Goal: Information Seeking & Learning: Learn about a topic

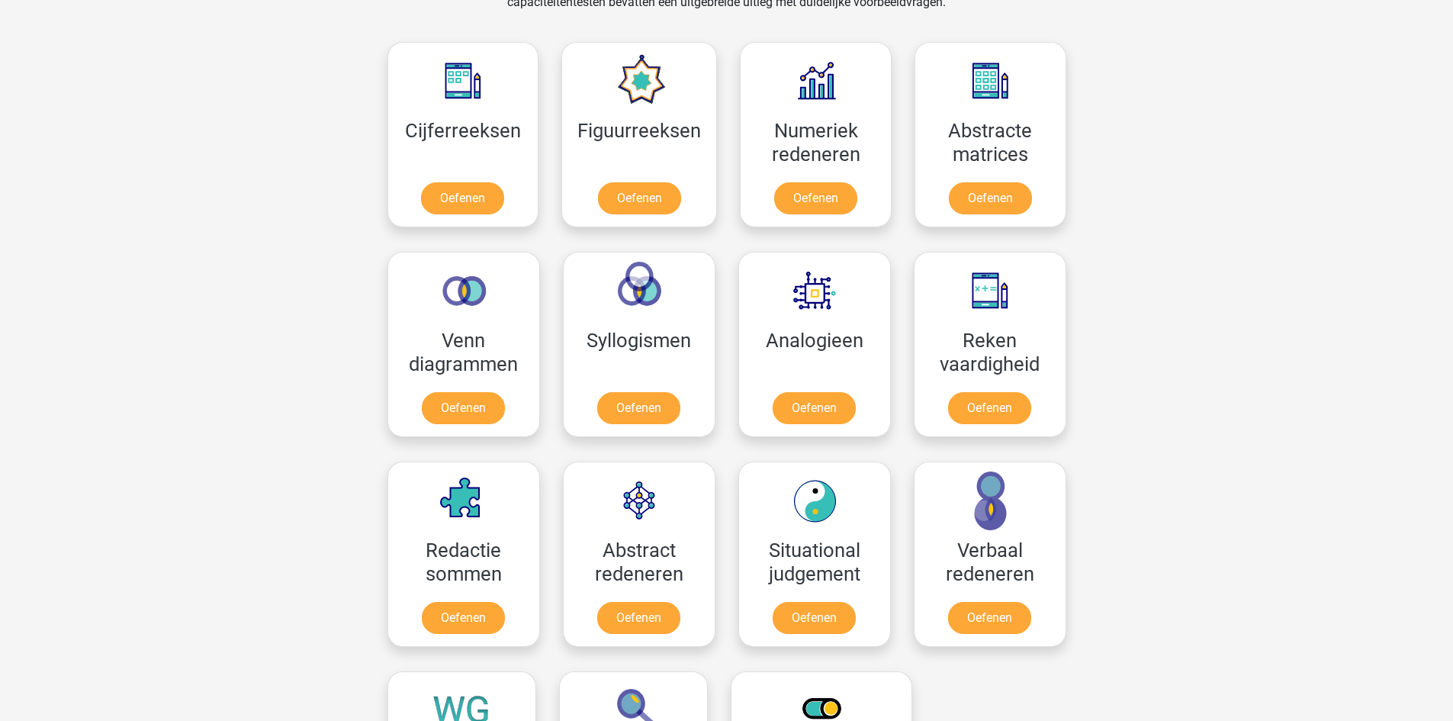
scroll to position [649, 0]
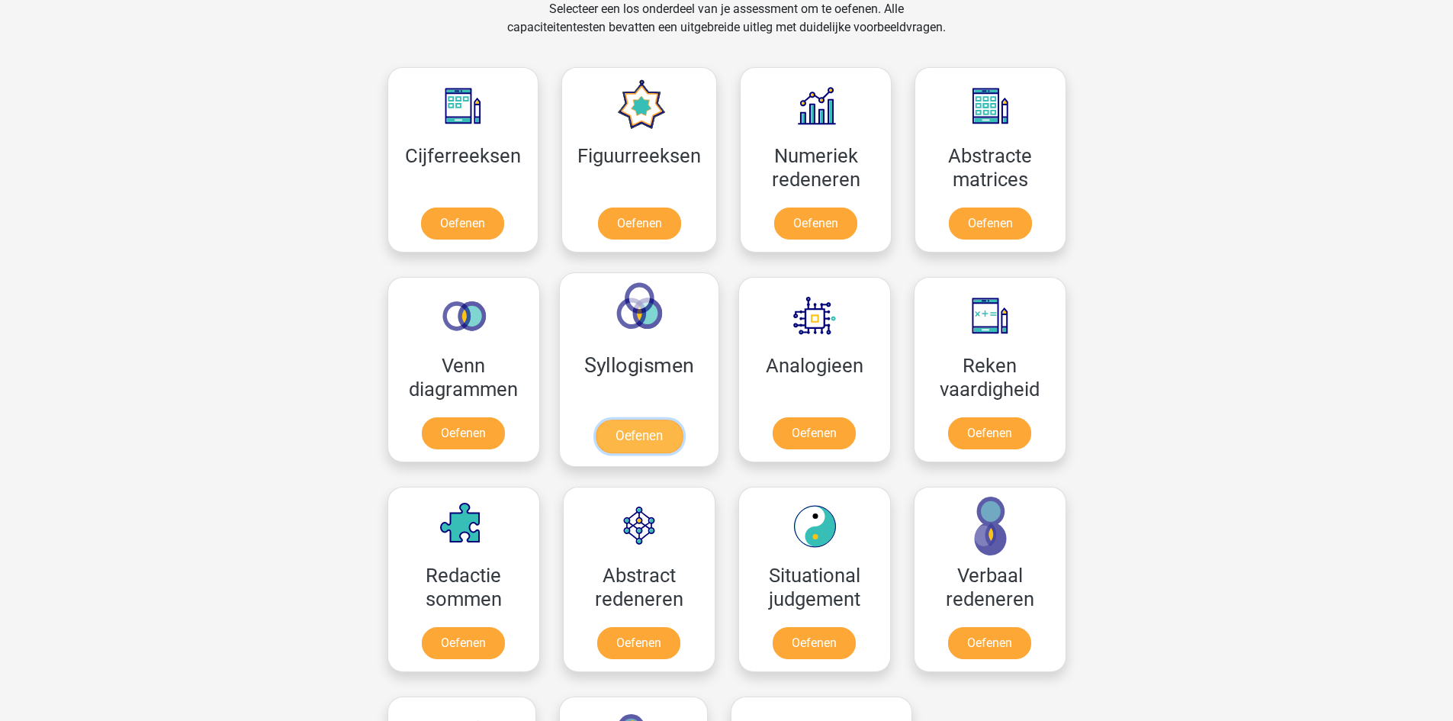
click at [622, 434] on link "Oefenen" at bounding box center [638, 437] width 87 height 34
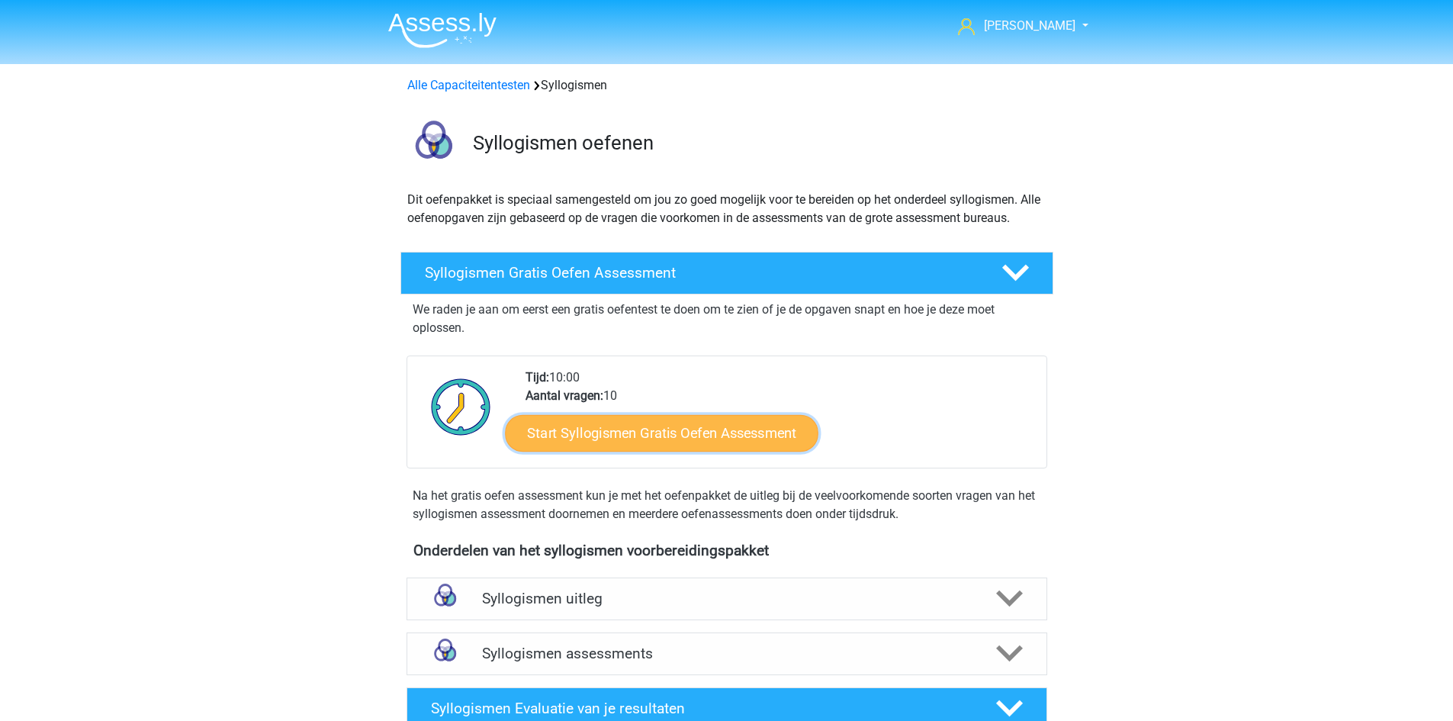
click at [634, 431] on link "Start Syllogismen Gratis Oefen Assessment" at bounding box center [662, 432] width 314 height 37
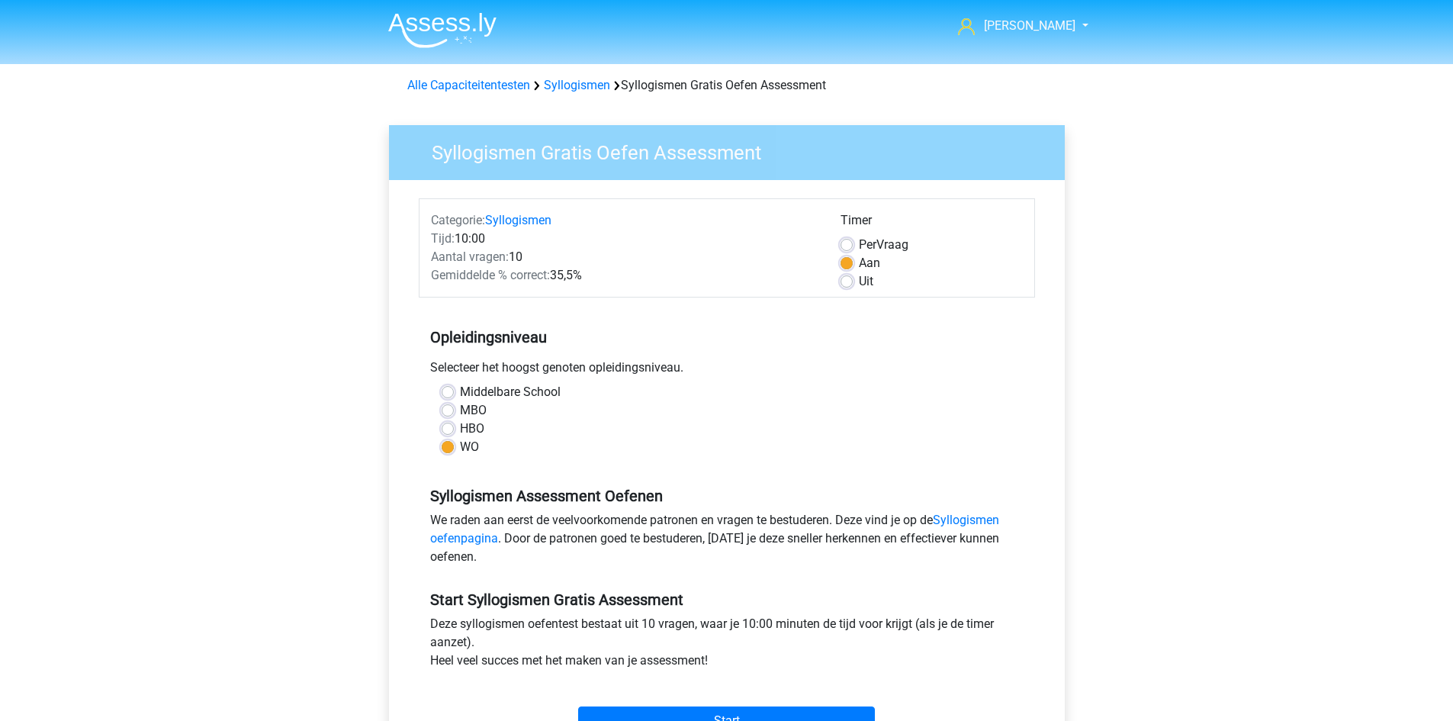
scroll to position [76, 0]
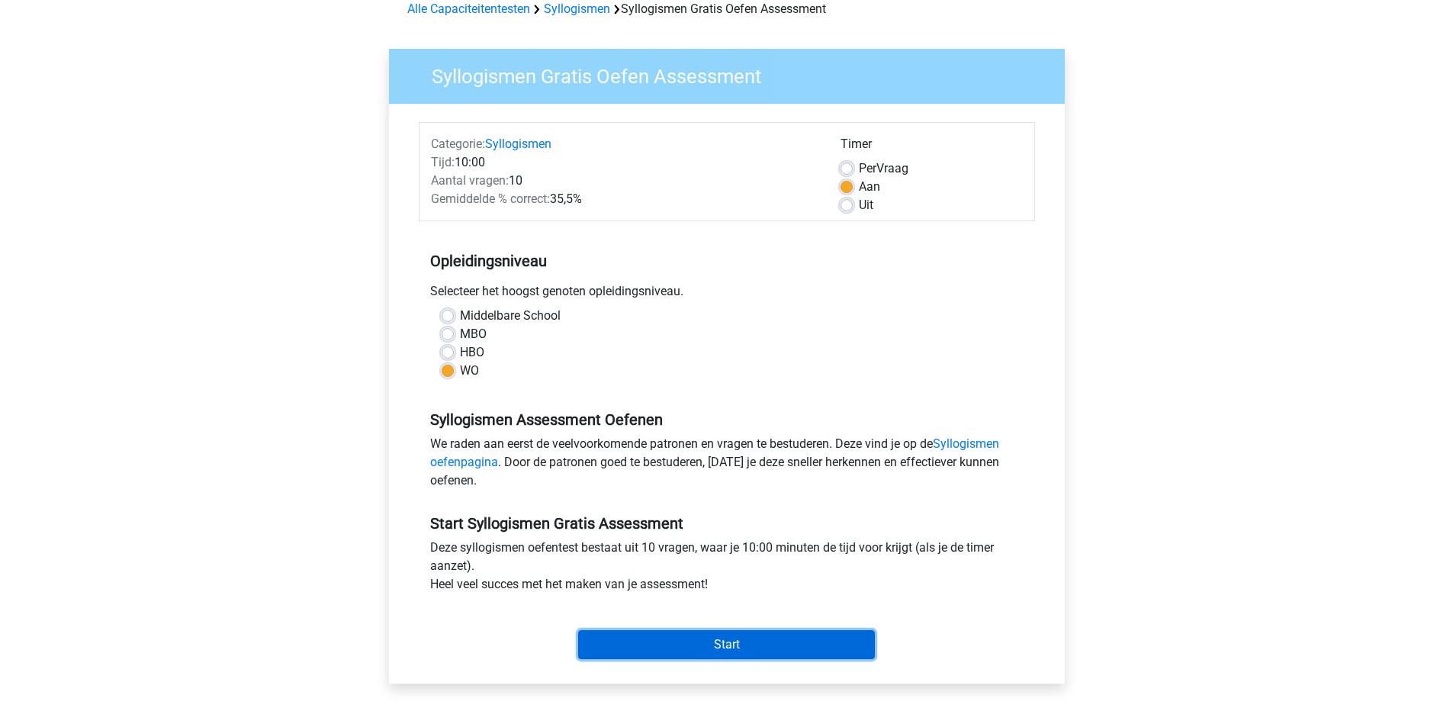
click at [706, 642] on input "Start" at bounding box center [726, 644] width 297 height 29
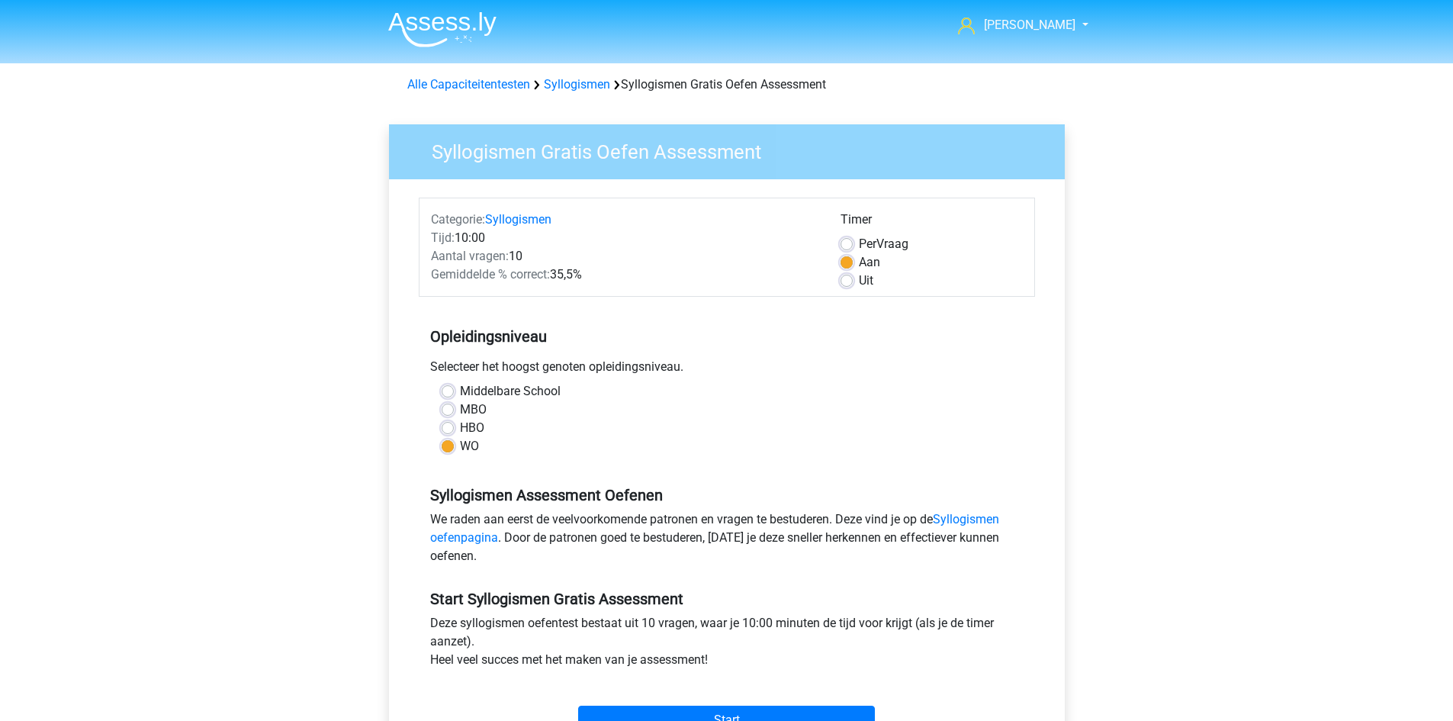
scroll to position [0, 0]
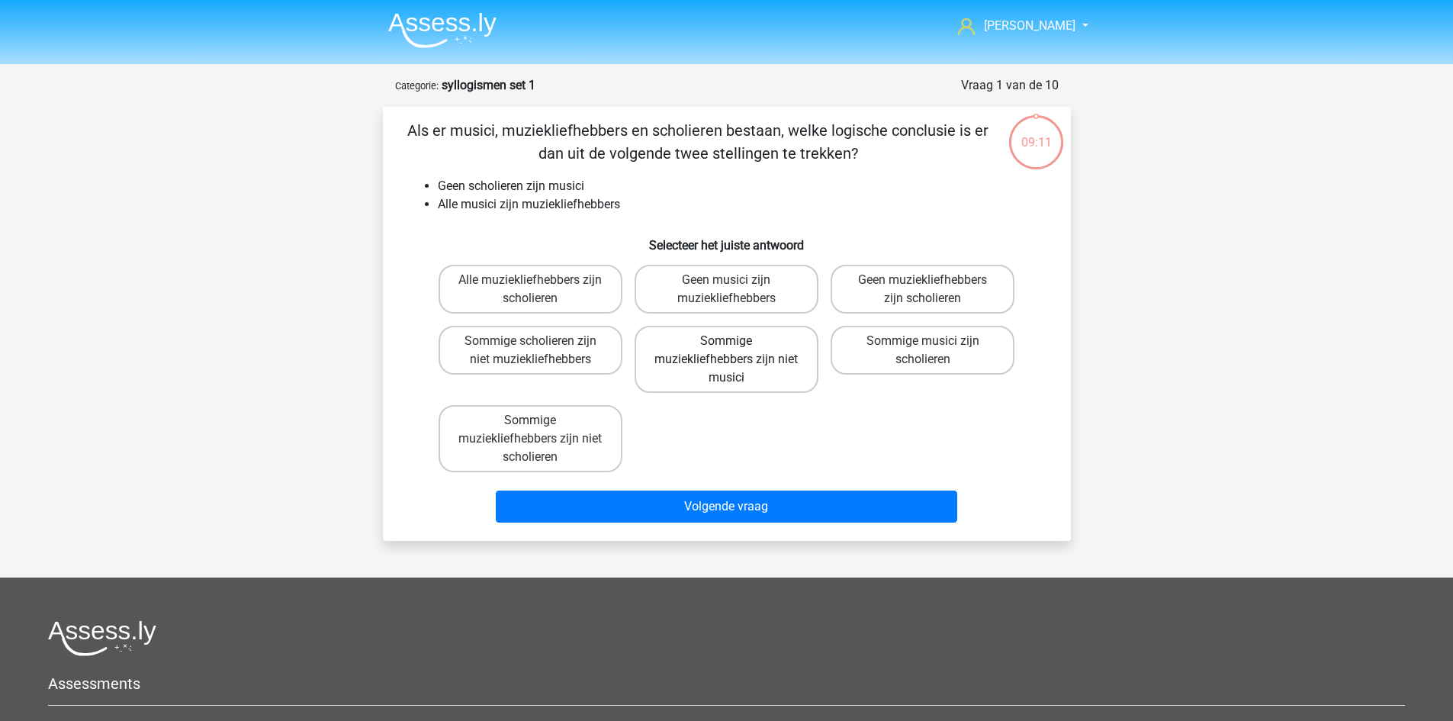
click at [754, 373] on label "Sommige muziekliefhebbers zijn niet musici" at bounding box center [727, 359] width 184 height 67
click at [736, 351] on input "Sommige muziekliefhebbers zijn niet musici" at bounding box center [731, 346] width 10 height 10
radio input "true"
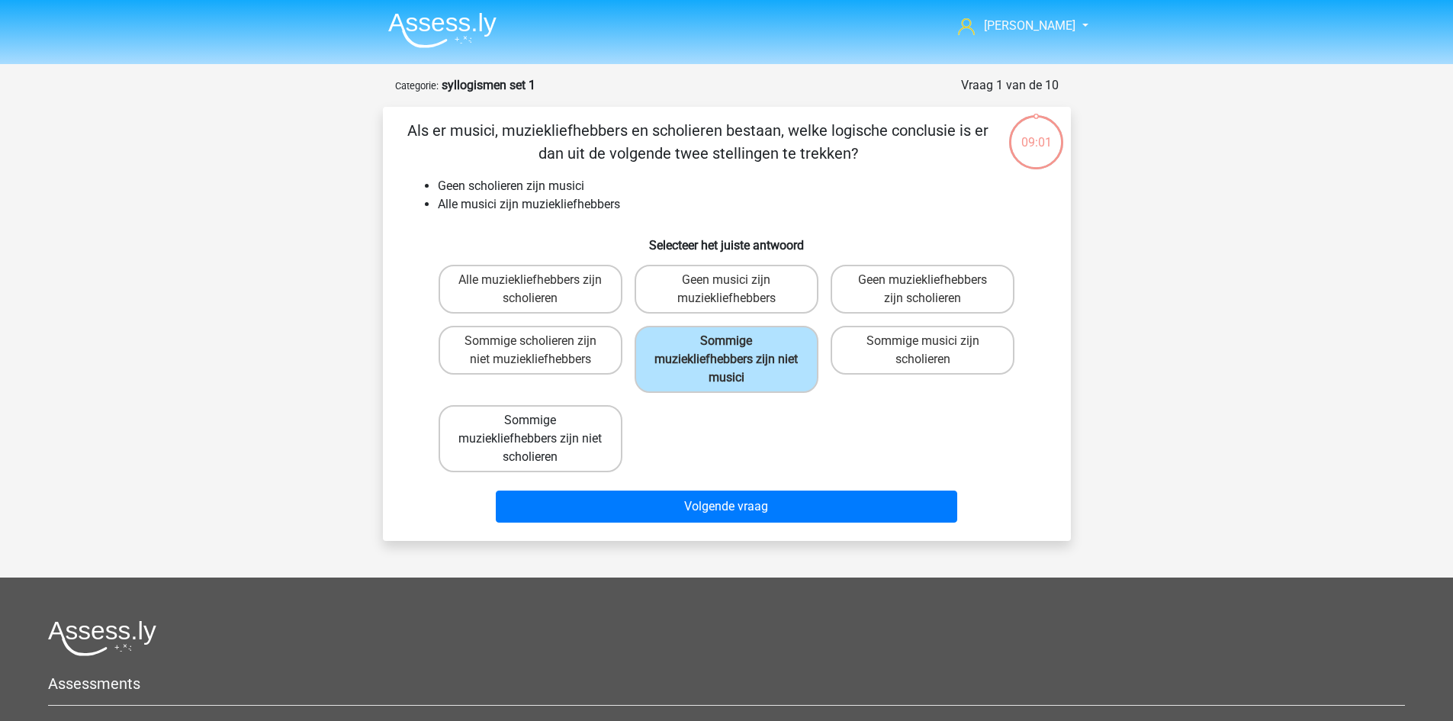
click at [581, 441] on label "Sommige muziekliefhebbers zijn niet scholieren" at bounding box center [531, 438] width 184 height 67
click at [540, 430] on input "Sommige muziekliefhebbers zijn niet scholieren" at bounding box center [535, 425] width 10 height 10
radio input "true"
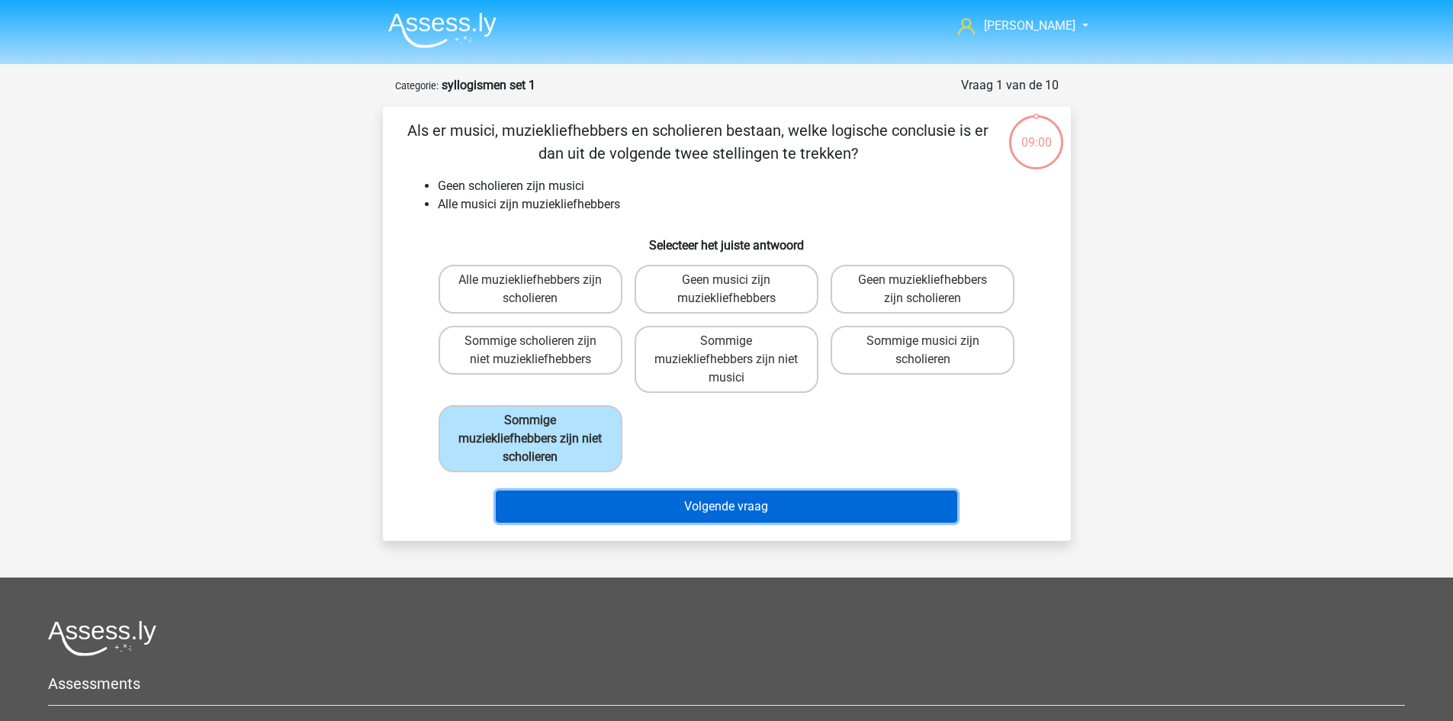
click at [704, 515] on button "Volgende vraag" at bounding box center [727, 507] width 462 height 32
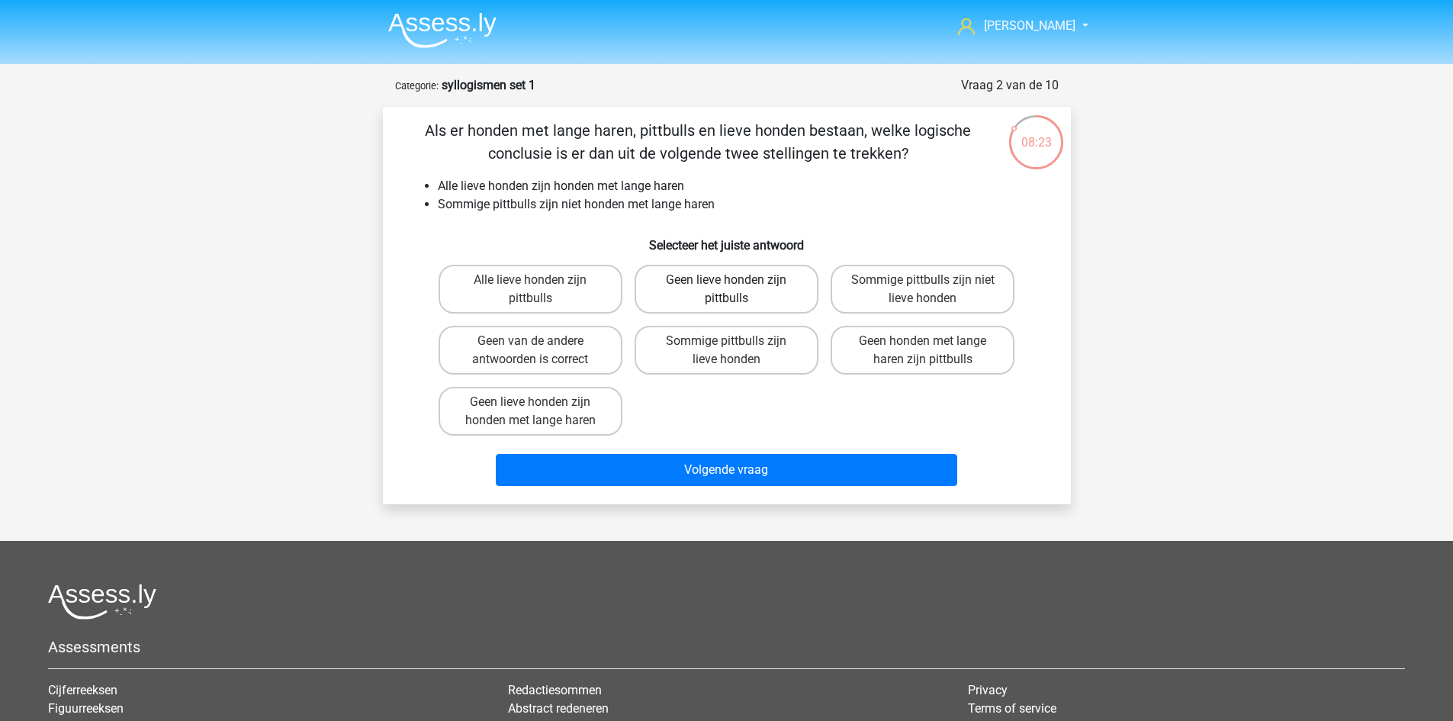
click at [754, 291] on label "Geen lieve honden zijn pittbulls" at bounding box center [727, 289] width 184 height 49
click at [736, 290] on input "Geen lieve honden zijn pittbulls" at bounding box center [731, 285] width 10 height 10
radio input "true"
click at [891, 296] on label "Sommige pittbulls zijn niet lieve honden" at bounding box center [923, 289] width 184 height 49
click at [923, 290] on input "Sommige pittbulls zijn niet lieve honden" at bounding box center [928, 285] width 10 height 10
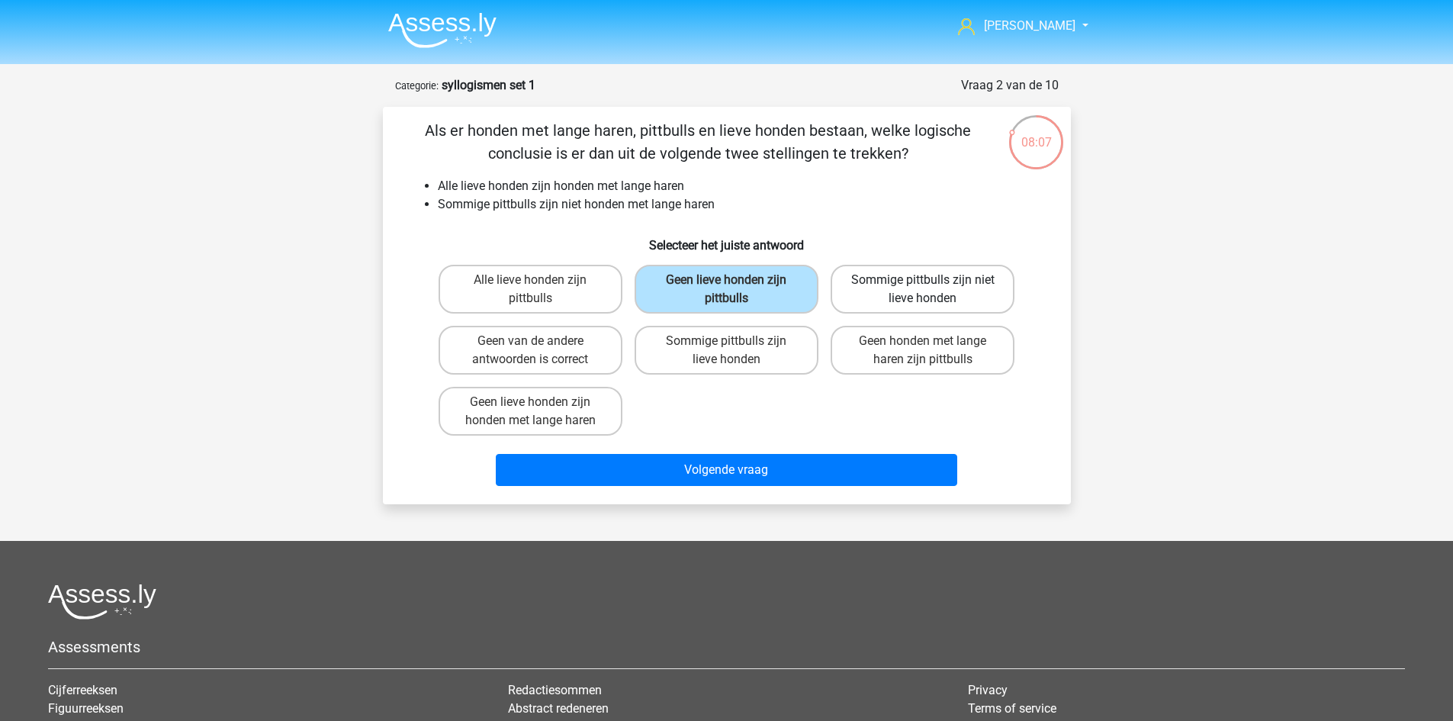
radio input "true"
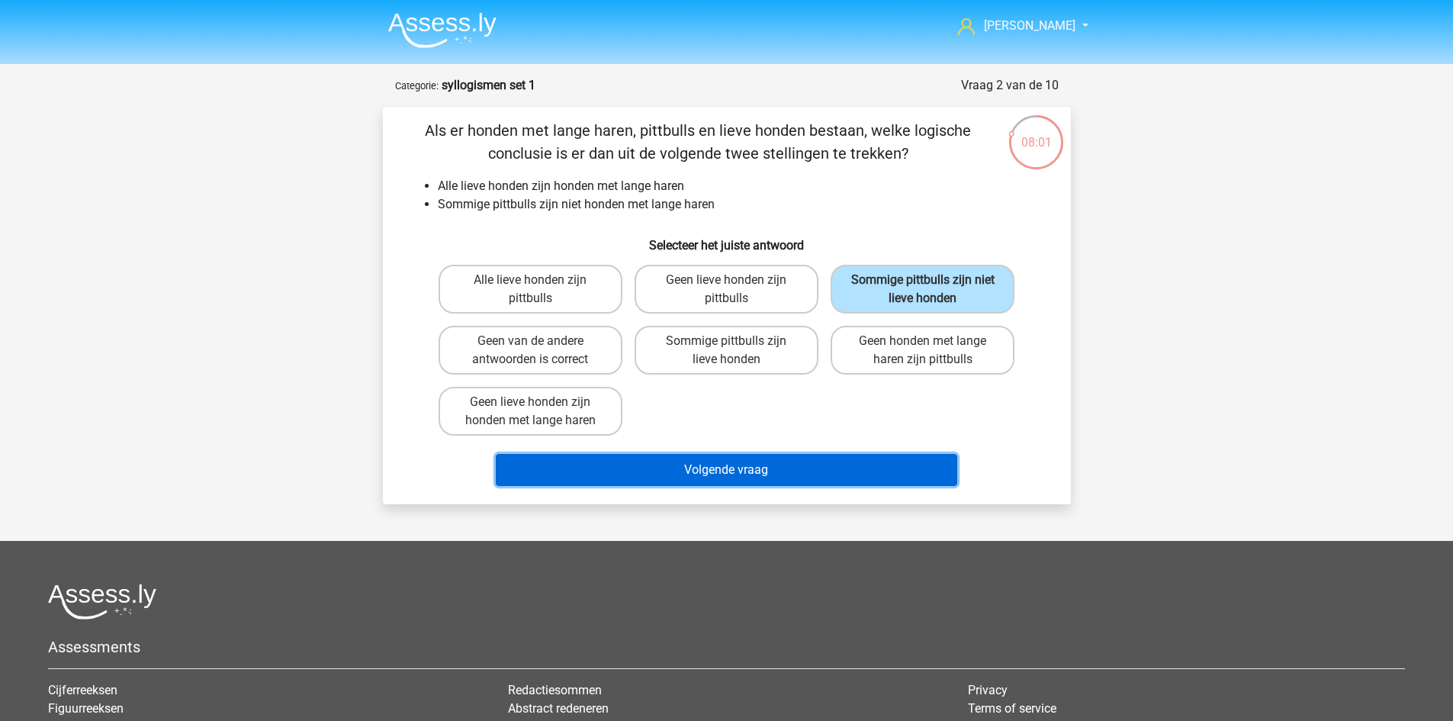
click at [812, 463] on button "Volgende vraag" at bounding box center [727, 470] width 462 height 32
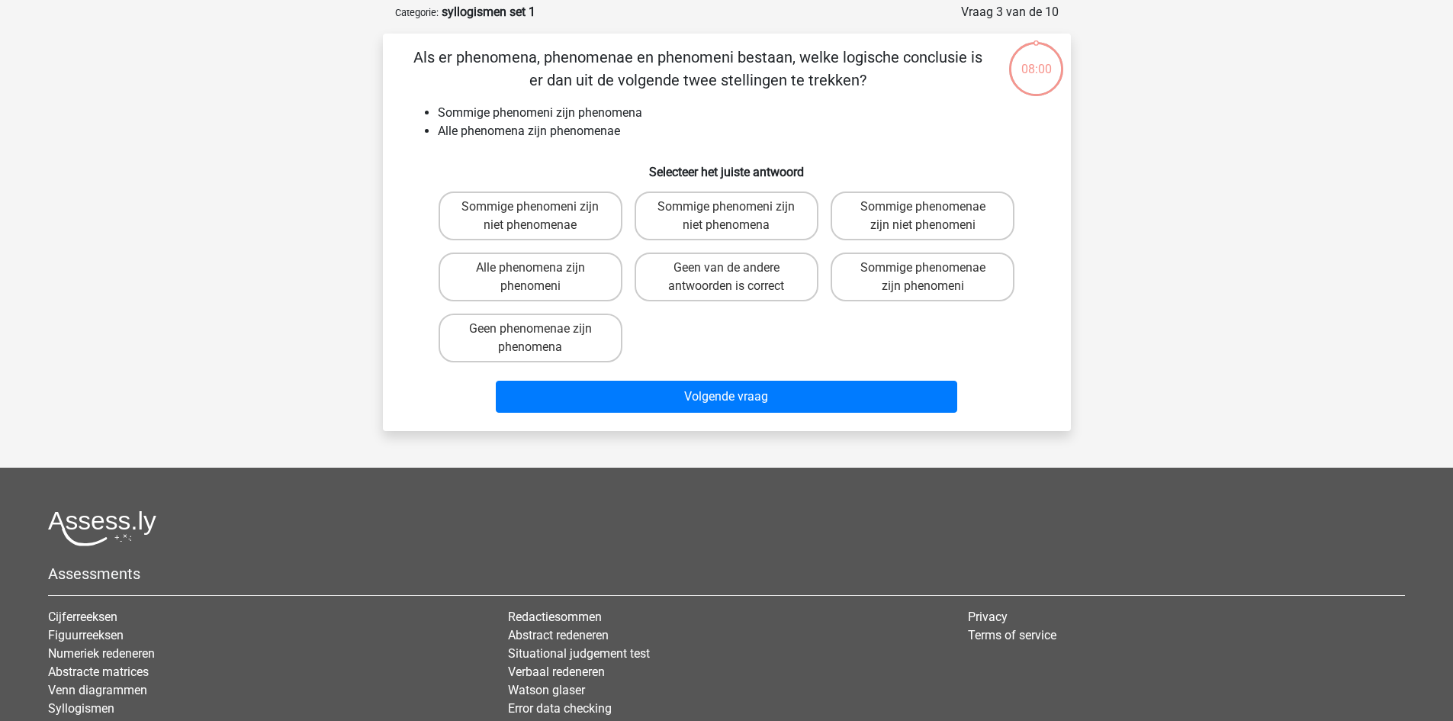
scroll to position [76, 0]
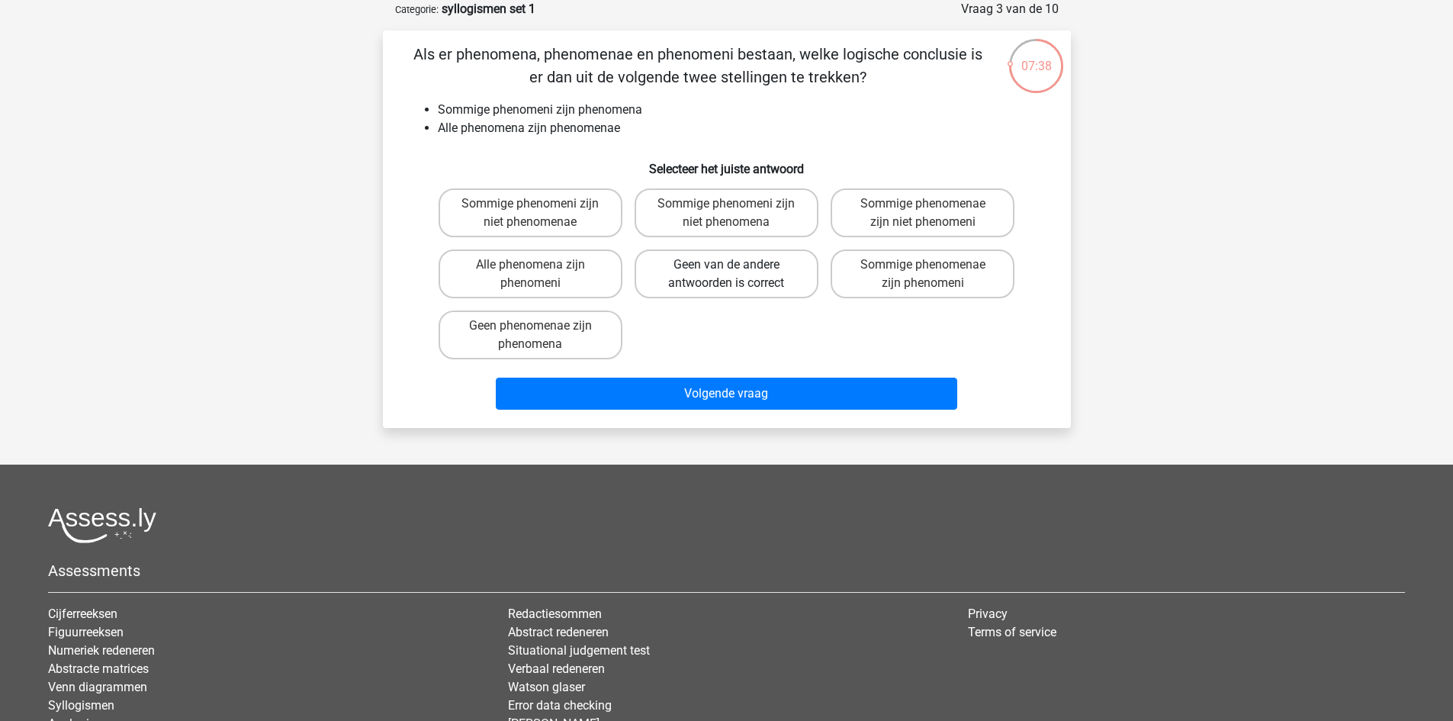
click at [725, 272] on label "Geen van de andere antwoorden is correct" at bounding box center [727, 273] width 184 height 49
click at [726, 272] on input "Geen van de andere antwoorden is correct" at bounding box center [731, 270] width 10 height 10
radio input "true"
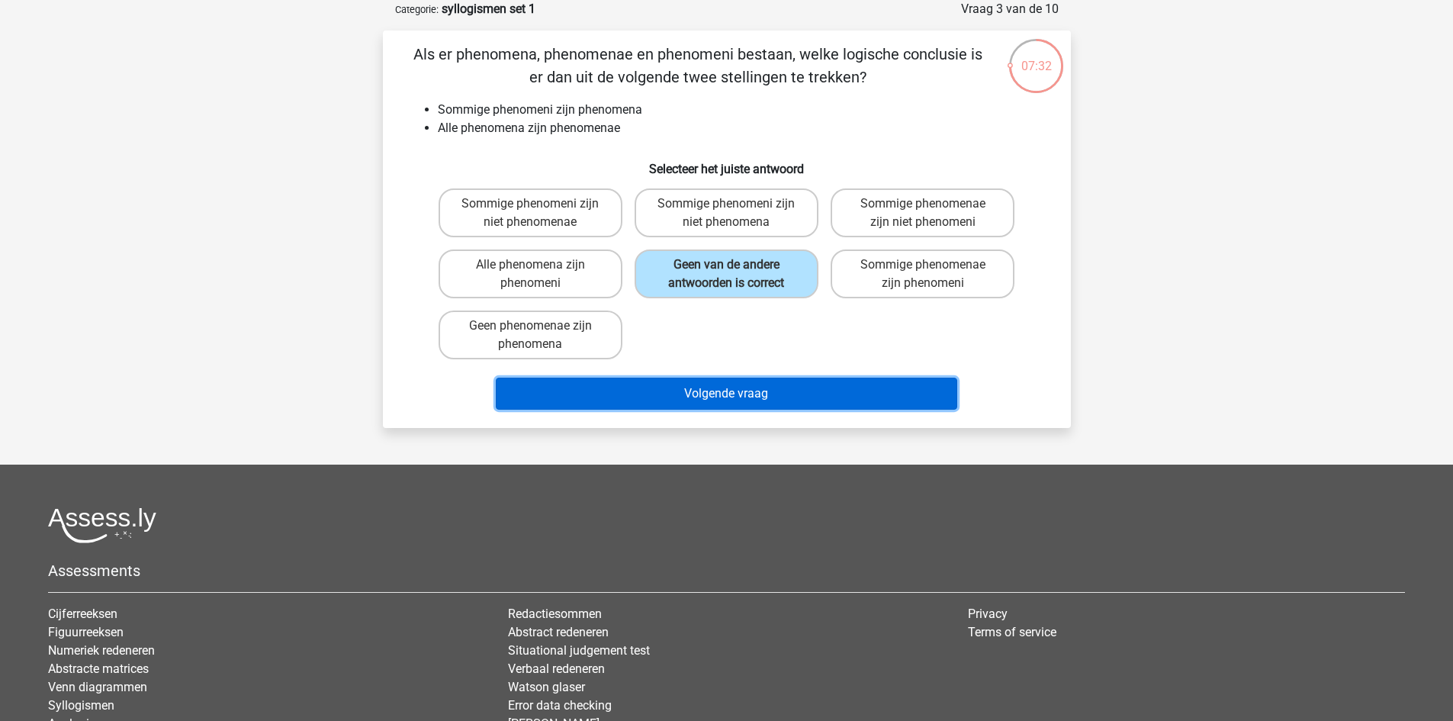
click at [727, 396] on button "Volgende vraag" at bounding box center [727, 394] width 462 height 32
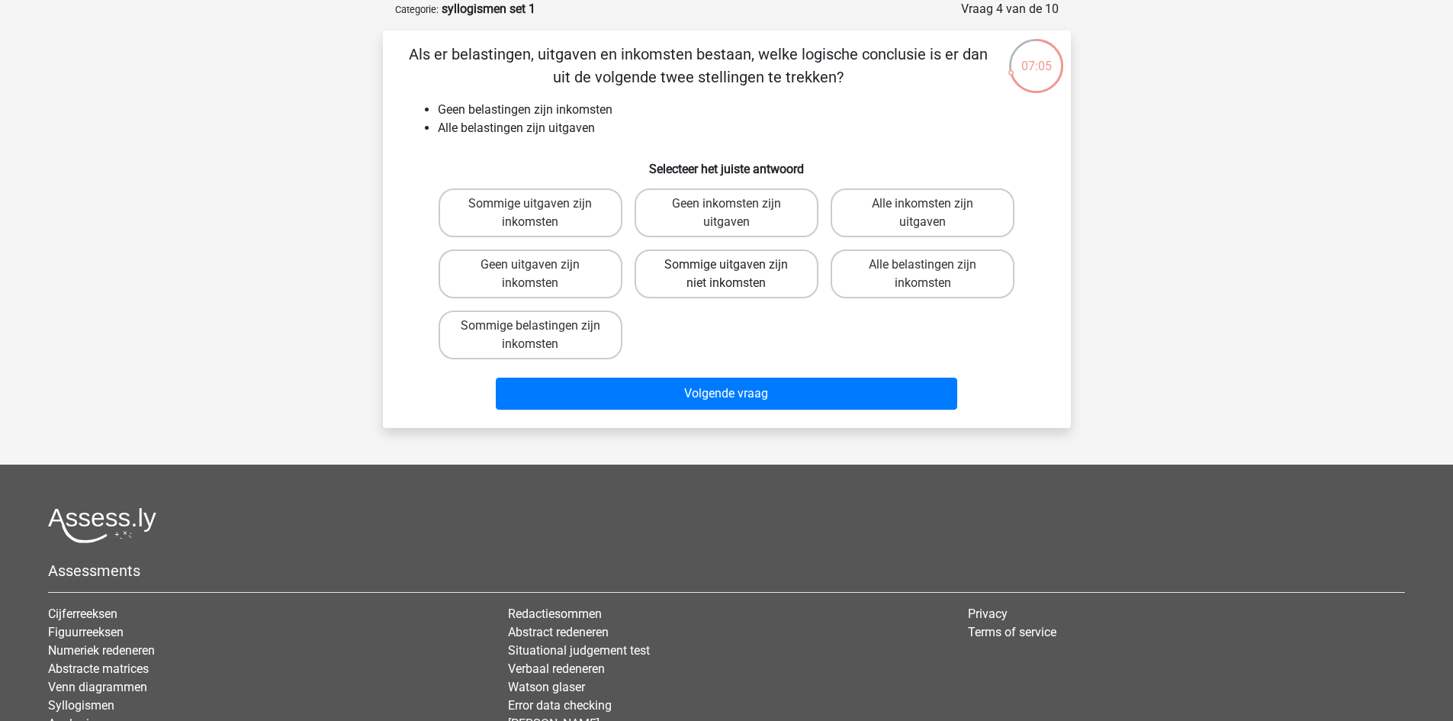
click at [768, 280] on label "Sommige uitgaven zijn niet inkomsten" at bounding box center [727, 273] width 184 height 49
click at [736, 275] on input "Sommige uitgaven zijn niet inkomsten" at bounding box center [731, 270] width 10 height 10
radio input "true"
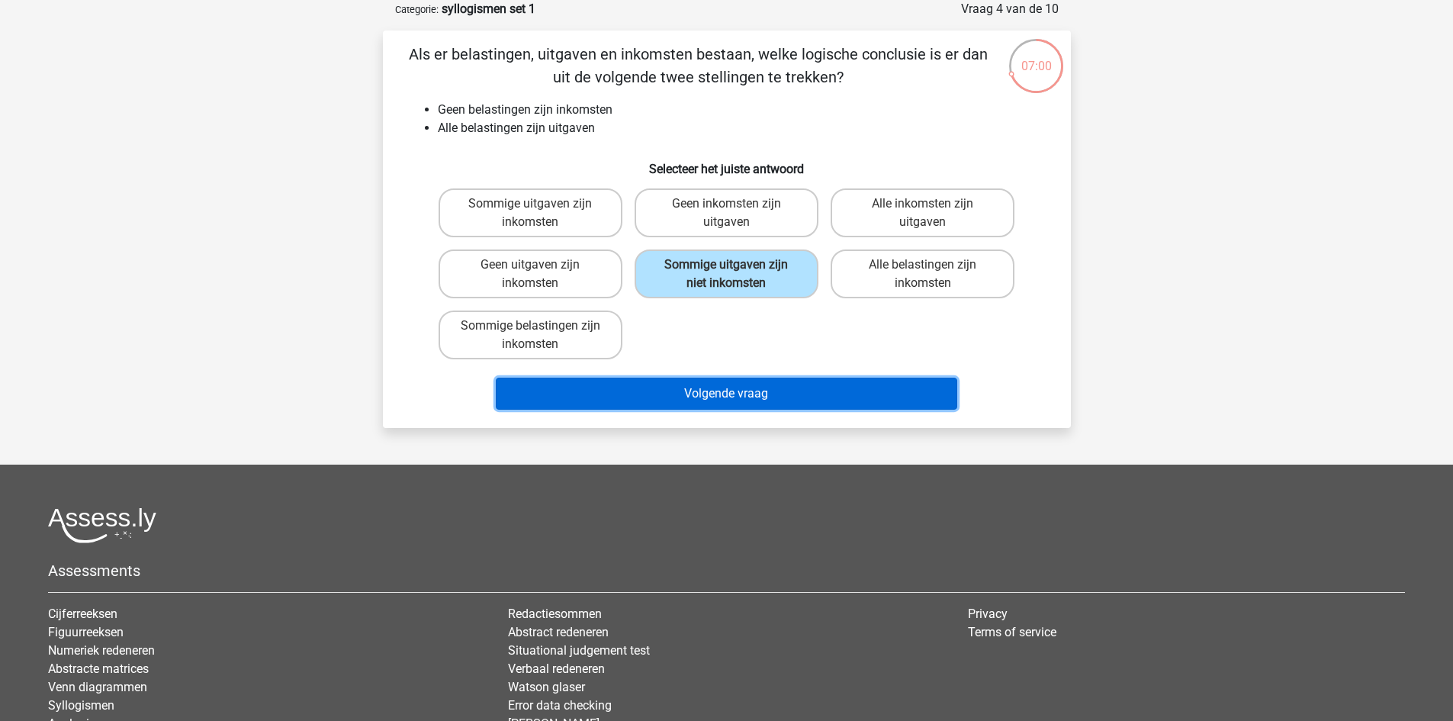
click at [745, 393] on button "Volgende vraag" at bounding box center [727, 394] width 462 height 32
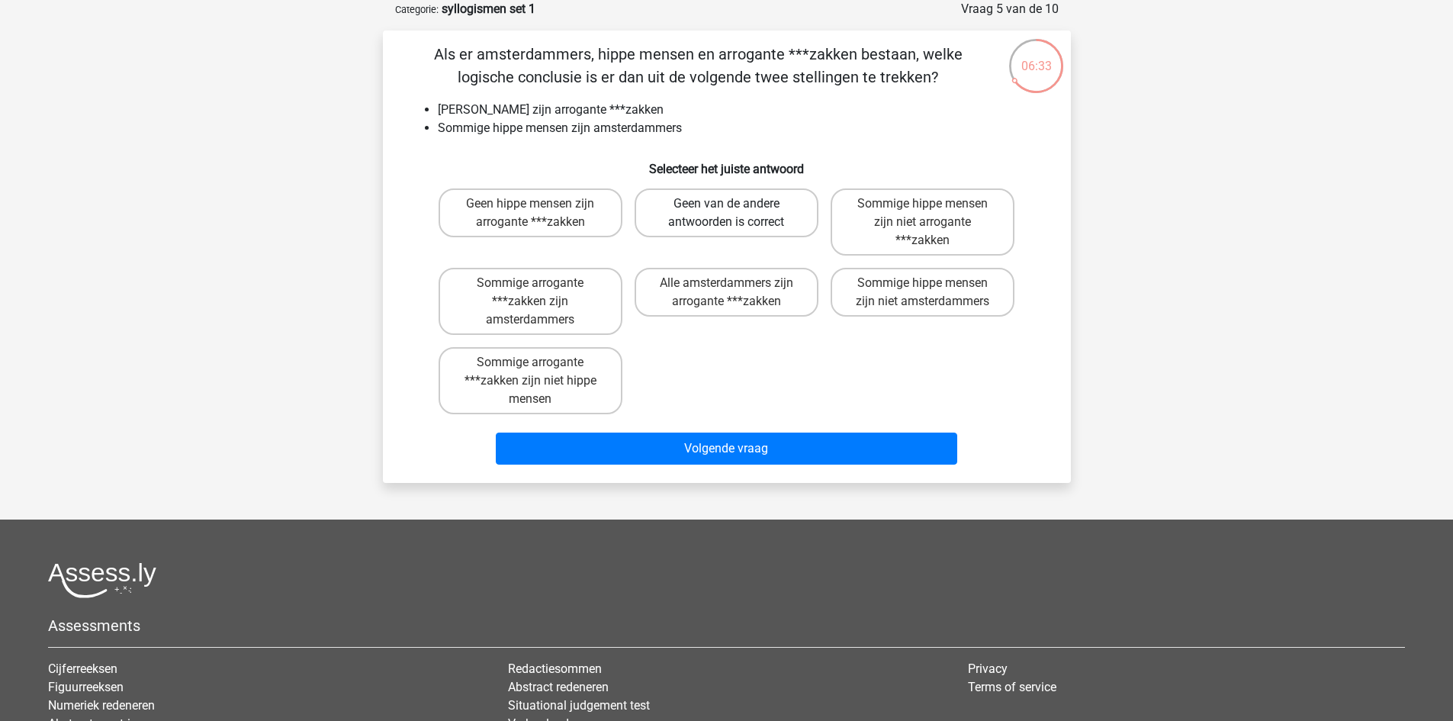
click at [684, 210] on label "Geen van de andere antwoorden is correct" at bounding box center [727, 212] width 184 height 49
click at [726, 210] on input "Geen van de andere antwoorden is correct" at bounding box center [731, 209] width 10 height 10
radio input "true"
click at [964, 239] on label "Sommige hippe mensen zijn niet arrogante ***zakken" at bounding box center [923, 221] width 184 height 67
click at [933, 214] on input "Sommige hippe mensen zijn niet arrogante ***zakken" at bounding box center [928, 209] width 10 height 10
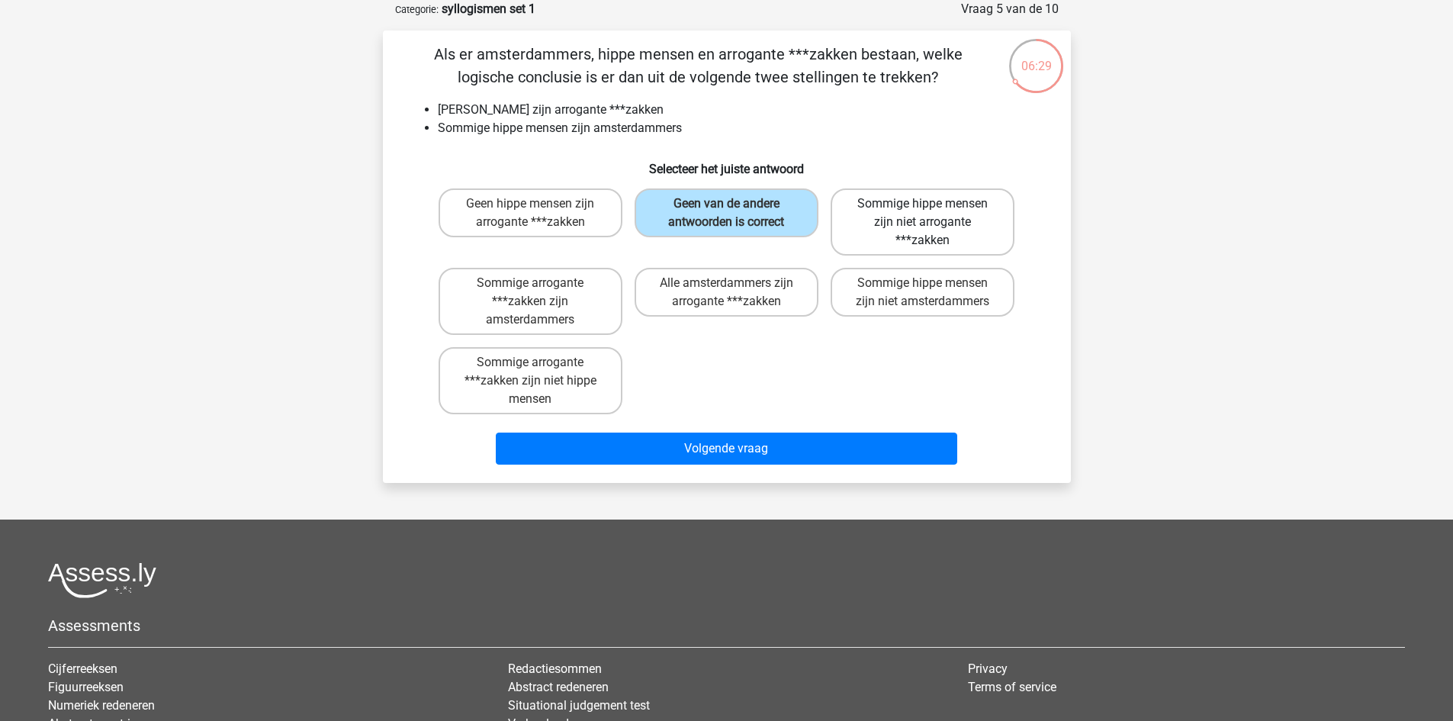
radio input "true"
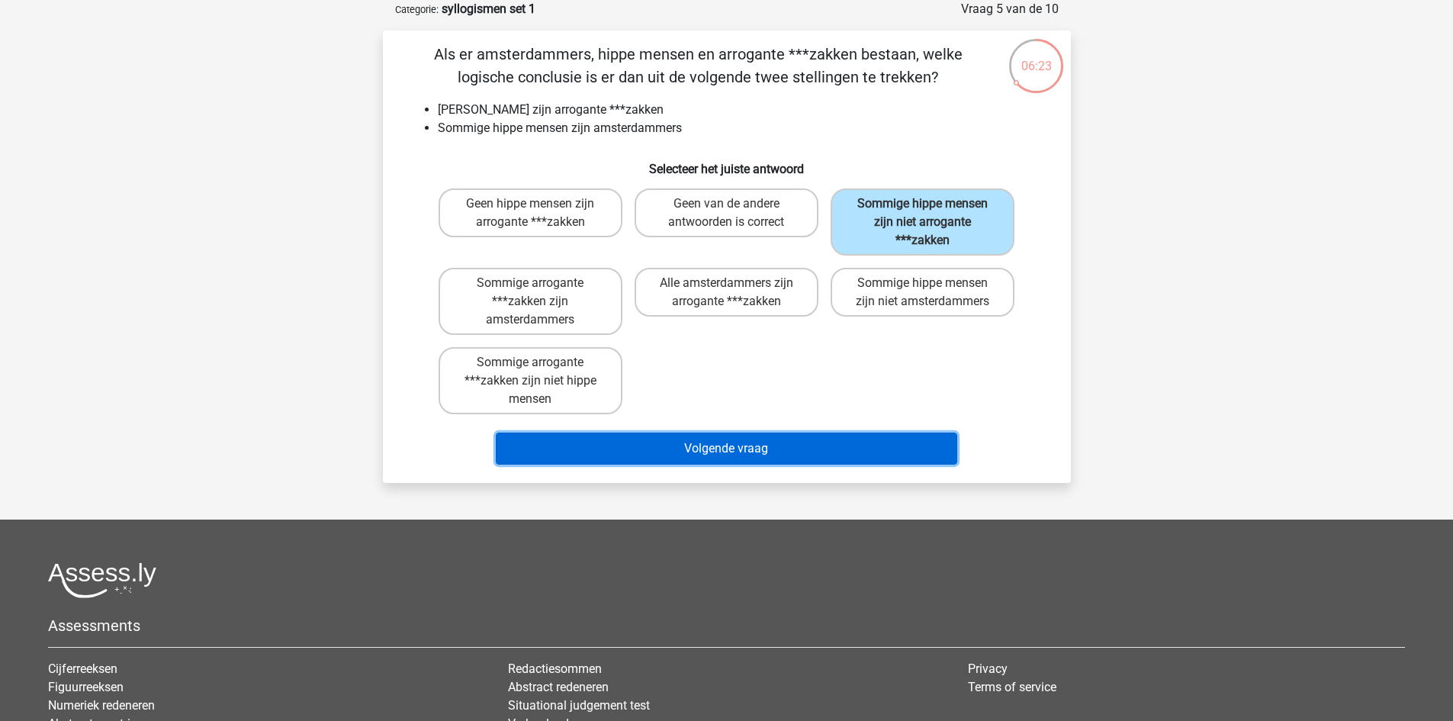
click at [887, 445] on button "Volgende vraag" at bounding box center [727, 449] width 462 height 32
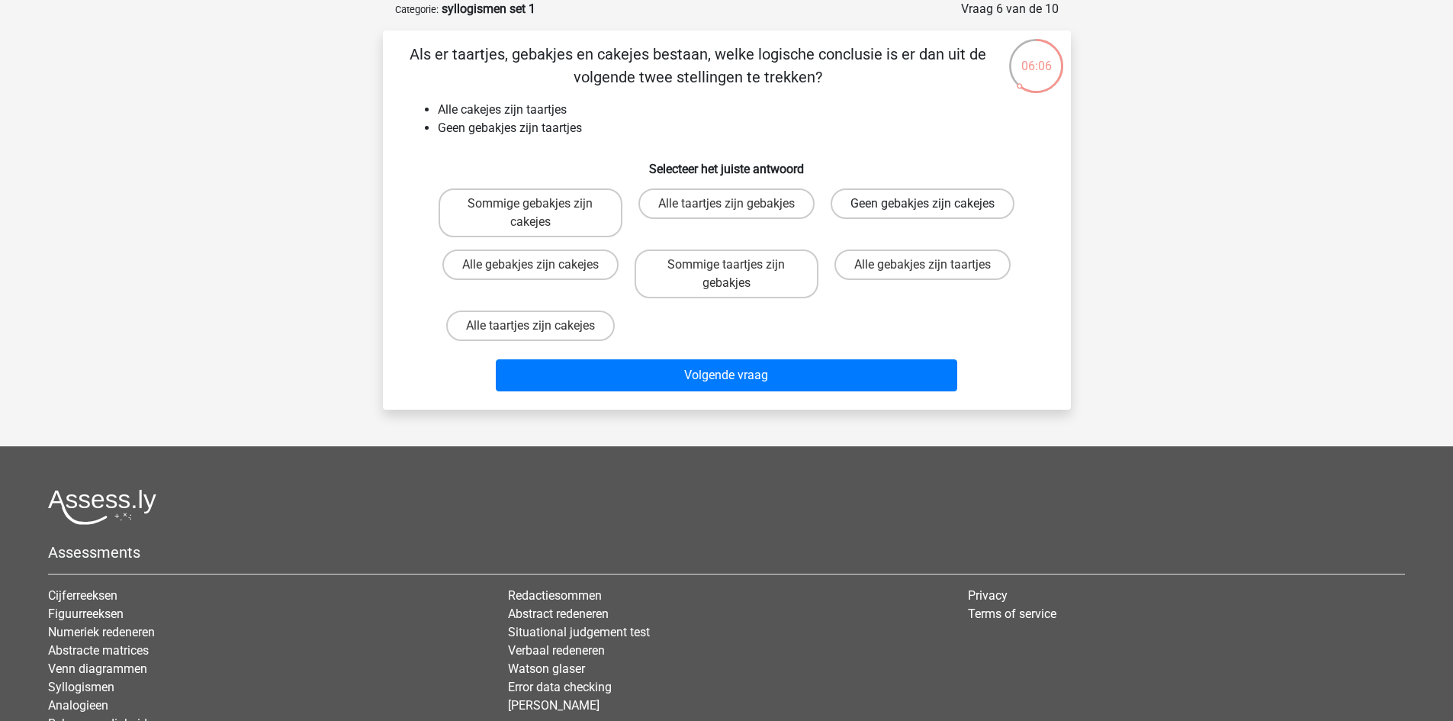
click at [875, 208] on label "Geen gebakjes zijn cakejes" at bounding box center [923, 203] width 184 height 31
click at [923, 208] on input "Geen gebakjes zijn cakejes" at bounding box center [928, 209] width 10 height 10
radio input "true"
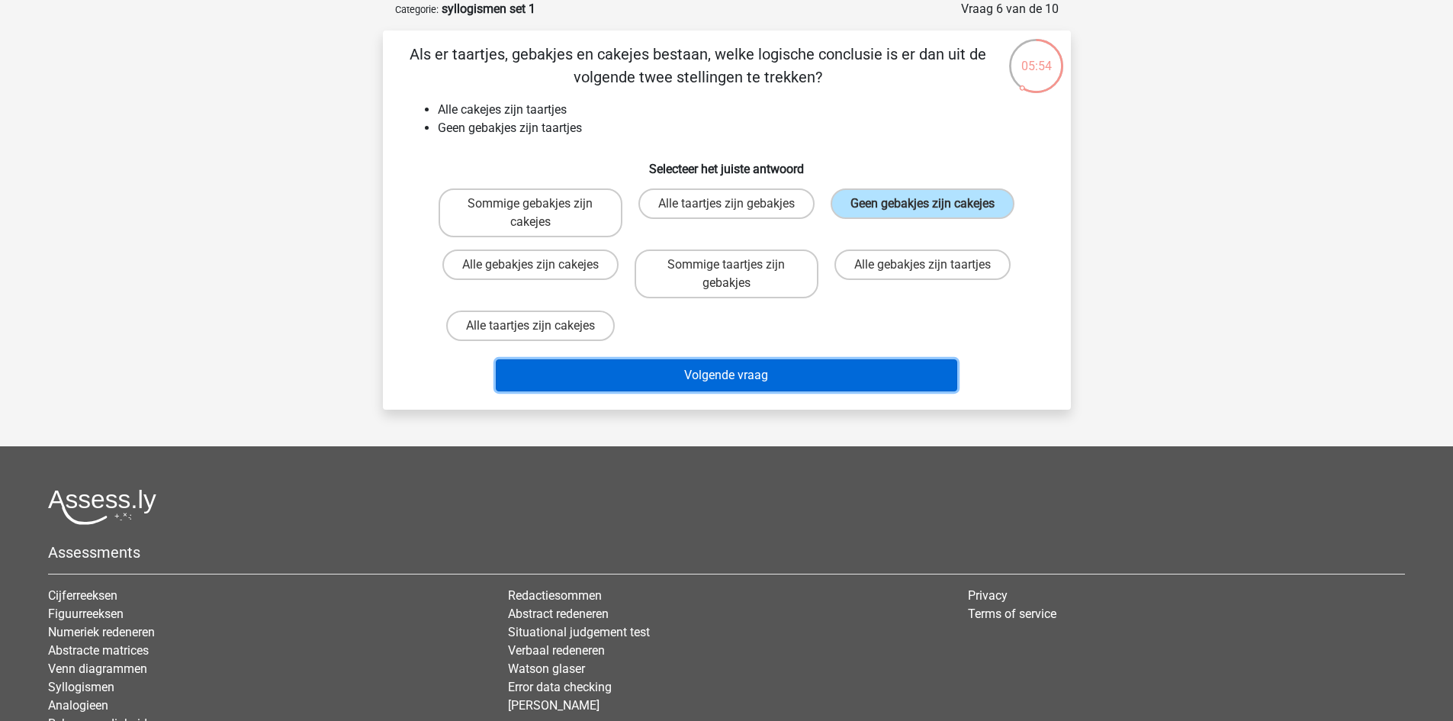
click at [830, 386] on button "Volgende vraag" at bounding box center [727, 375] width 462 height 32
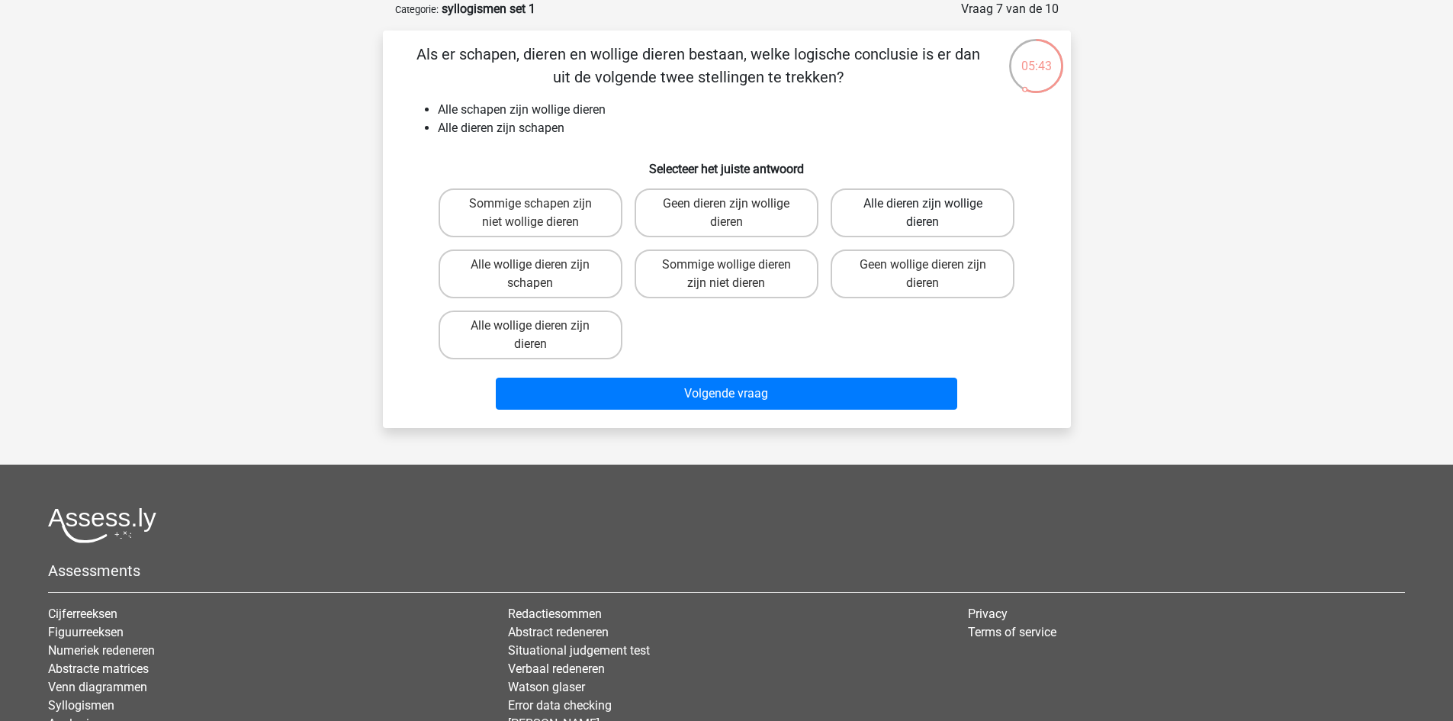
click at [906, 219] on label "Alle dieren zijn wollige dieren" at bounding box center [923, 212] width 184 height 49
click at [923, 214] on input "Alle dieren zijn wollige dieren" at bounding box center [928, 209] width 10 height 10
radio input "true"
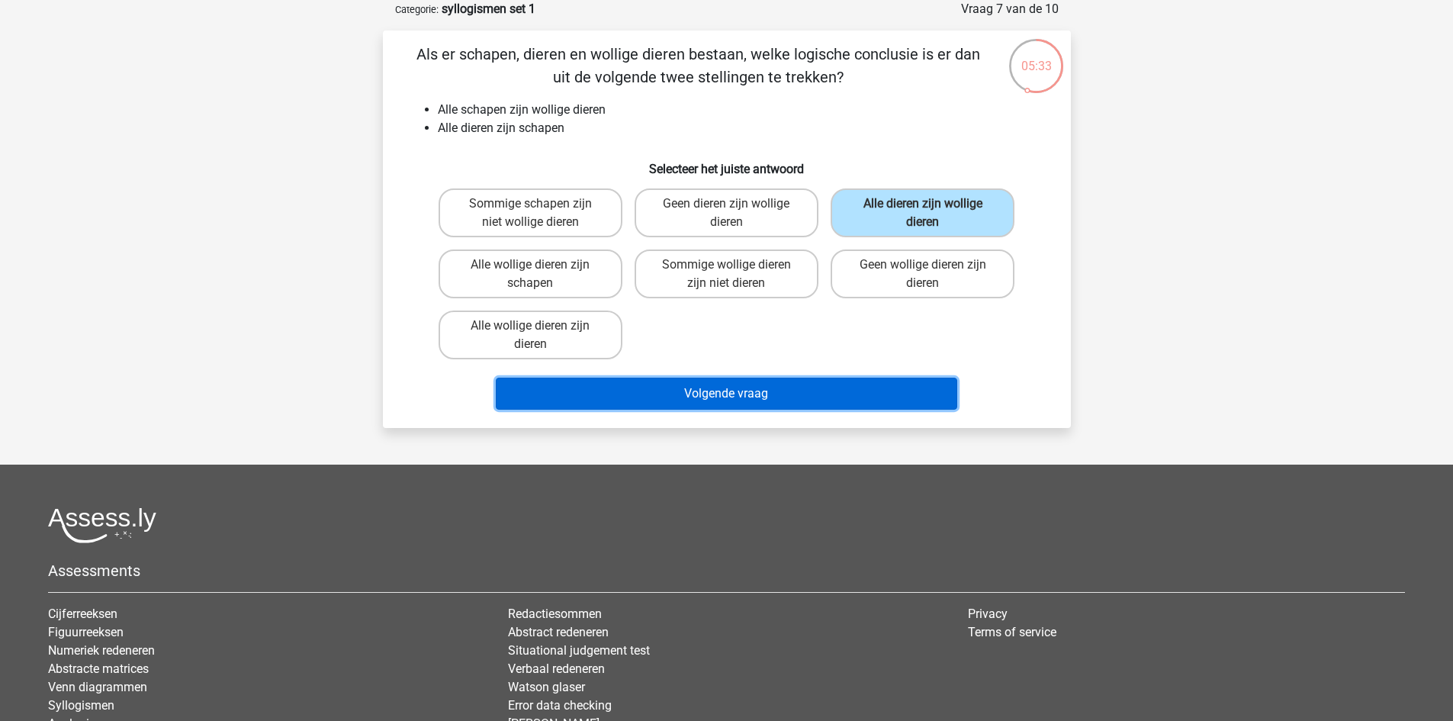
click at [836, 406] on button "Volgende vraag" at bounding box center [727, 394] width 462 height 32
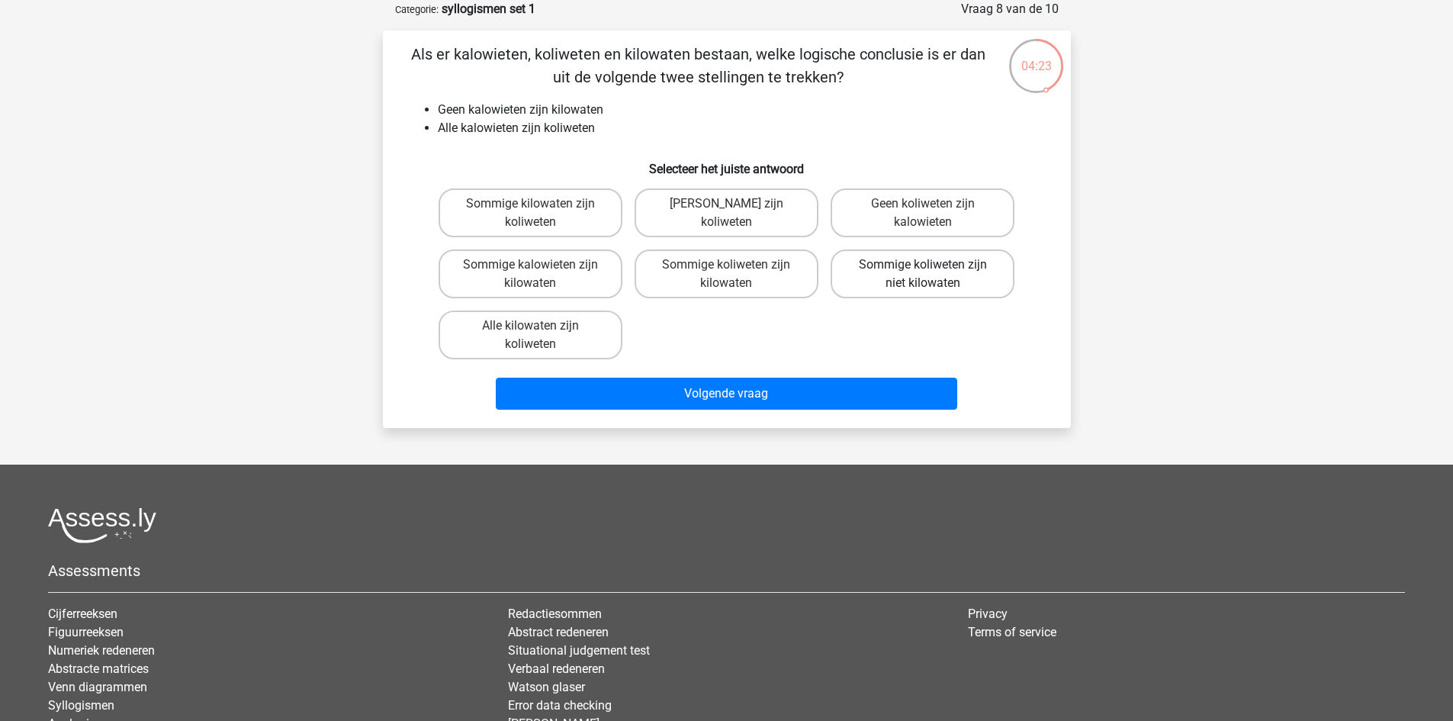
click at [883, 280] on label "Sommige koliweten zijn niet kilowaten" at bounding box center [923, 273] width 184 height 49
click at [923, 275] on input "Sommige koliweten zijn niet kilowaten" at bounding box center [928, 270] width 10 height 10
radio input "true"
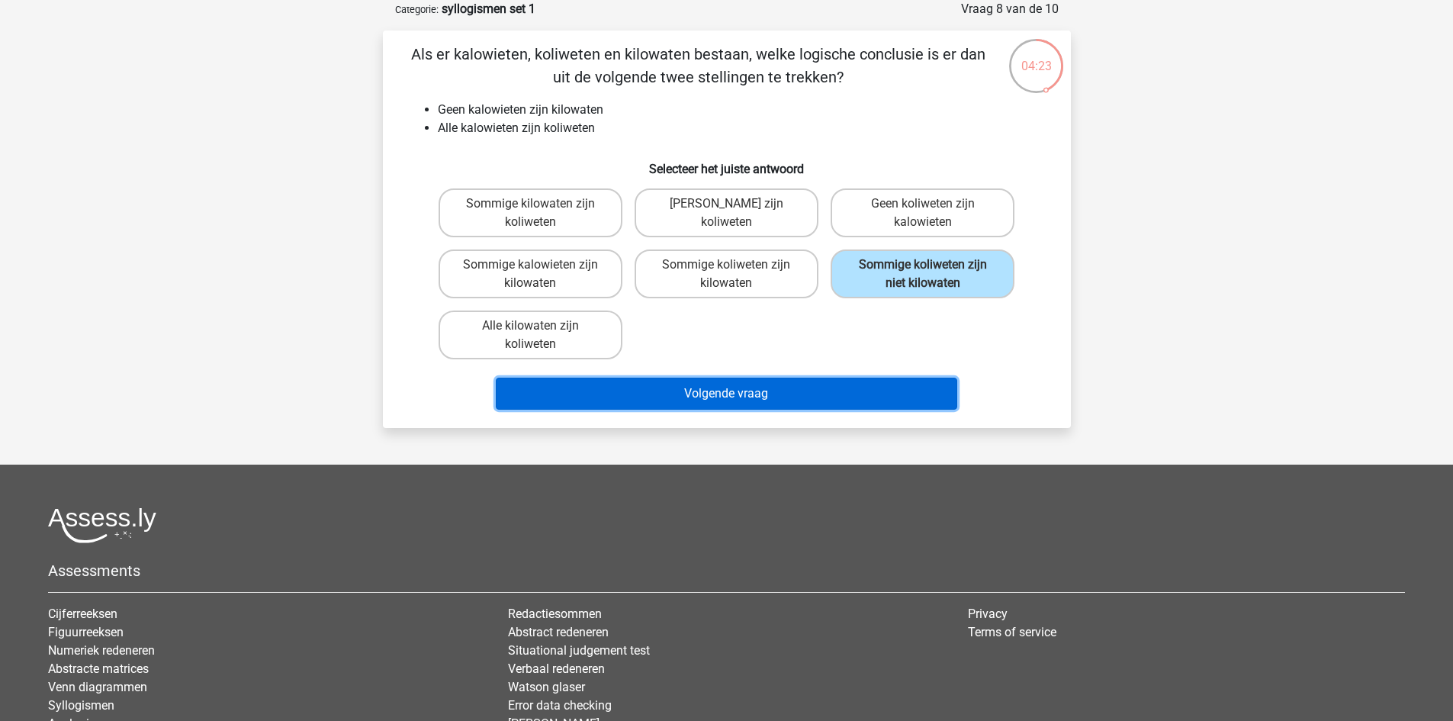
click at [837, 391] on button "Volgende vraag" at bounding box center [727, 394] width 462 height 32
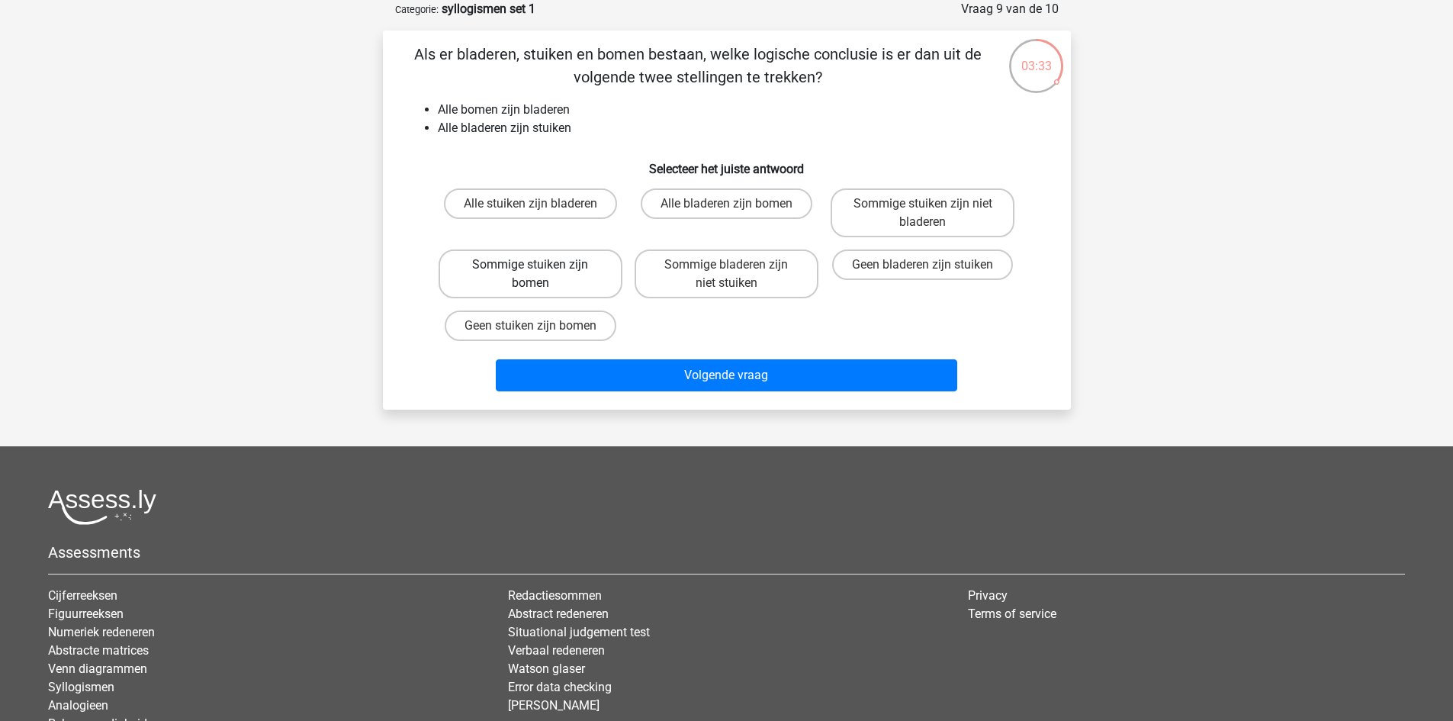
click at [577, 268] on label "Sommige stuiken zijn bomen" at bounding box center [531, 273] width 184 height 49
click at [540, 268] on input "Sommige stuiken zijn bomen" at bounding box center [535, 270] width 10 height 10
radio input "true"
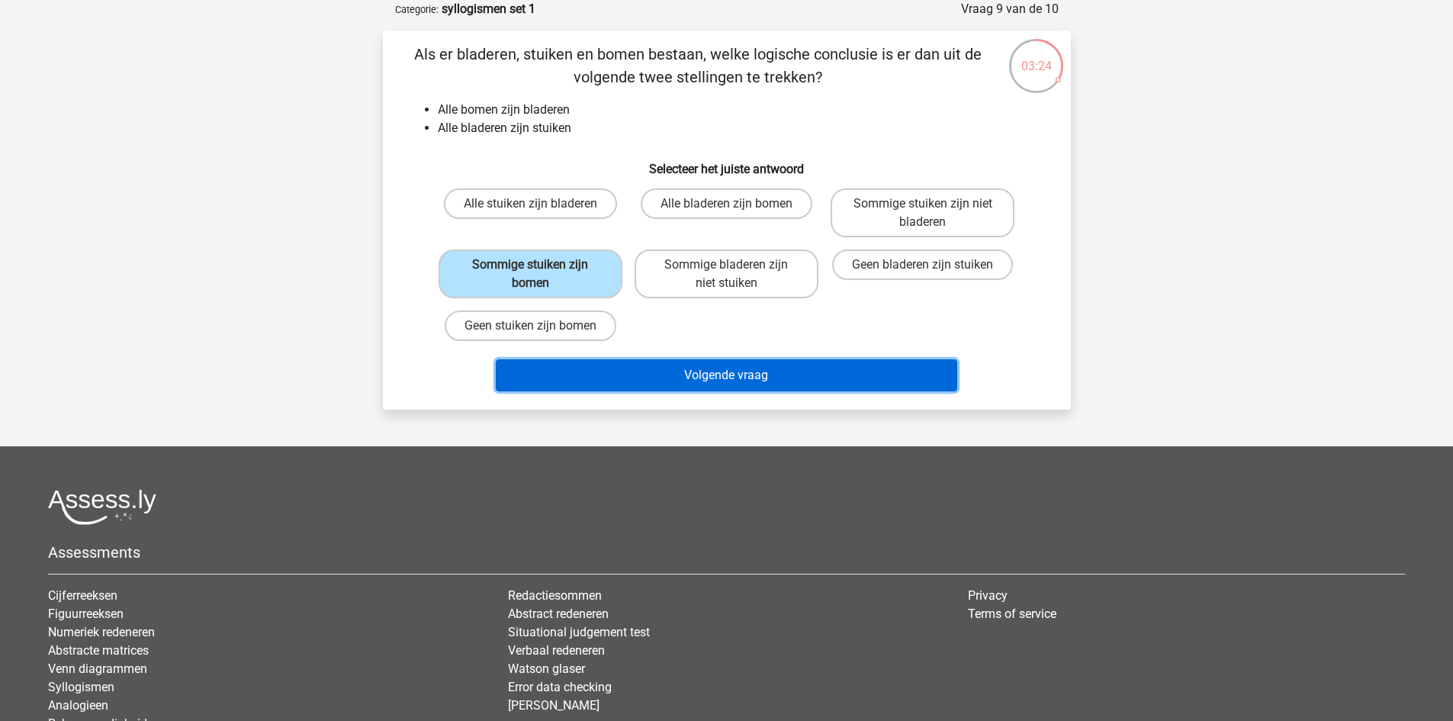
click at [752, 382] on button "Volgende vraag" at bounding box center [727, 375] width 462 height 32
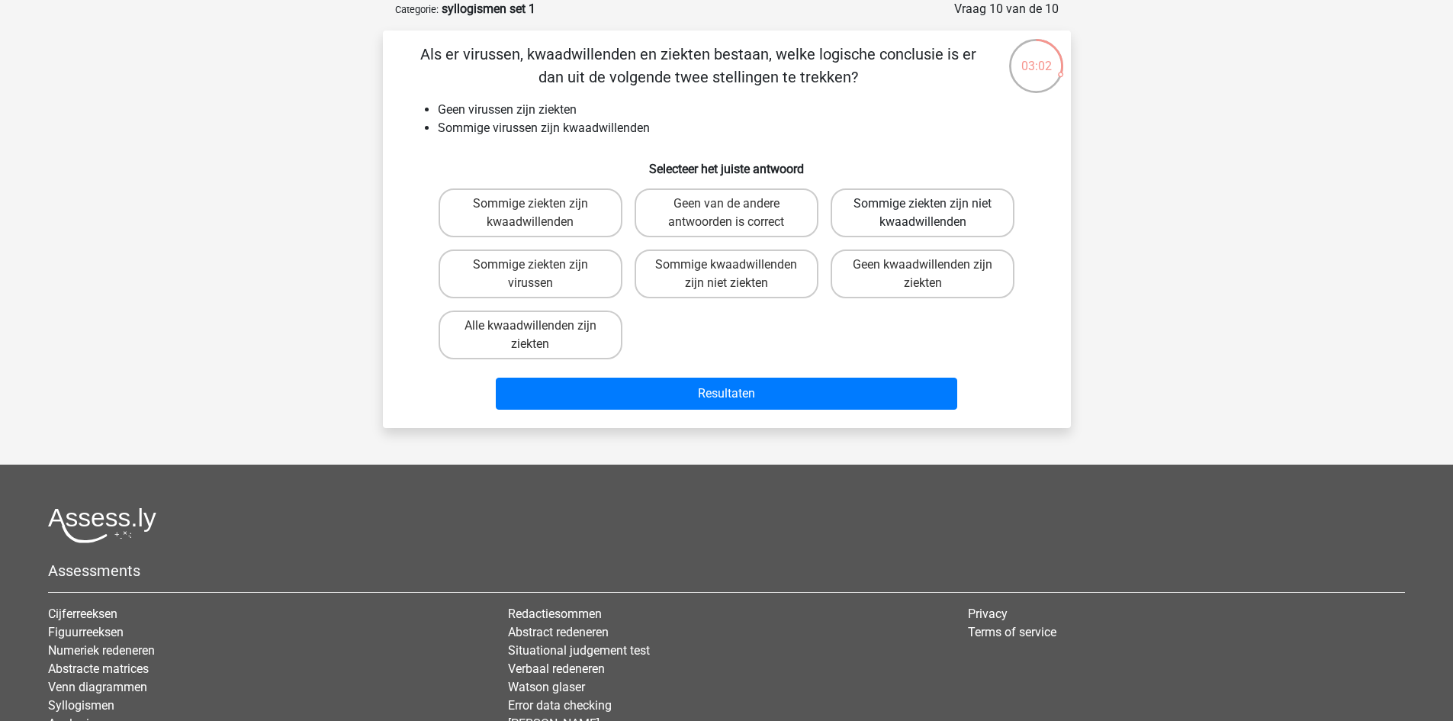
drag, startPoint x: 694, startPoint y: 213, endPoint x: 899, endPoint y: 213, distance: 204.5
click at [697, 211] on label "Geen van de andere antwoorden is correct" at bounding box center [727, 212] width 184 height 49
click at [726, 211] on input "Geen van de andere antwoorden is correct" at bounding box center [731, 209] width 10 height 10
radio input "true"
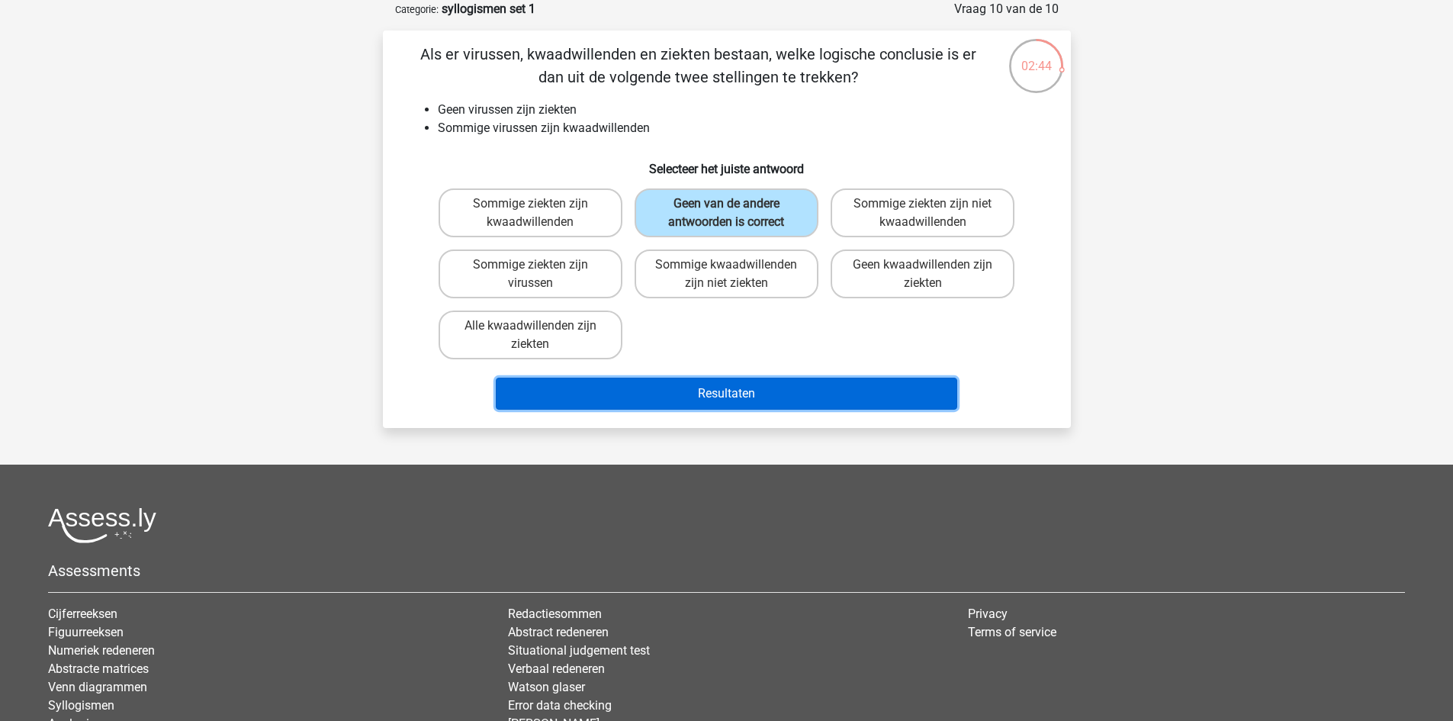
click at [719, 401] on button "Resultaten" at bounding box center [727, 394] width 462 height 32
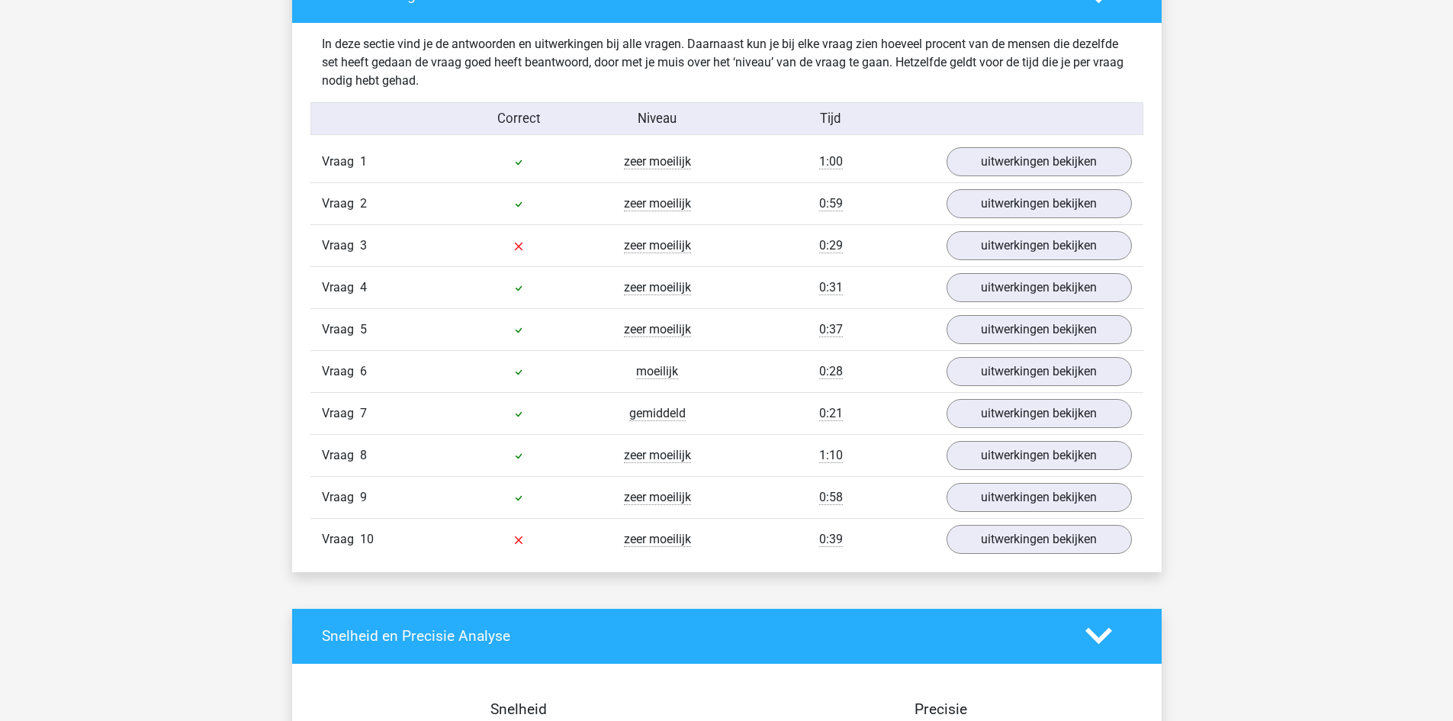
scroll to position [916, 0]
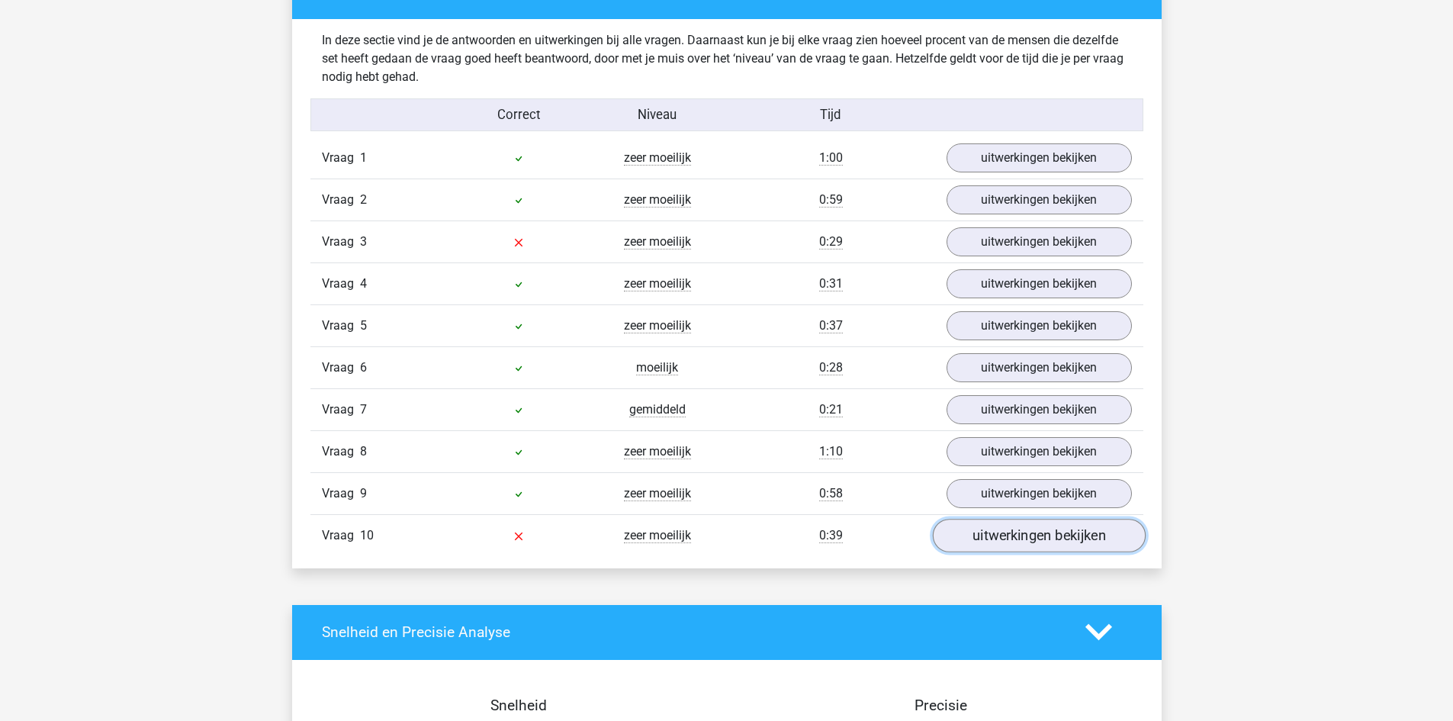
click at [990, 549] on link "uitwerkingen bekijken" at bounding box center [1038, 536] width 213 height 34
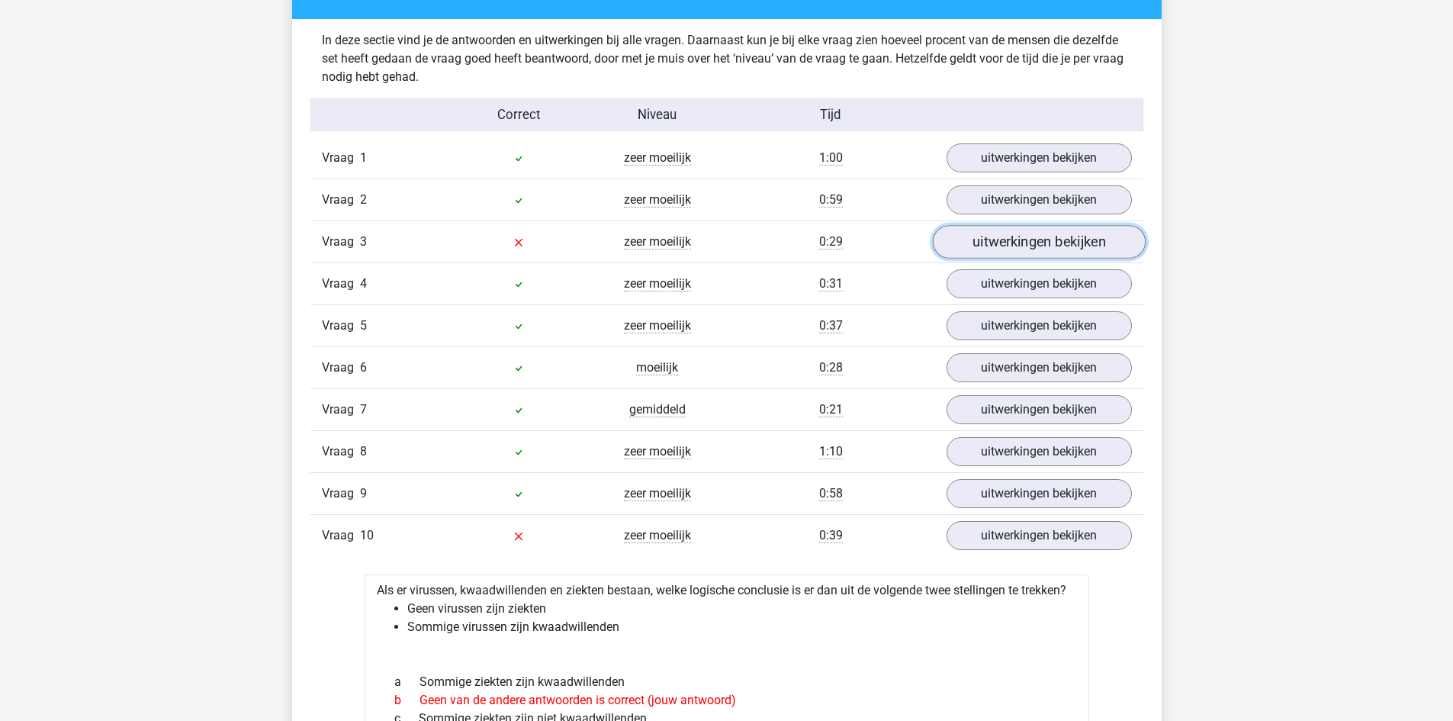
click at [1042, 240] on link "uitwerkingen bekijken" at bounding box center [1038, 242] width 213 height 34
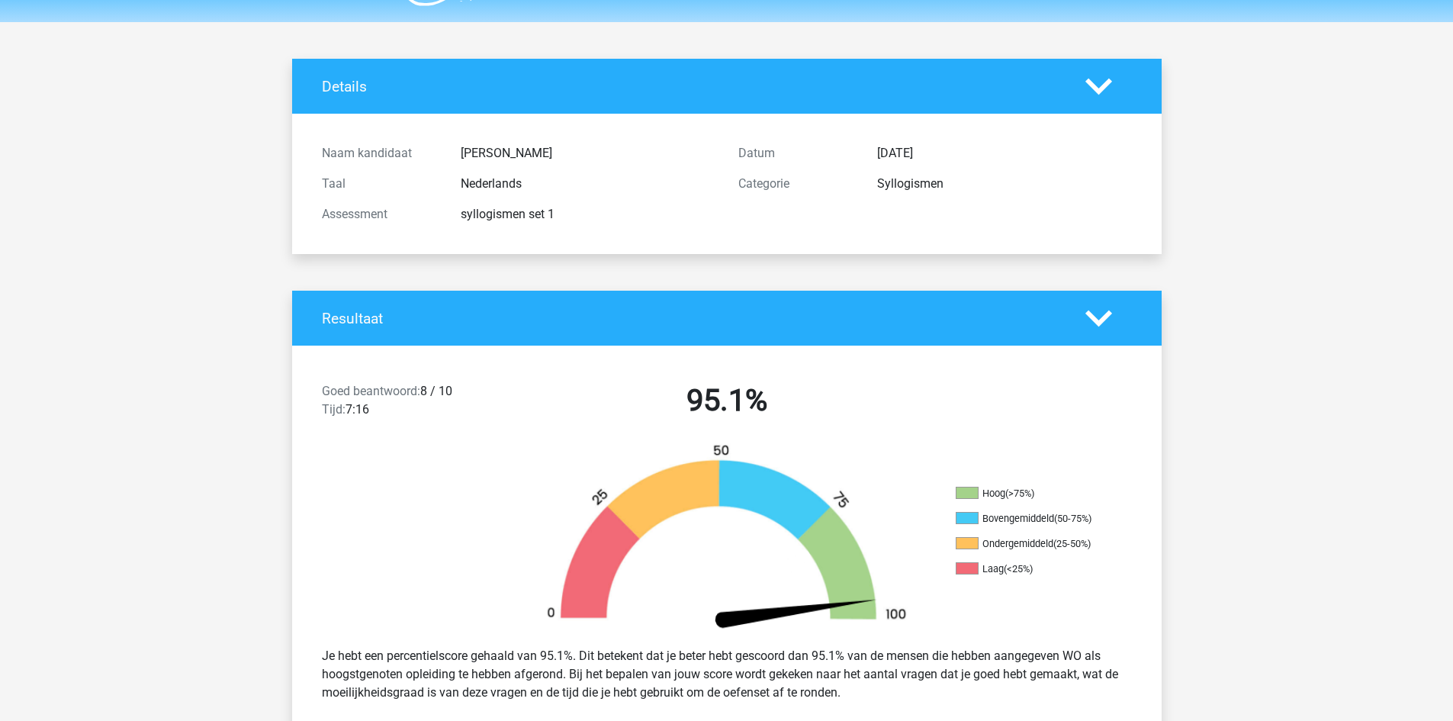
scroll to position [0, 0]
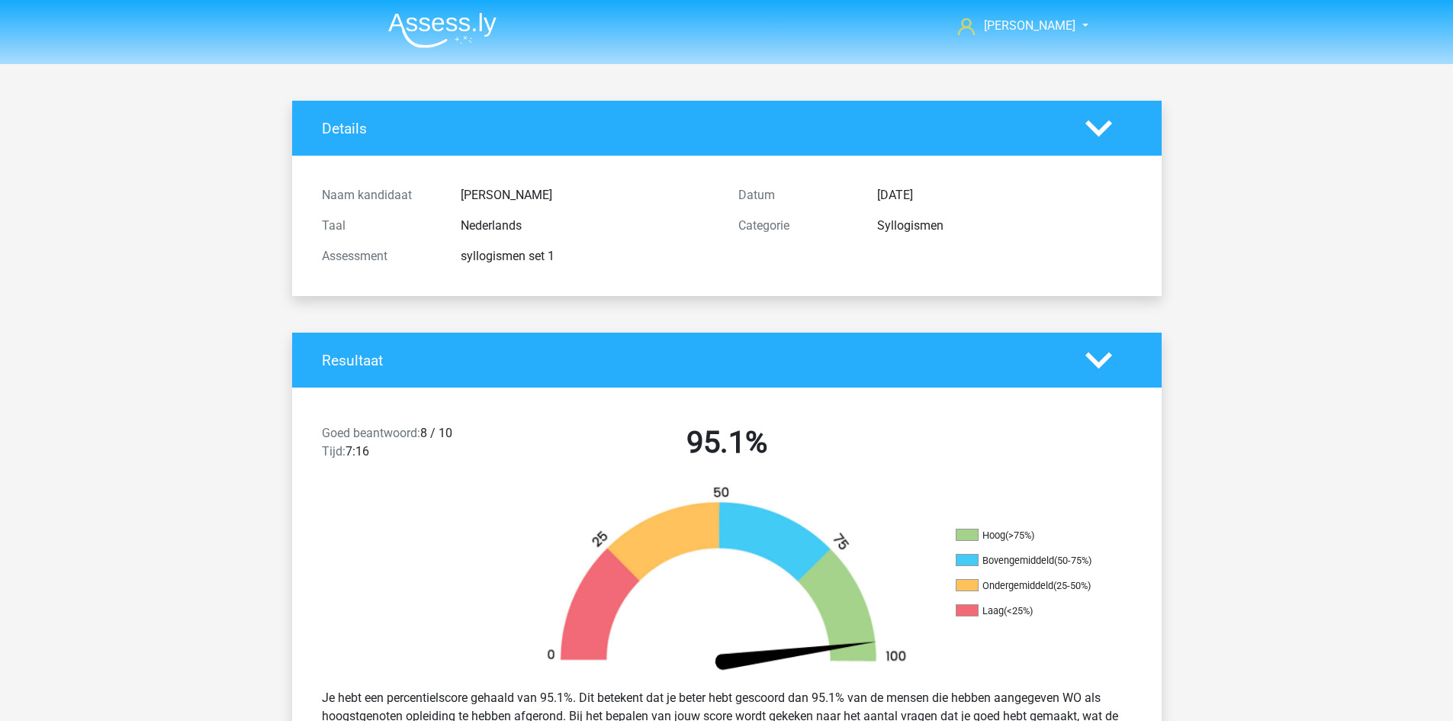
click at [425, 36] on img at bounding box center [442, 30] width 108 height 36
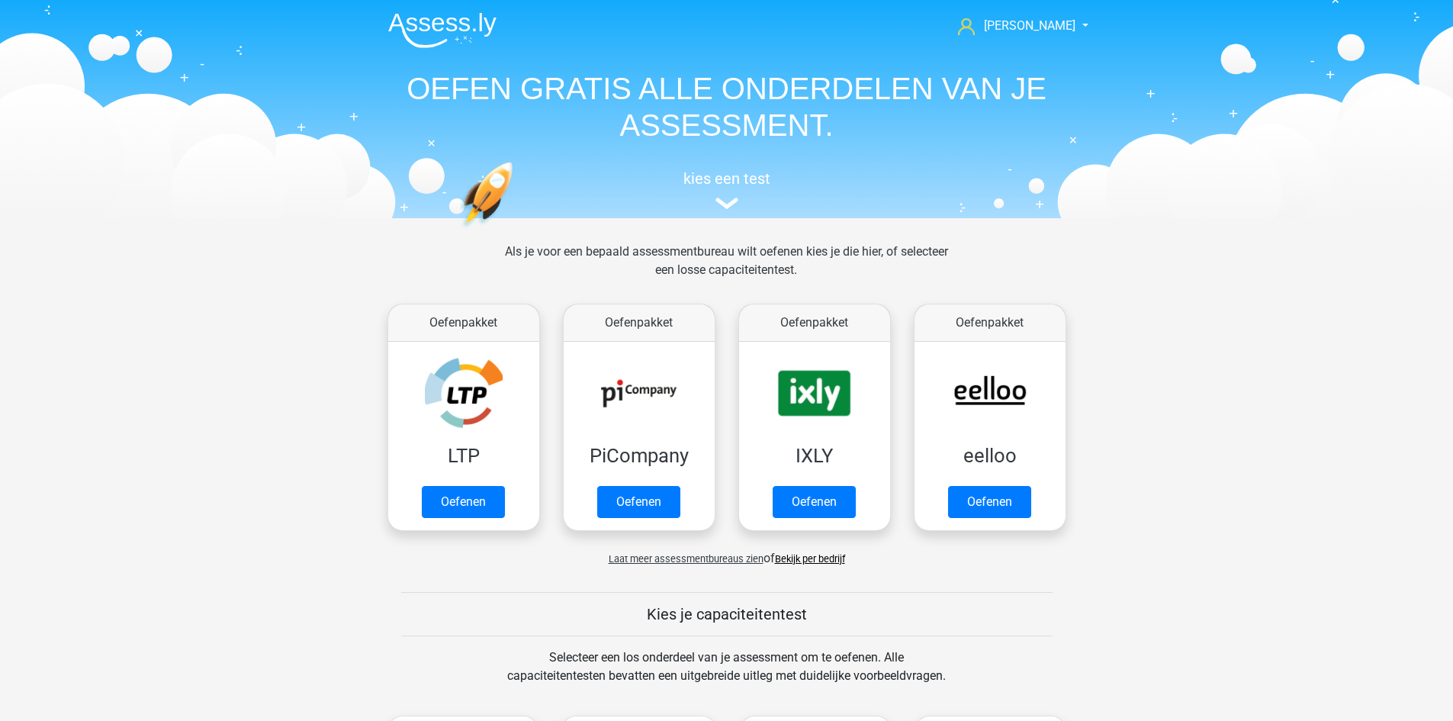
click at [1057, 37] on nav "Paul paulhootsmans@gmail.com Nederlands English" at bounding box center [727, 27] width 702 height 50
click at [1057, 27] on span "[PERSON_NAME]" at bounding box center [1030, 25] width 92 height 14
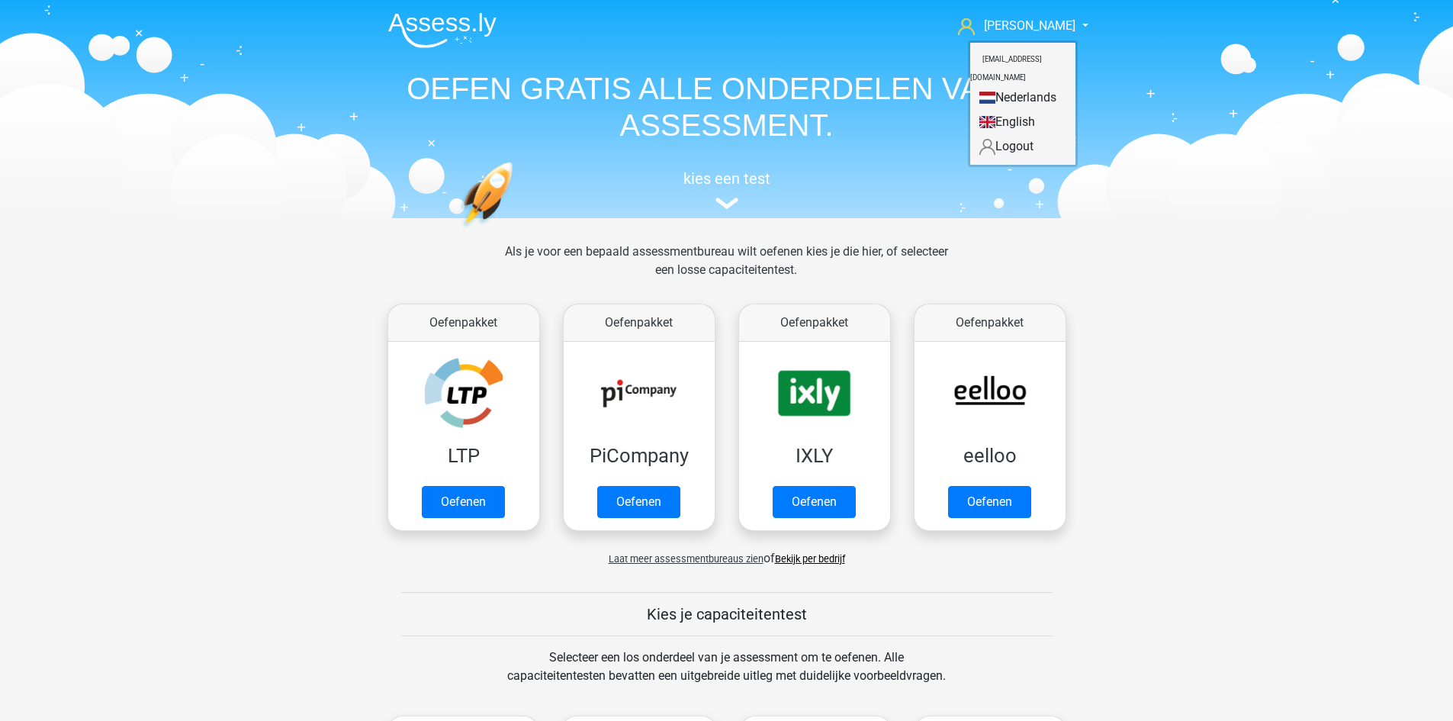
click at [1154, 58] on header "Paul paulhootsmans@gmail.com Nederlands English" at bounding box center [726, 109] width 1453 height 218
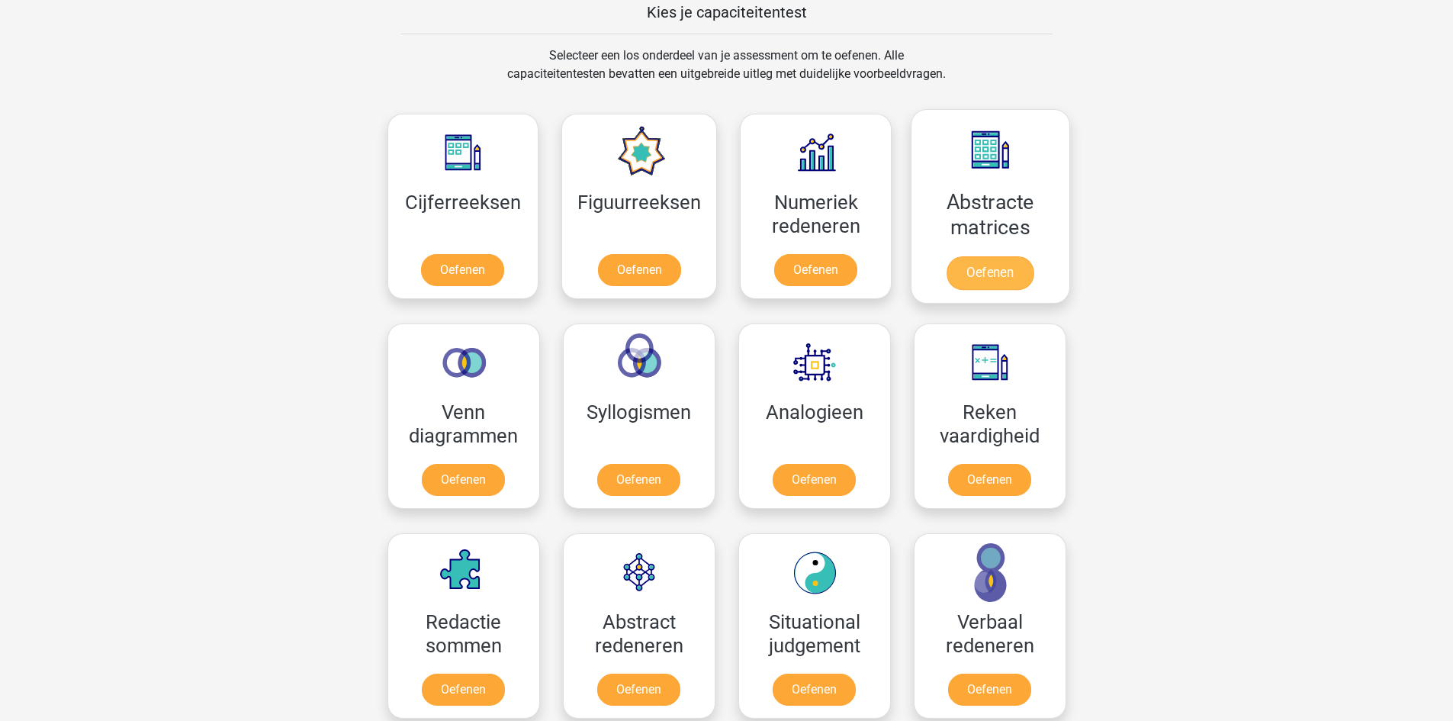
scroll to position [610, 0]
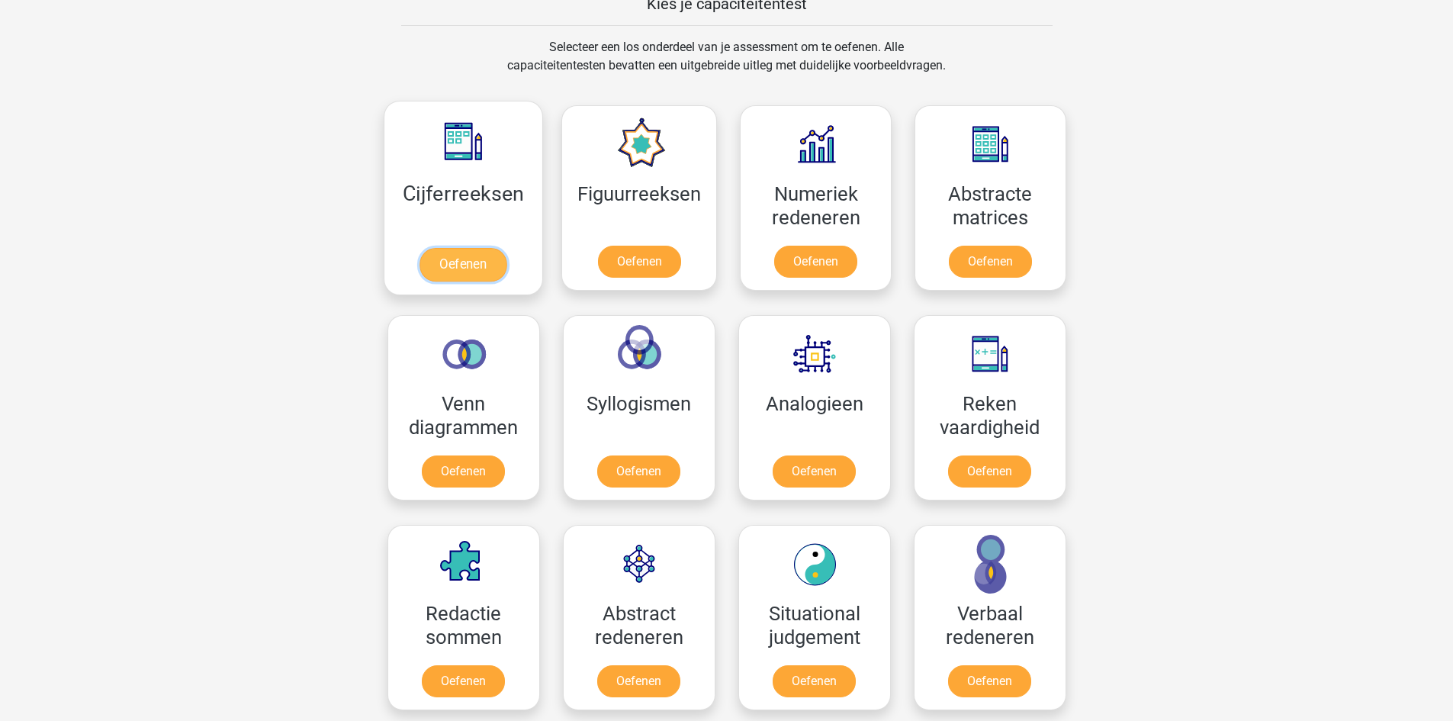
click at [503, 248] on link "Oefenen" at bounding box center [463, 265] width 87 height 34
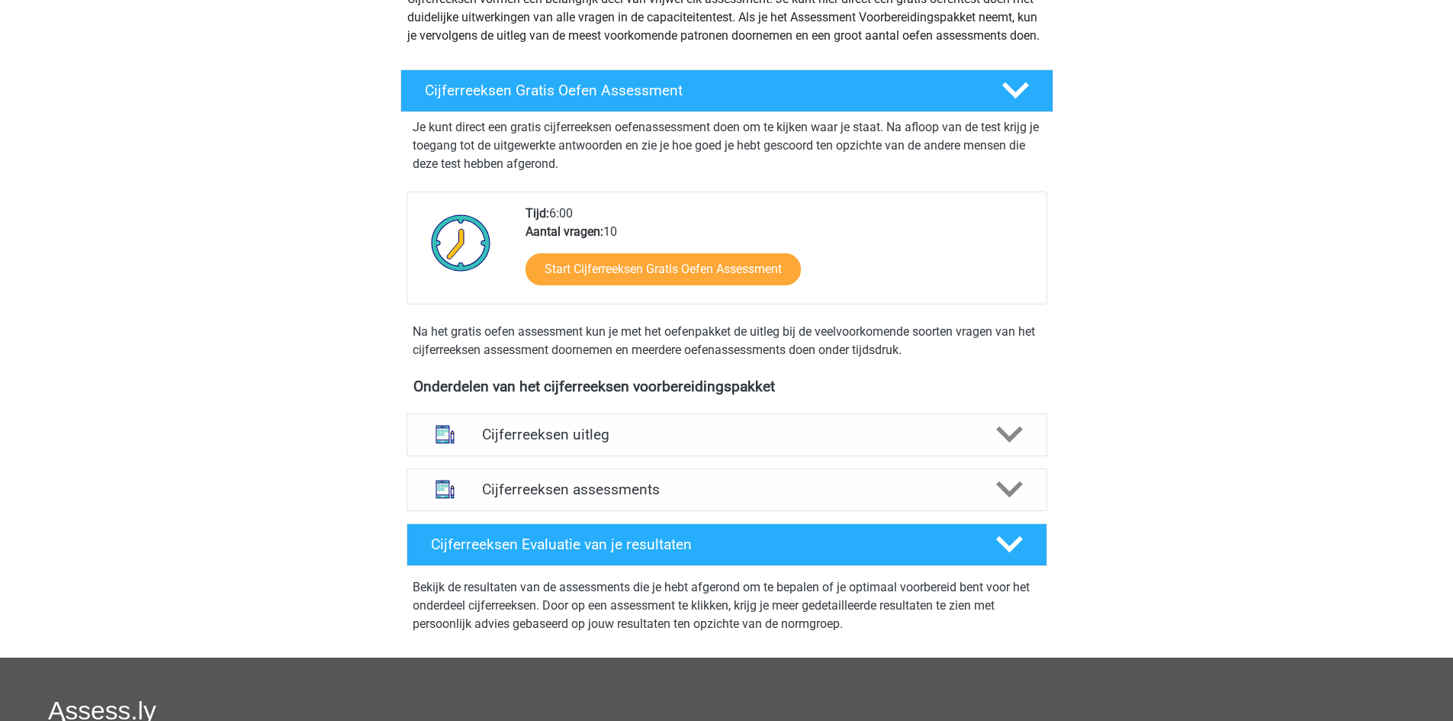
scroll to position [177, 0]
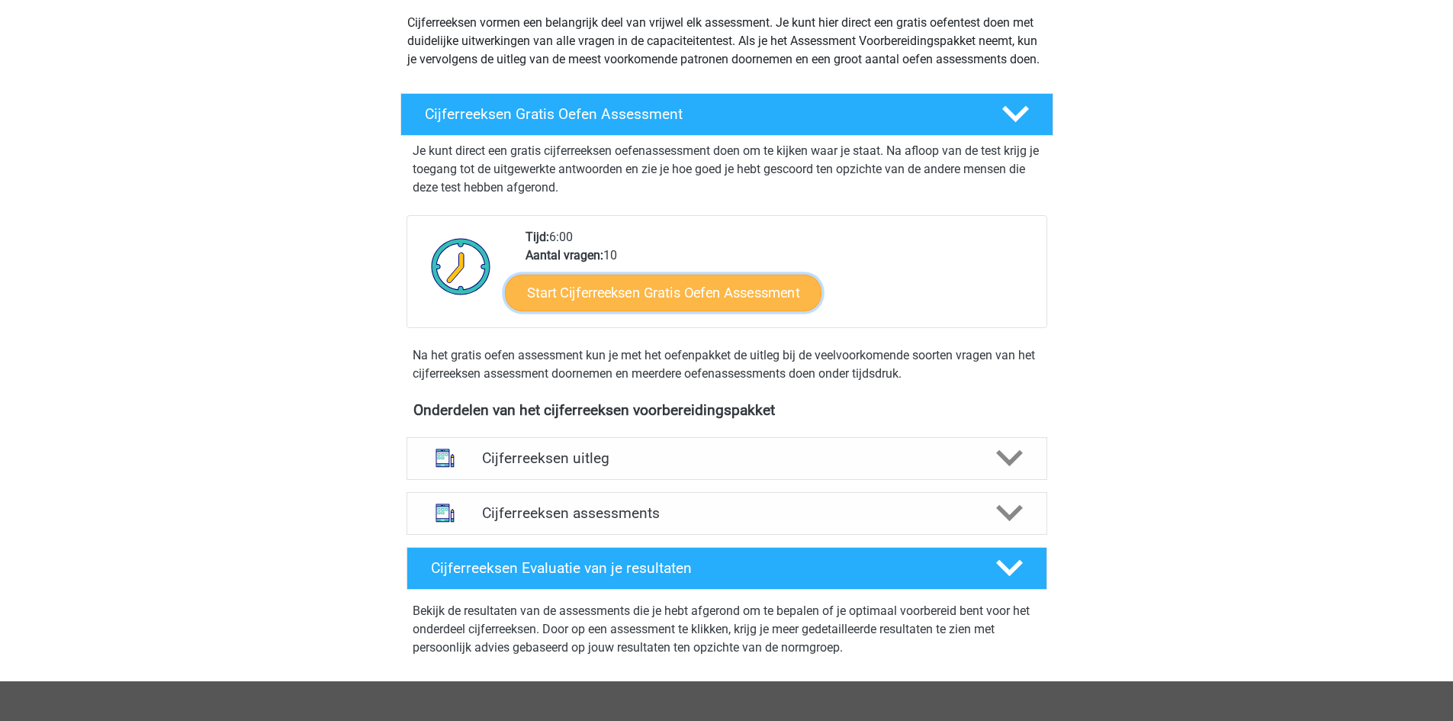
click at [672, 310] on link "Start Cijferreeksen Gratis Oefen Assessment" at bounding box center [663, 292] width 317 height 37
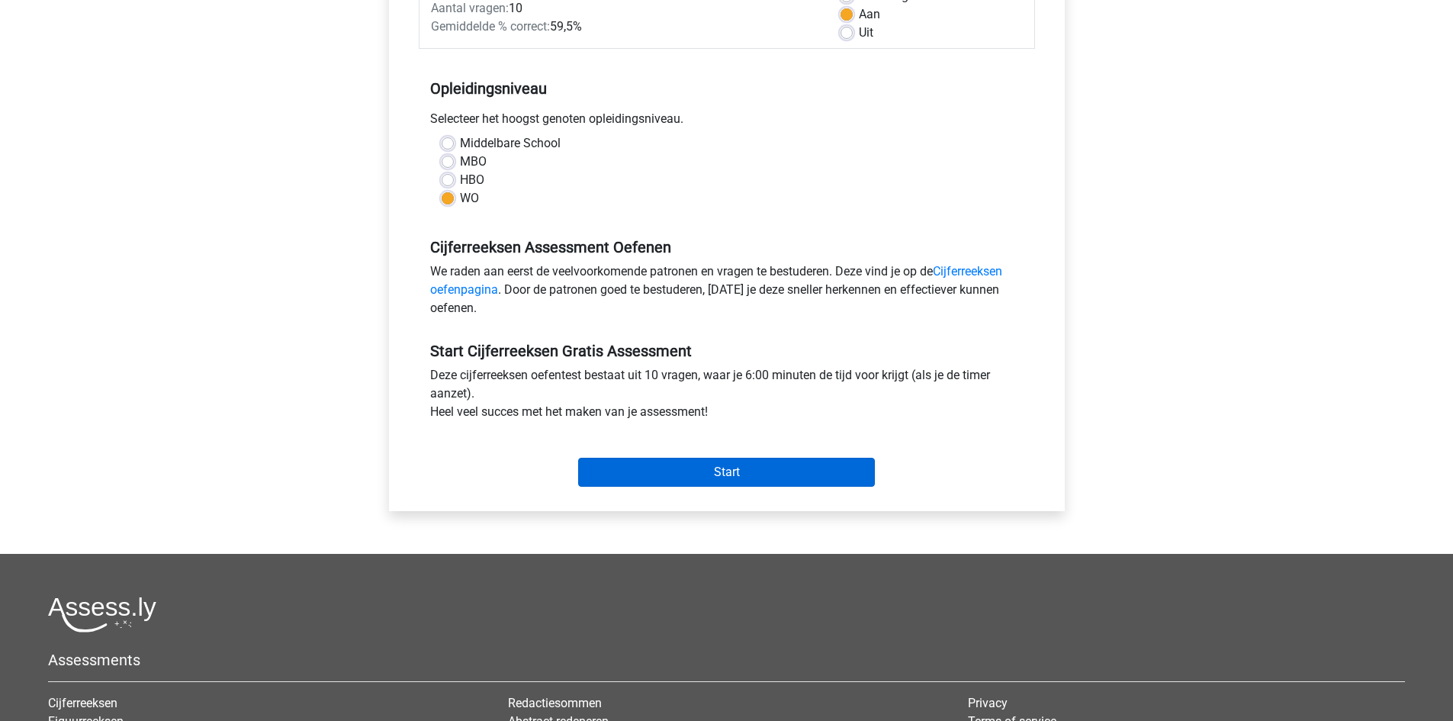
scroll to position [381, 0]
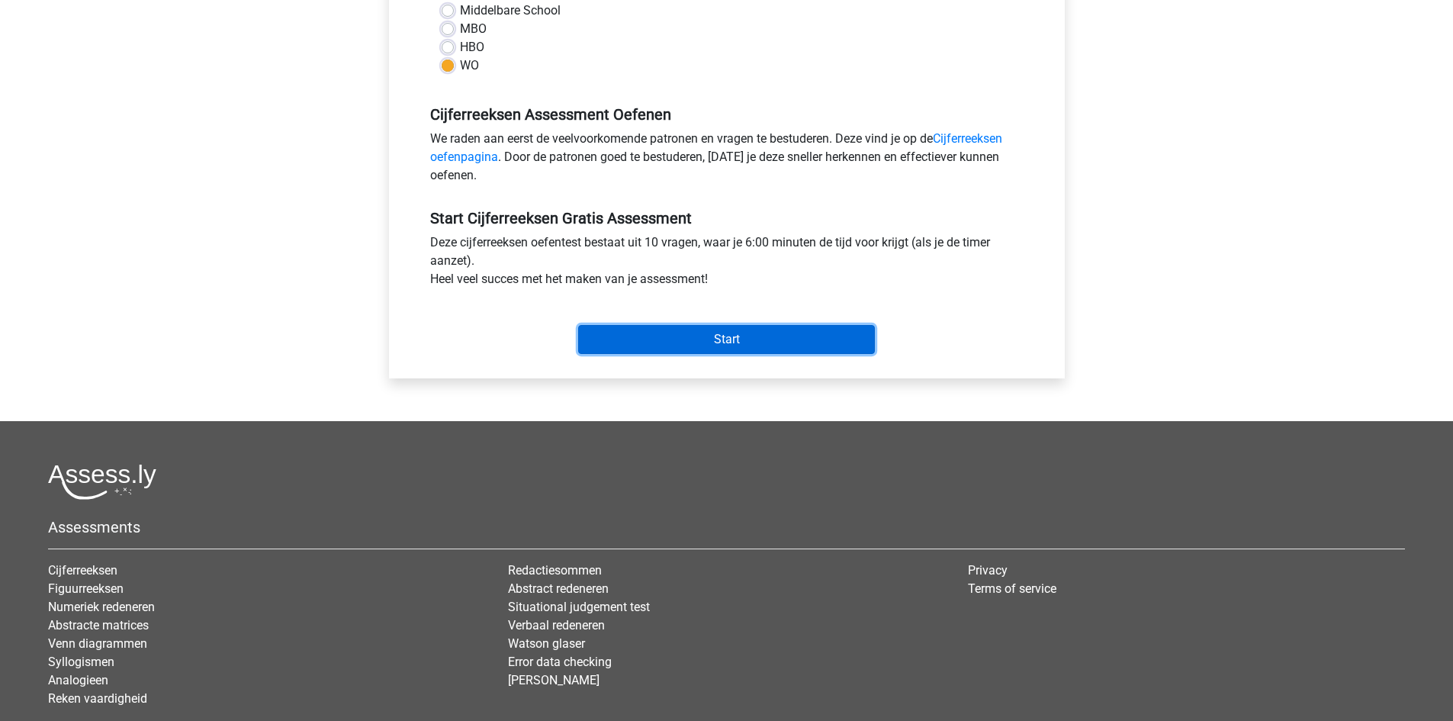
click at [765, 349] on input "Start" at bounding box center [726, 339] width 297 height 29
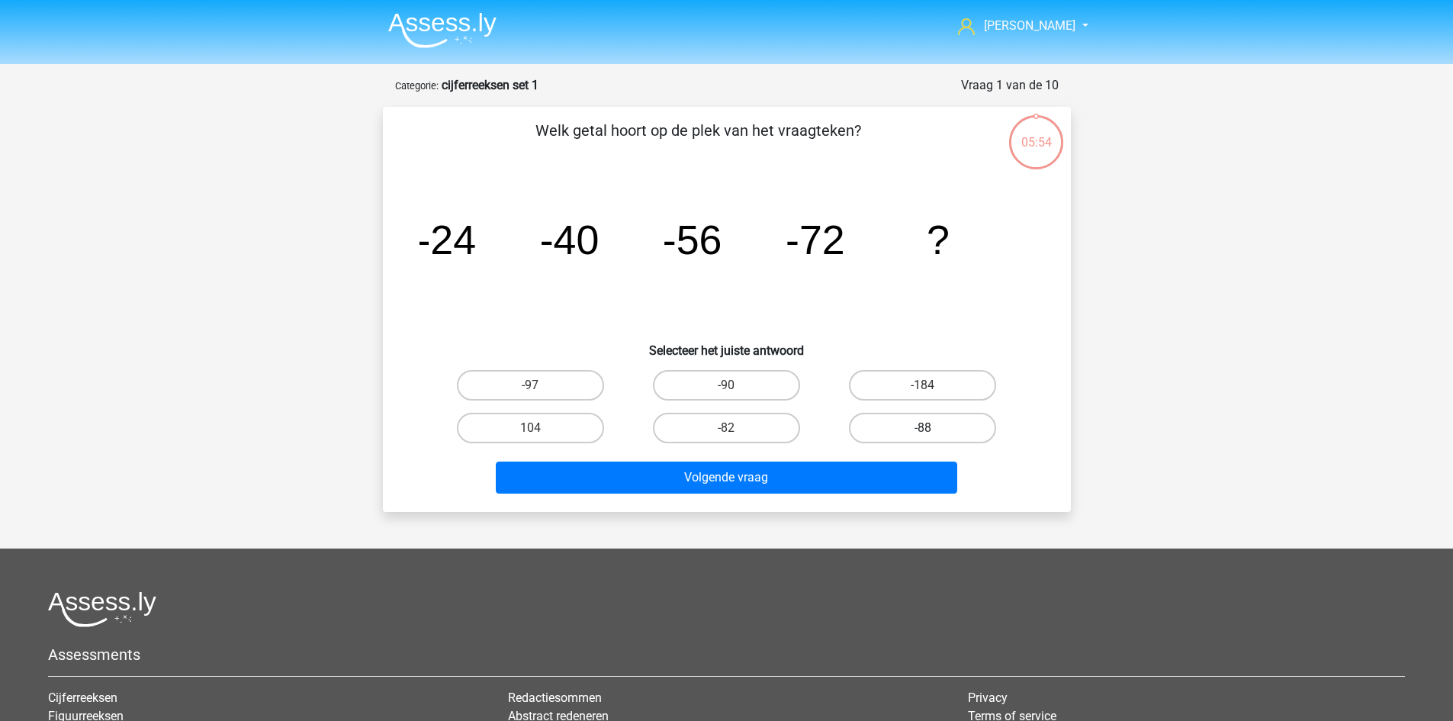
click at [947, 438] on label "-88" at bounding box center [922, 428] width 147 height 31
click at [933, 438] on input "-88" at bounding box center [928, 433] width 10 height 10
radio input "true"
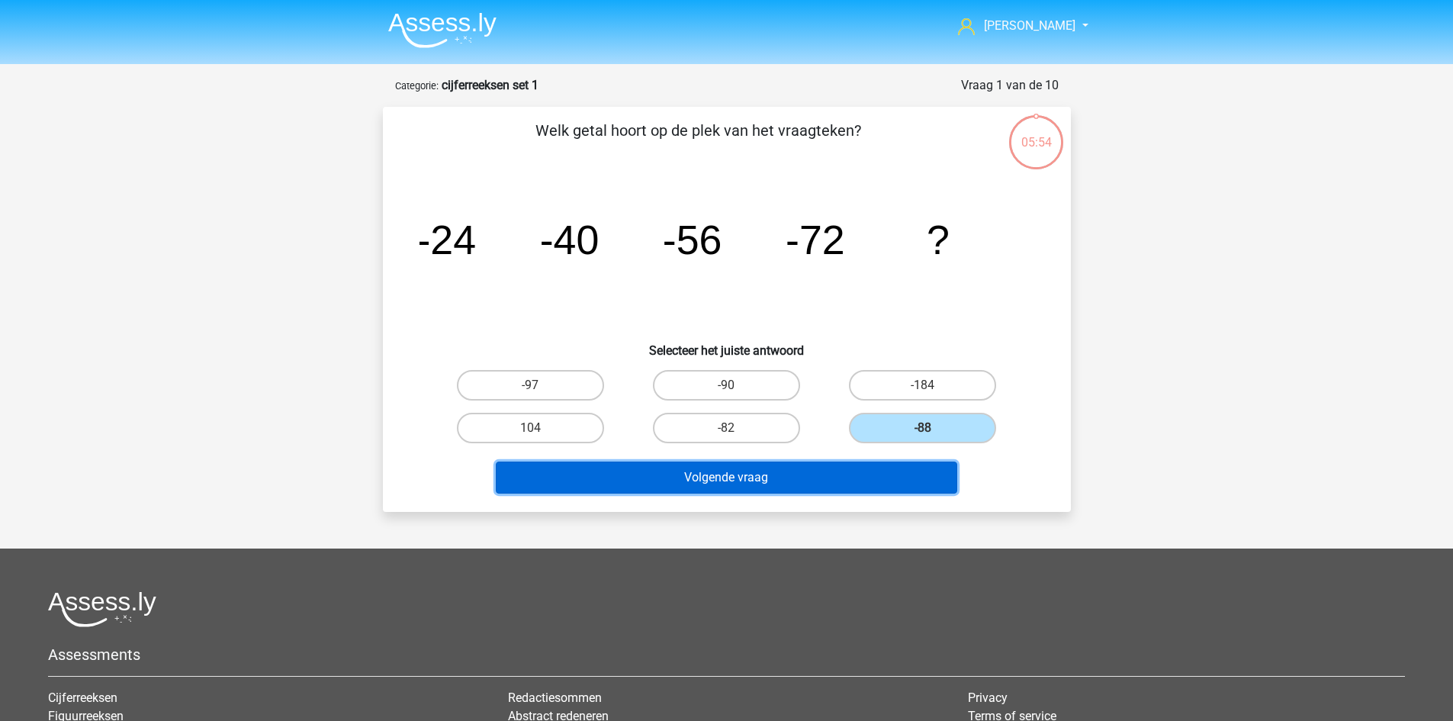
click at [862, 464] on button "Volgende vraag" at bounding box center [727, 478] width 462 height 32
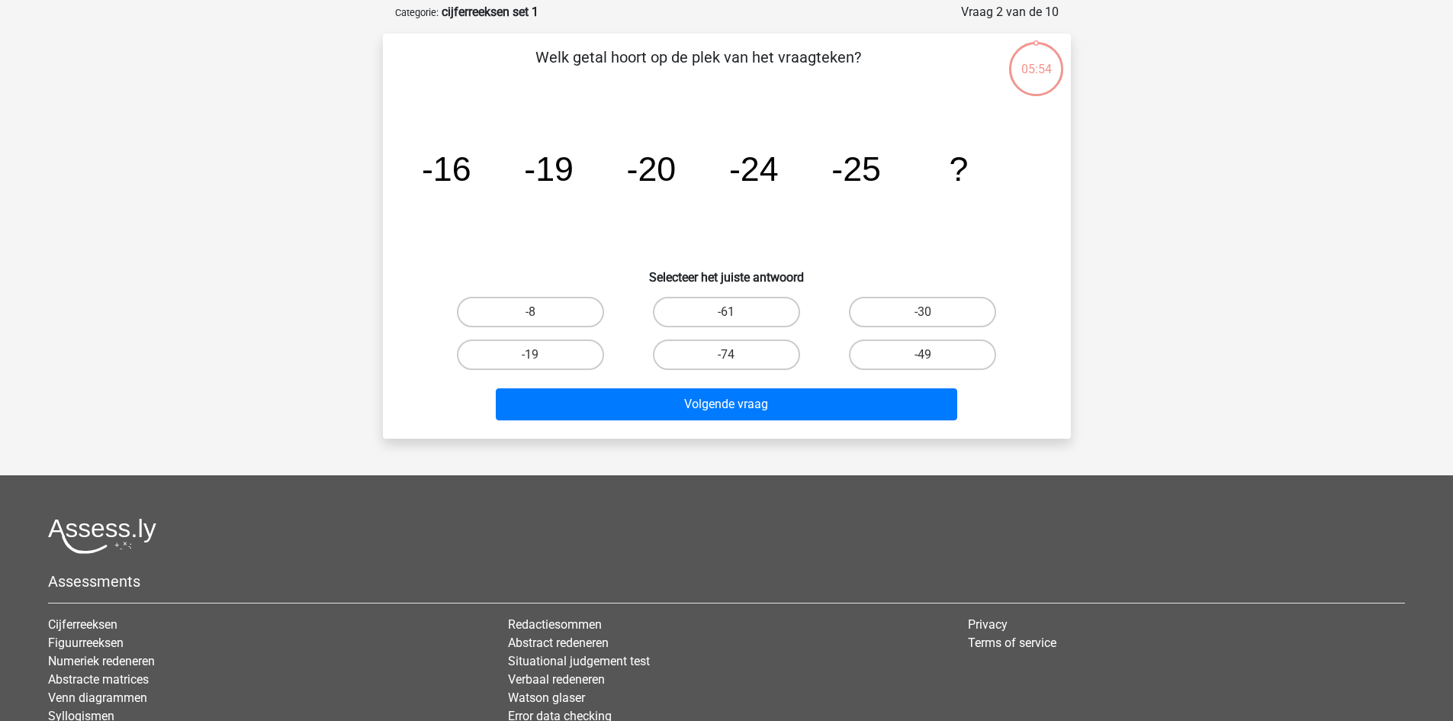
scroll to position [76, 0]
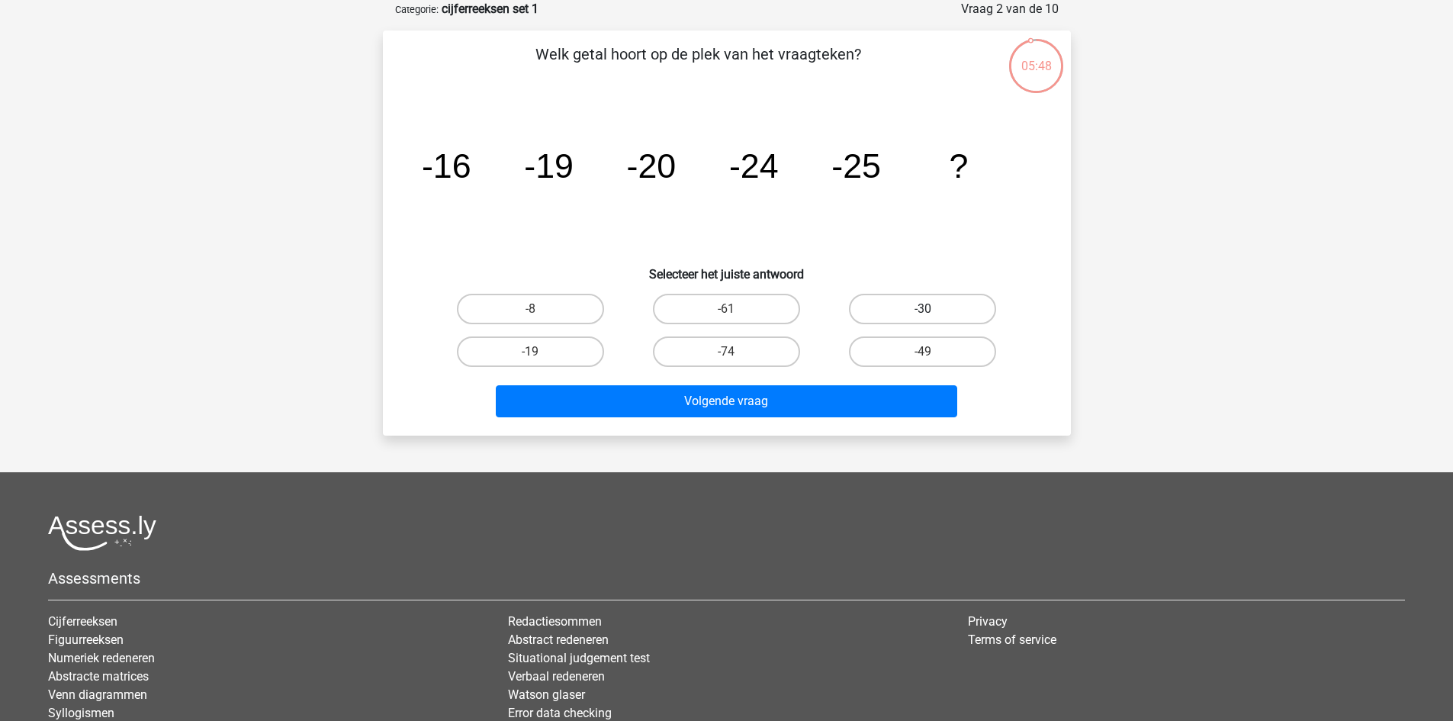
click at [900, 307] on label "-30" at bounding box center [922, 309] width 147 height 31
click at [923, 309] on input "-30" at bounding box center [928, 314] width 10 height 10
radio input "true"
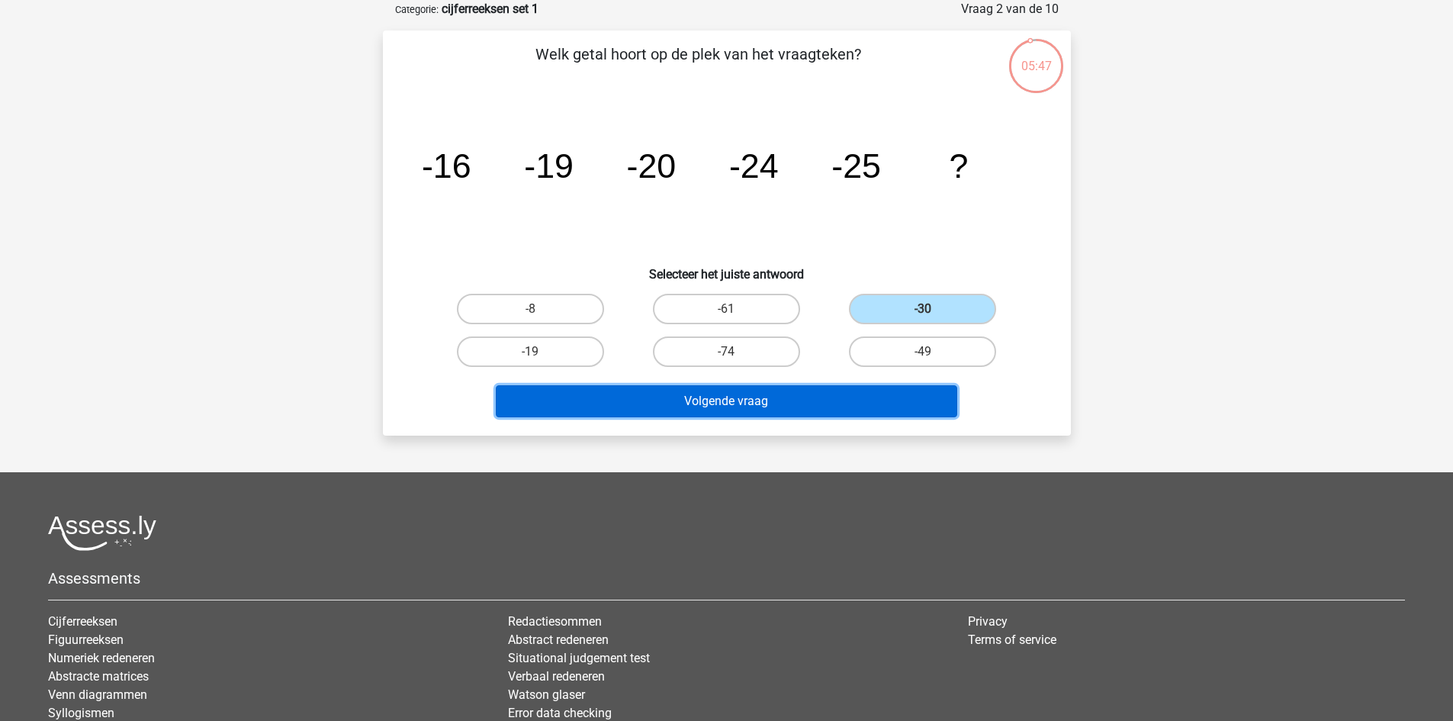
click at [871, 394] on button "Volgende vraag" at bounding box center [727, 401] width 462 height 32
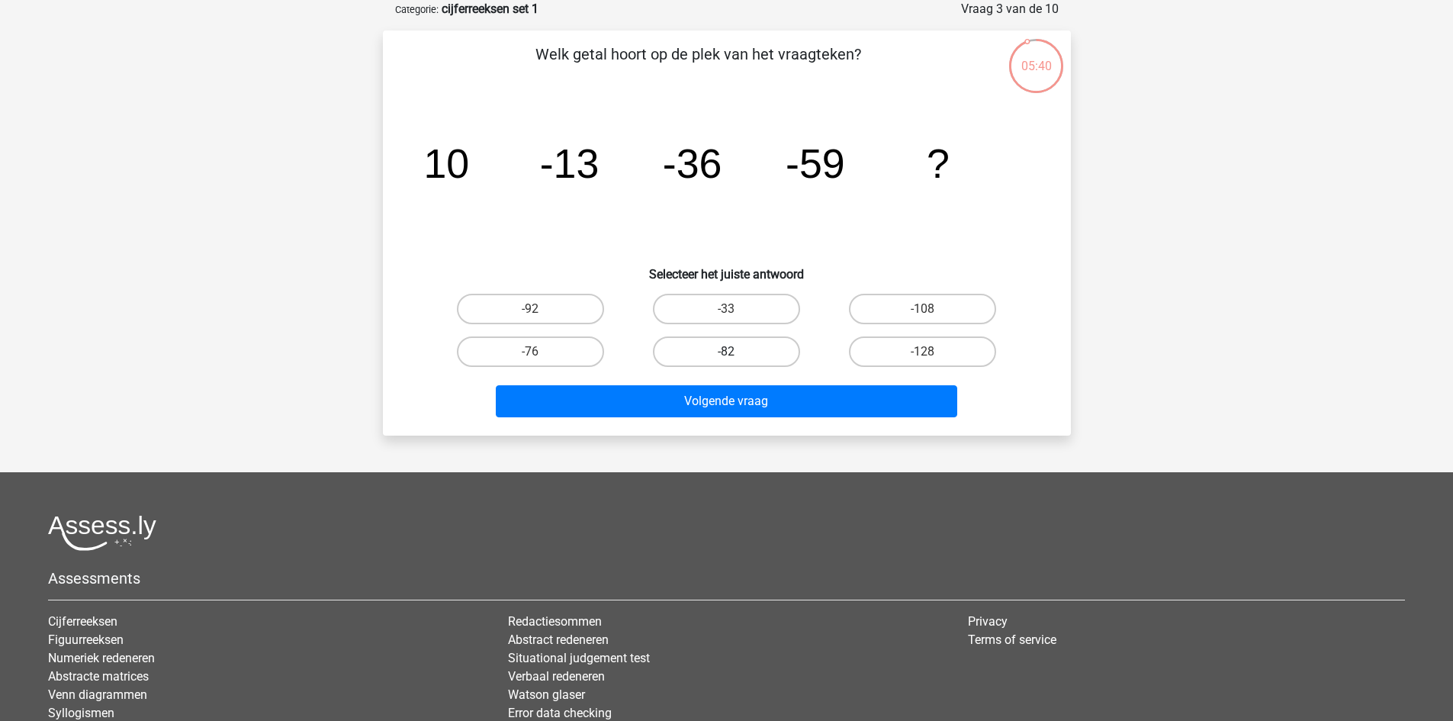
click at [720, 341] on label "-82" at bounding box center [726, 351] width 147 height 31
click at [726, 352] on input "-82" at bounding box center [731, 357] width 10 height 10
radio input "true"
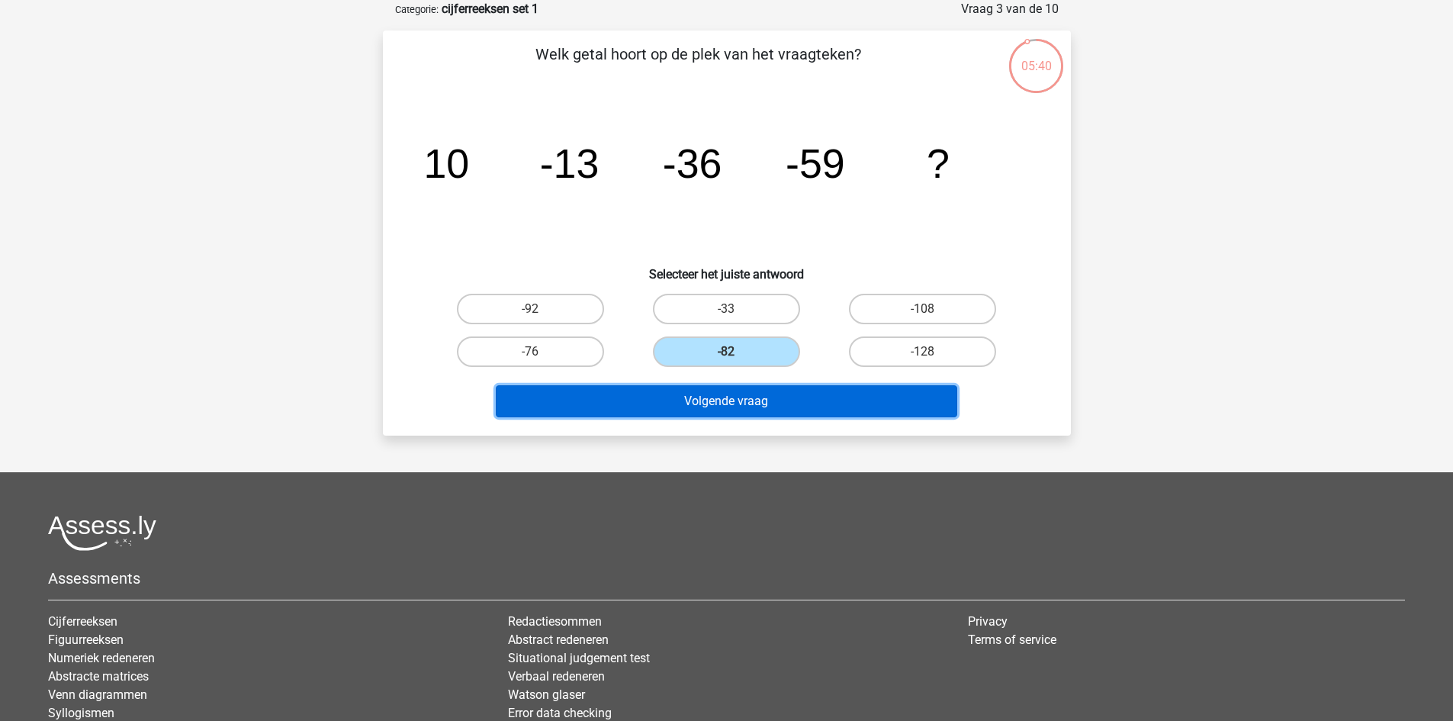
click at [729, 401] on button "Volgende vraag" at bounding box center [727, 401] width 462 height 32
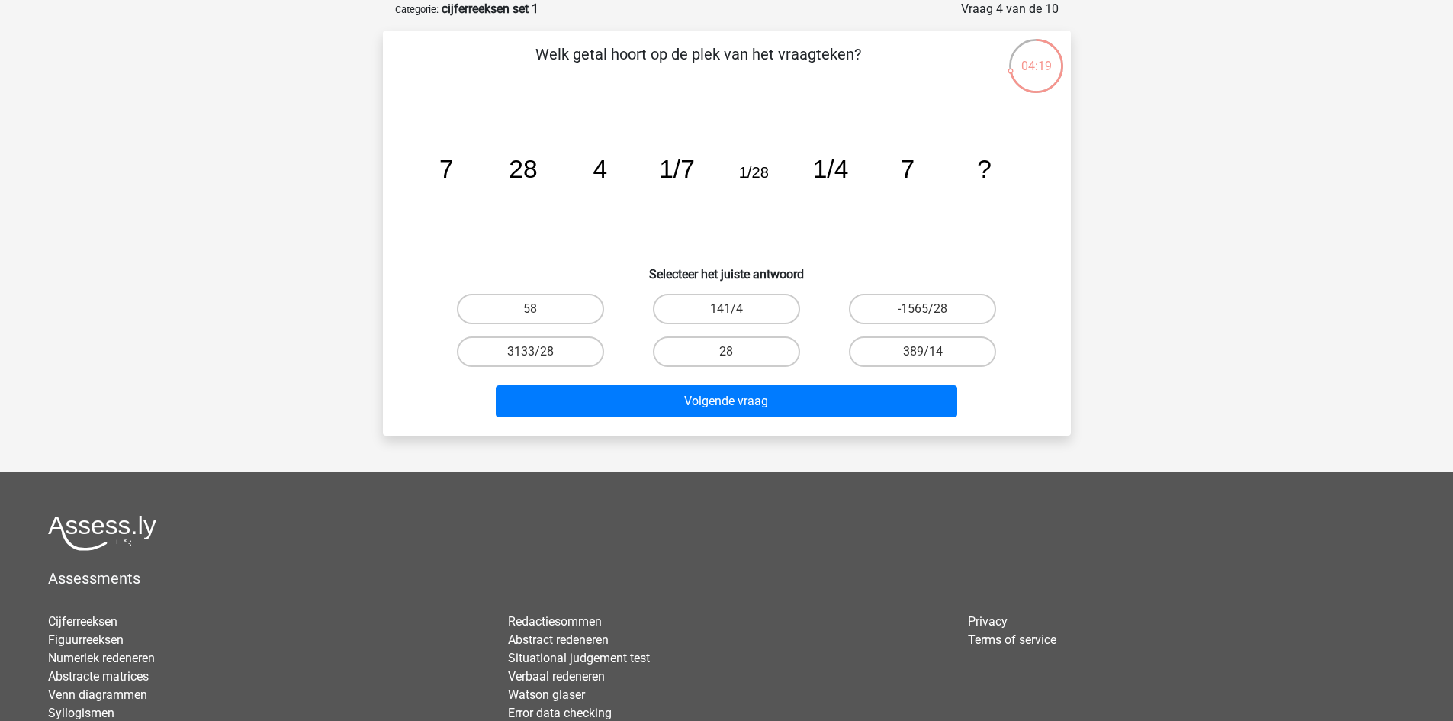
click at [732, 354] on input "28" at bounding box center [731, 357] width 10 height 10
radio input "true"
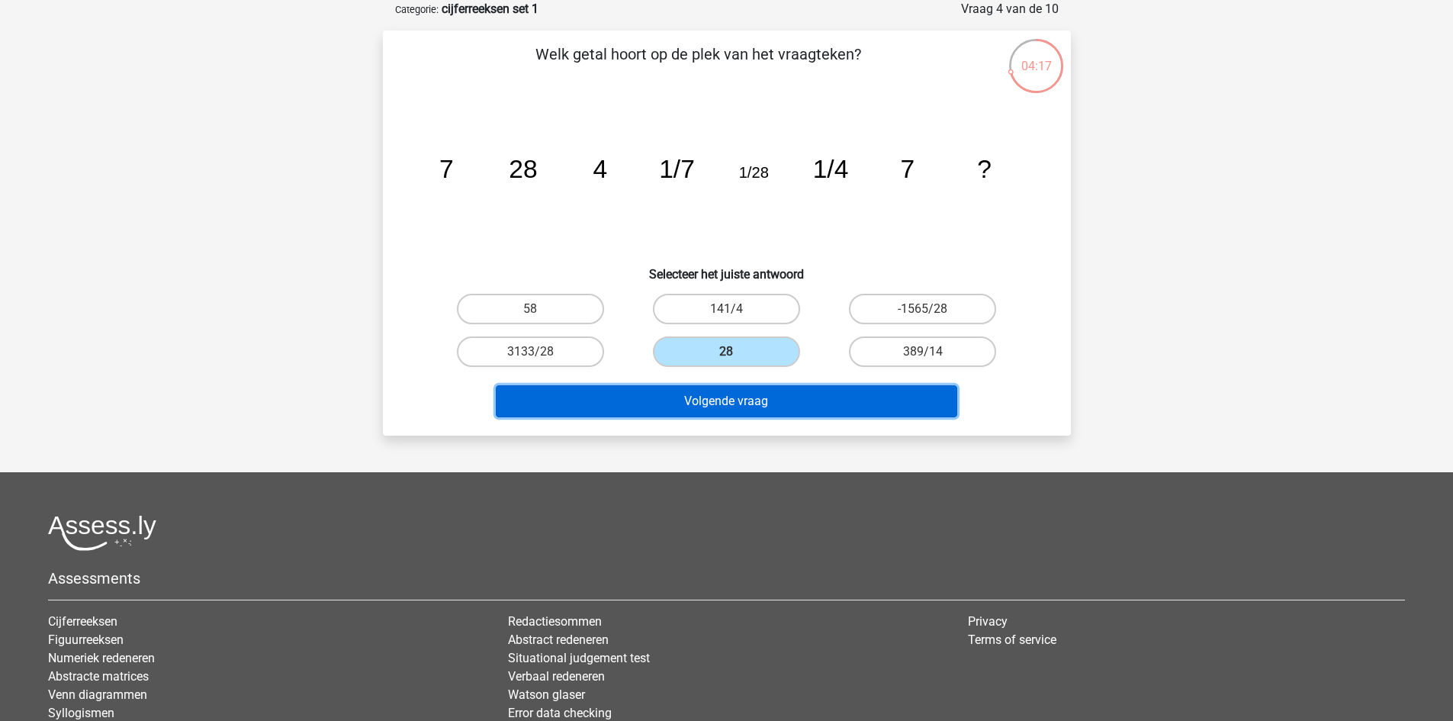
click at [793, 401] on button "Volgende vraag" at bounding box center [727, 401] width 462 height 32
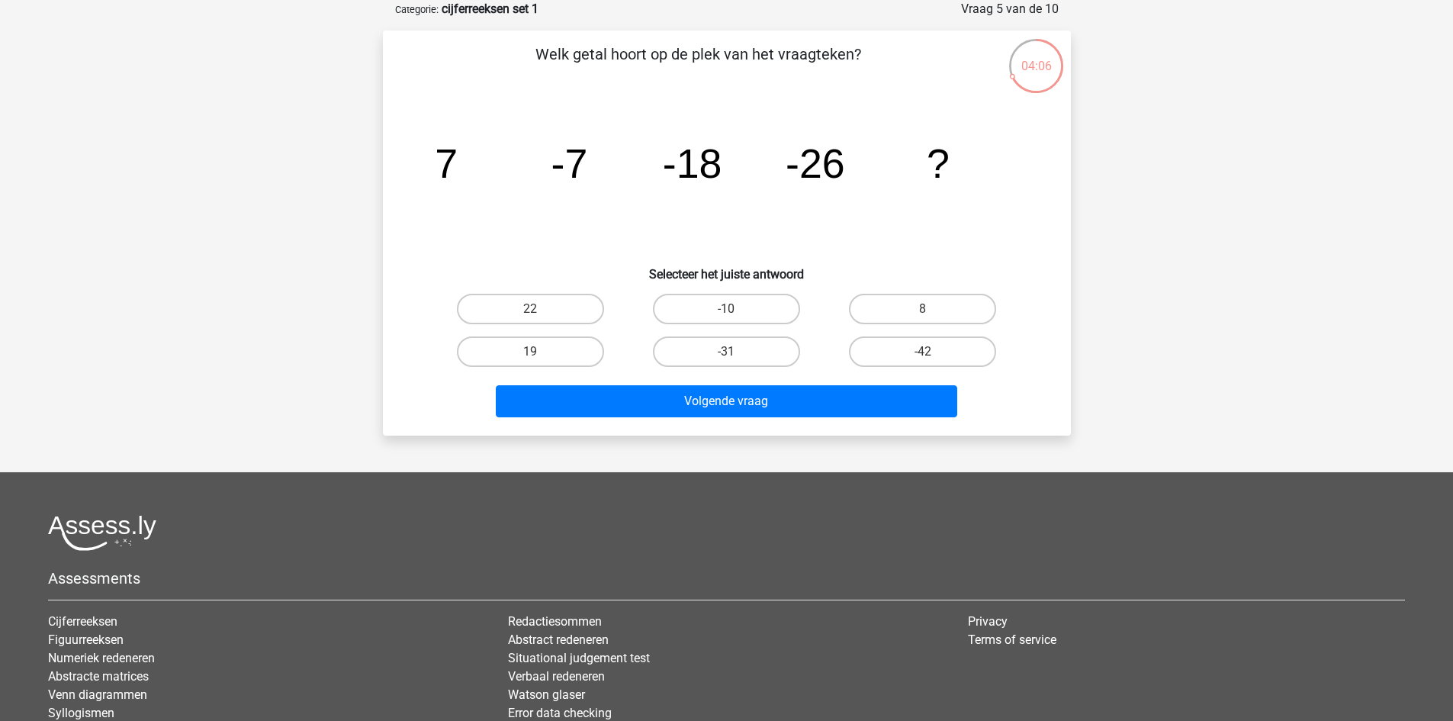
click at [761, 369] on div "-31" at bounding box center [727, 351] width 196 height 43
click at [767, 359] on label "-31" at bounding box center [726, 351] width 147 height 31
click at [736, 359] on input "-31" at bounding box center [731, 357] width 10 height 10
radio input "true"
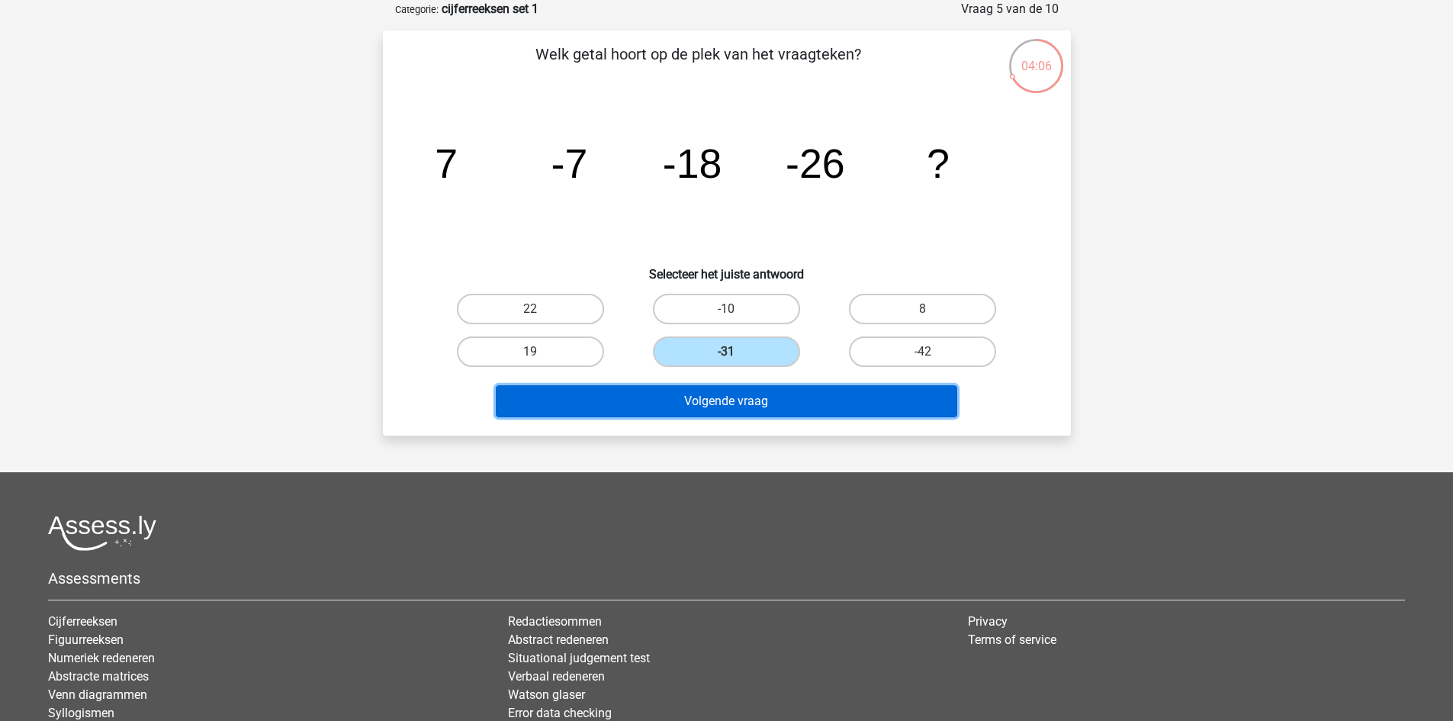
click at [758, 401] on button "Volgende vraag" at bounding box center [727, 401] width 462 height 32
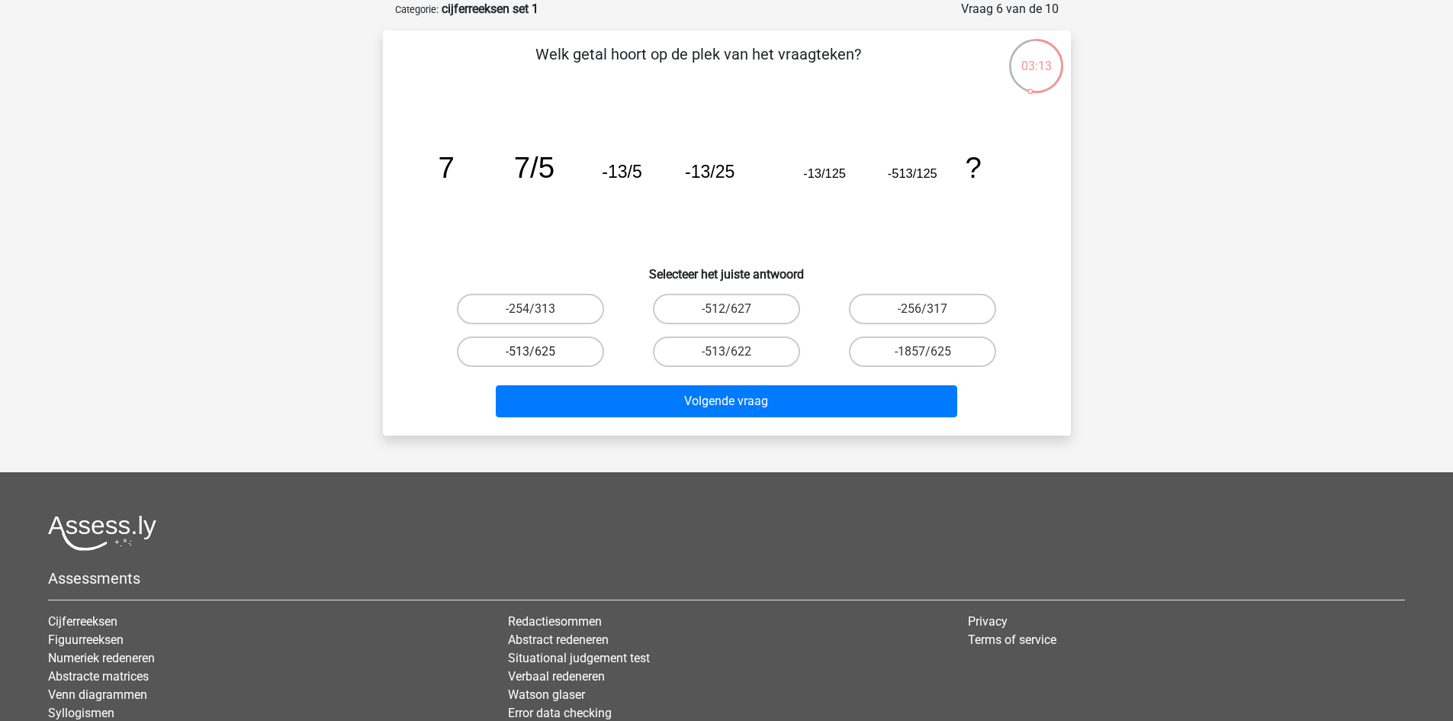
click at [568, 359] on label "-513/625" at bounding box center [530, 351] width 147 height 31
click at [540, 359] on input "-513/625" at bounding box center [535, 357] width 10 height 10
radio input "true"
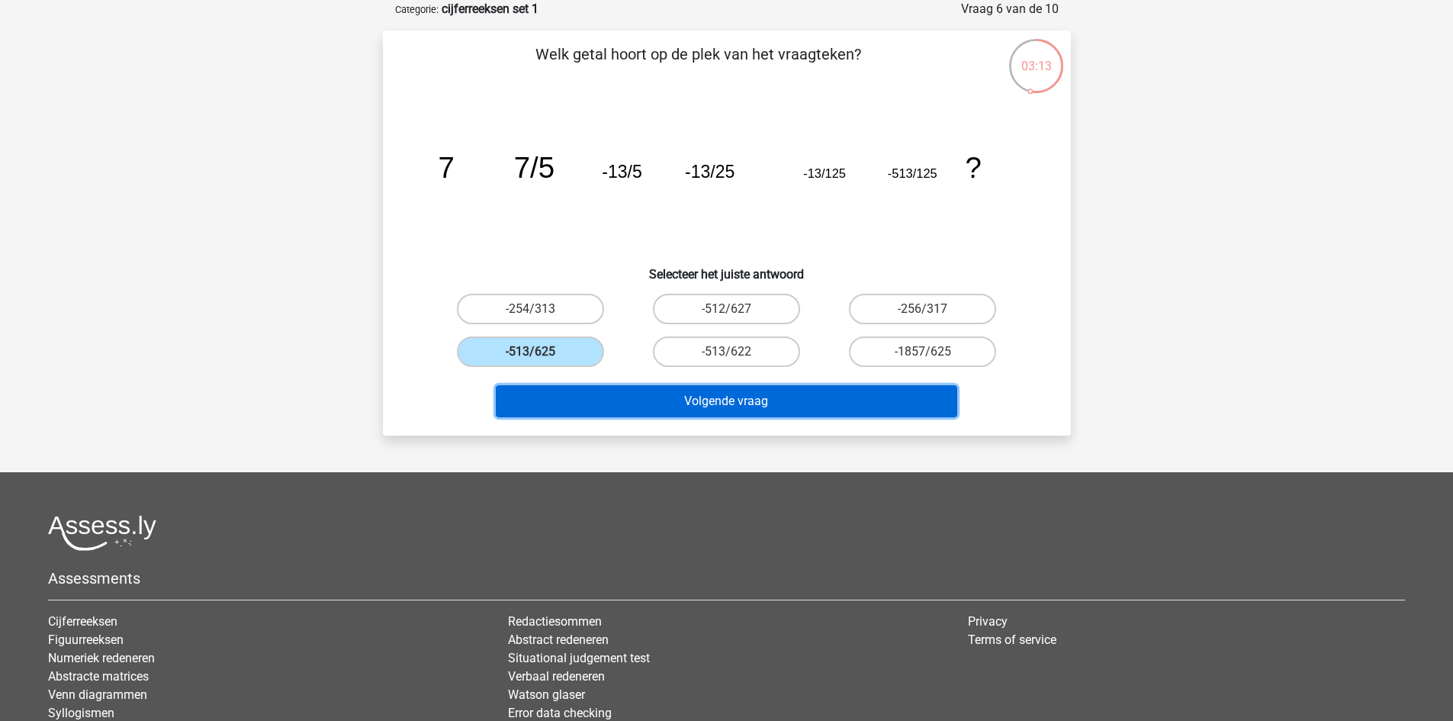
click at [649, 398] on button "Volgende vraag" at bounding box center [727, 401] width 462 height 32
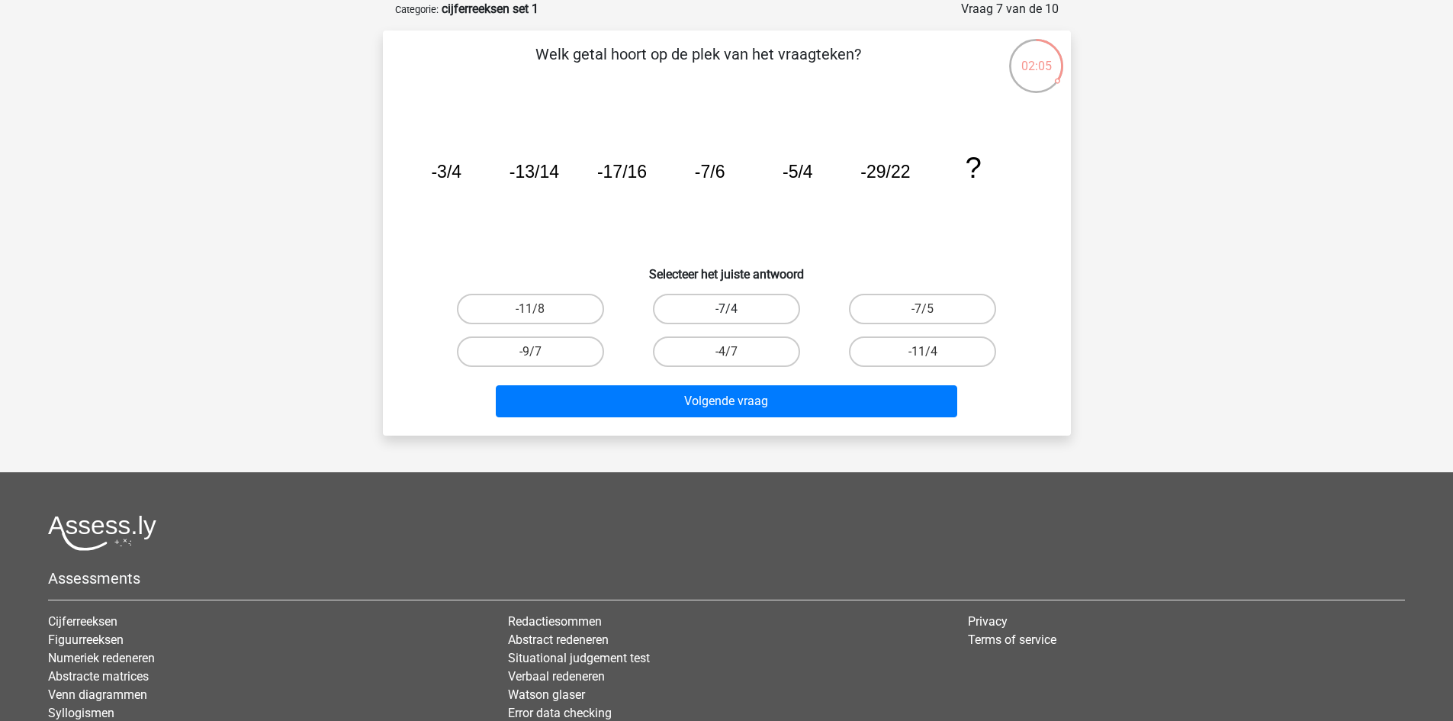
click at [745, 316] on label "-7/4" at bounding box center [726, 309] width 147 height 31
click at [736, 316] on input "-7/4" at bounding box center [731, 314] width 10 height 10
radio input "true"
click at [919, 303] on label "-7/5" at bounding box center [922, 309] width 147 height 31
click at [923, 309] on input "-7/5" at bounding box center [928, 314] width 10 height 10
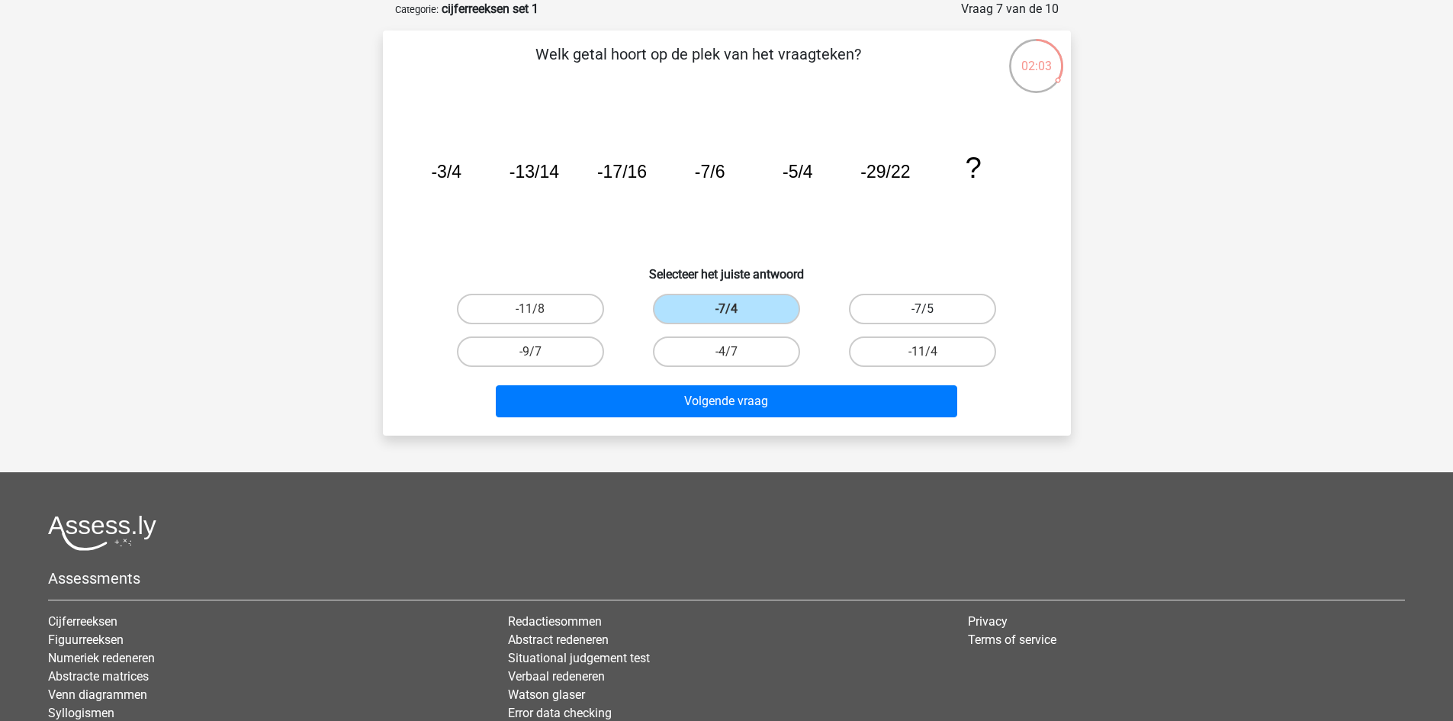
radio input "true"
click at [738, 309] on label "-7/4" at bounding box center [726, 309] width 147 height 31
click at [736, 309] on input "-7/4" at bounding box center [731, 314] width 10 height 10
radio input "true"
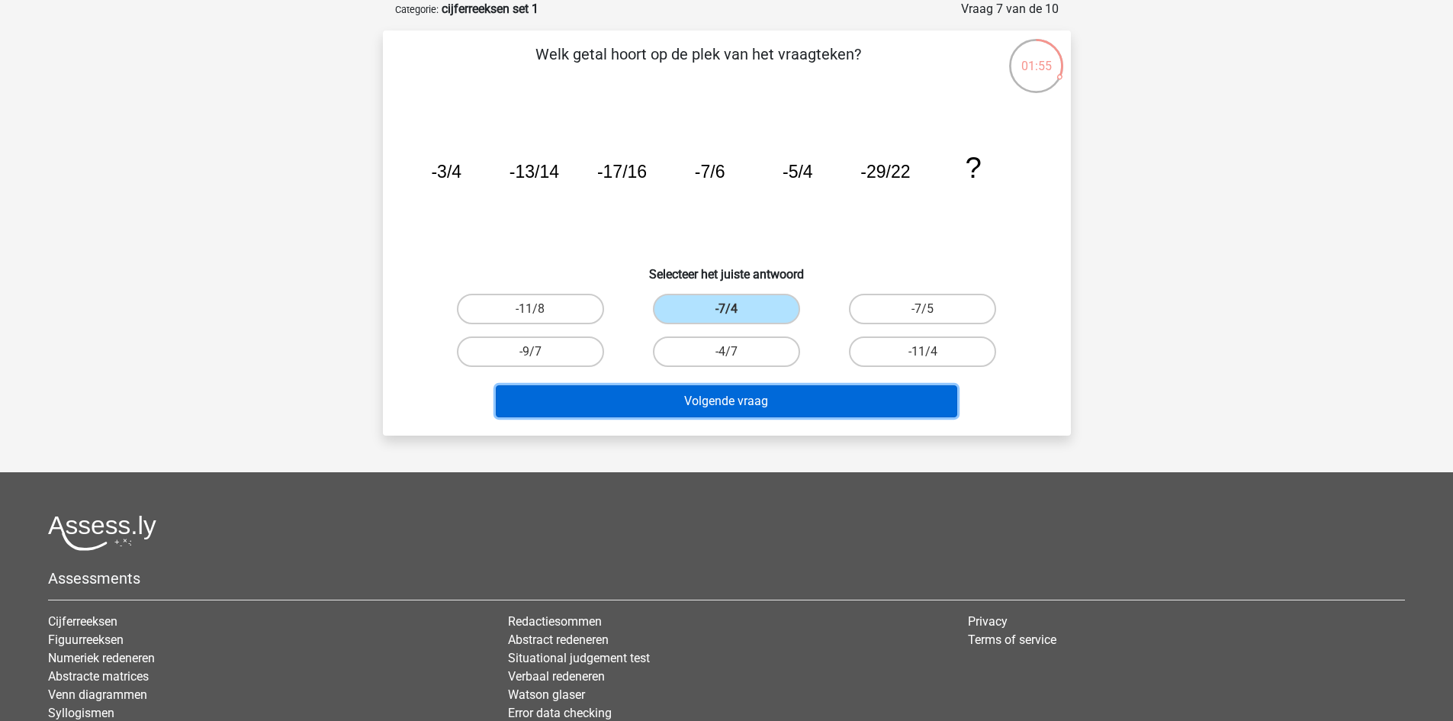
click at [748, 399] on button "Volgende vraag" at bounding box center [727, 401] width 462 height 32
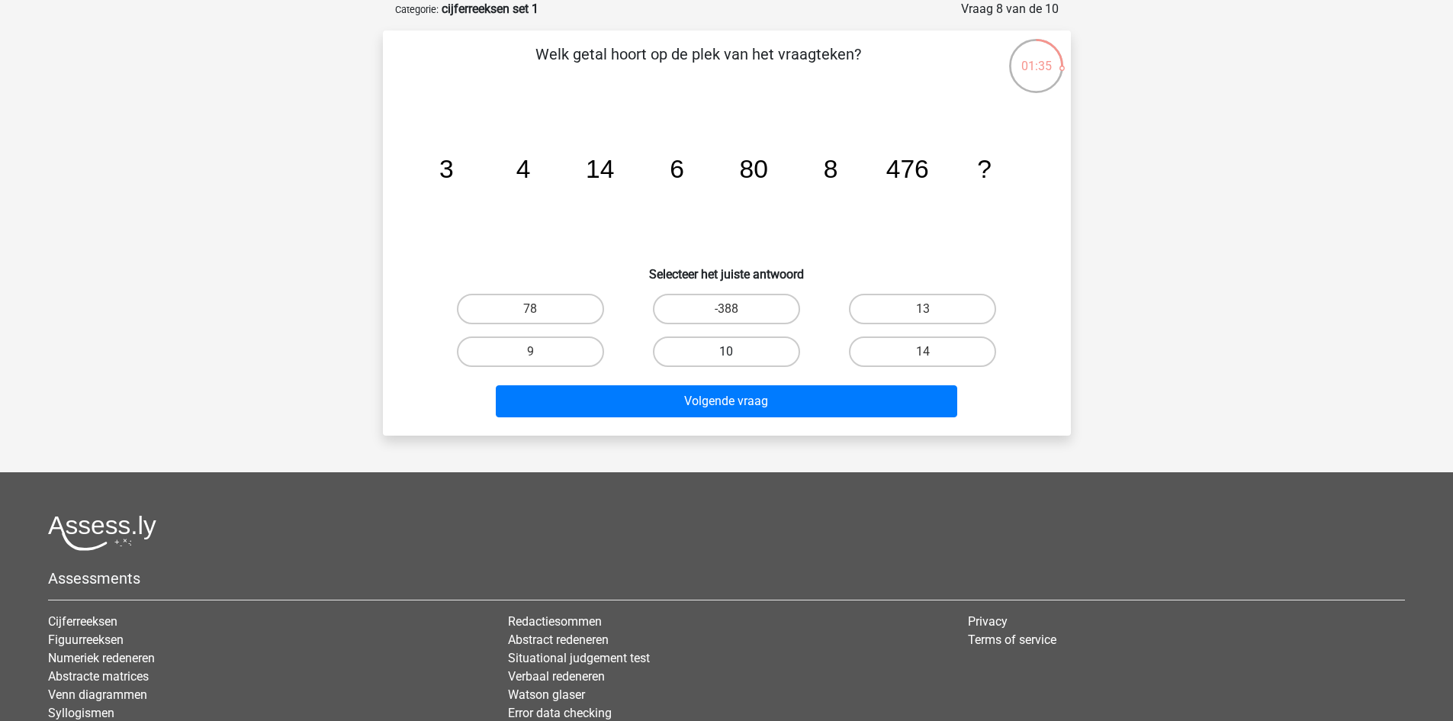
click at [700, 356] on label "10" at bounding box center [726, 351] width 147 height 31
click at [726, 356] on input "10" at bounding box center [731, 357] width 10 height 10
radio input "true"
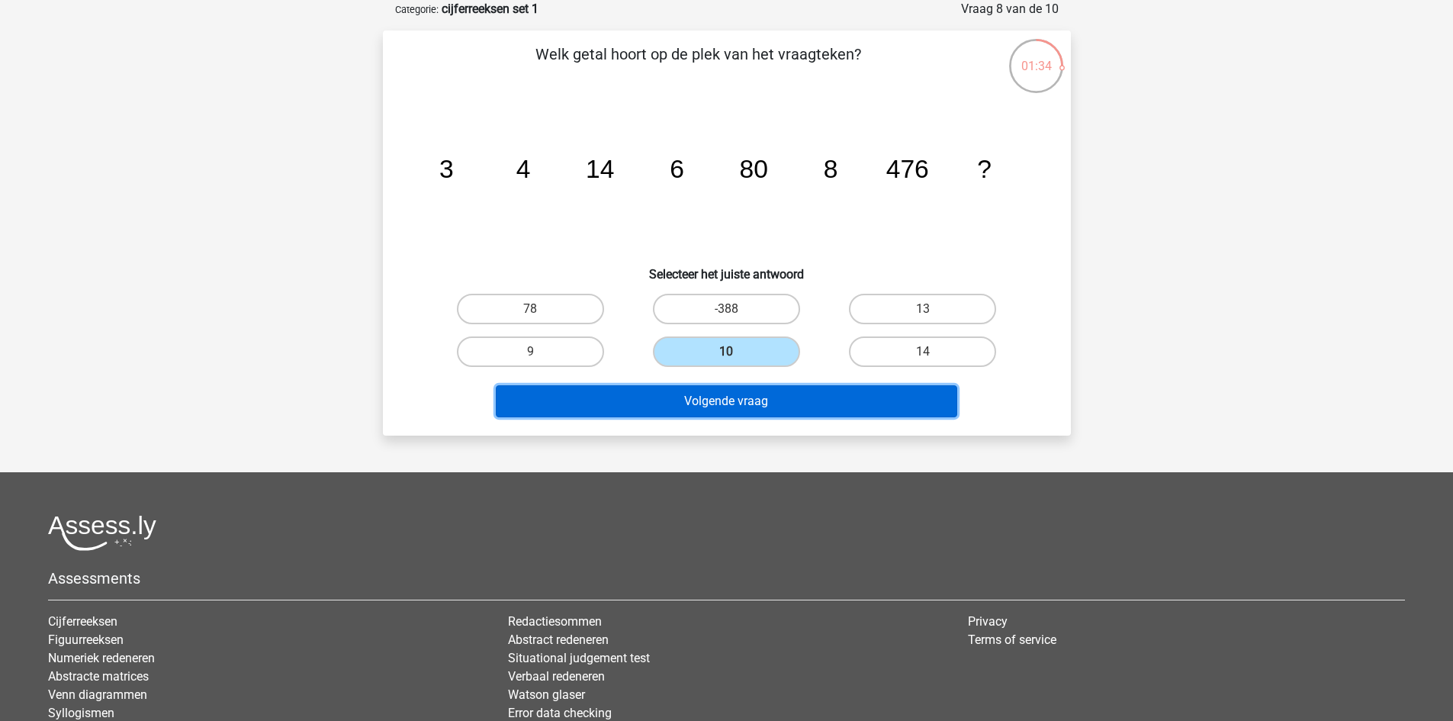
click at [729, 400] on button "Volgende vraag" at bounding box center [727, 401] width 462 height 32
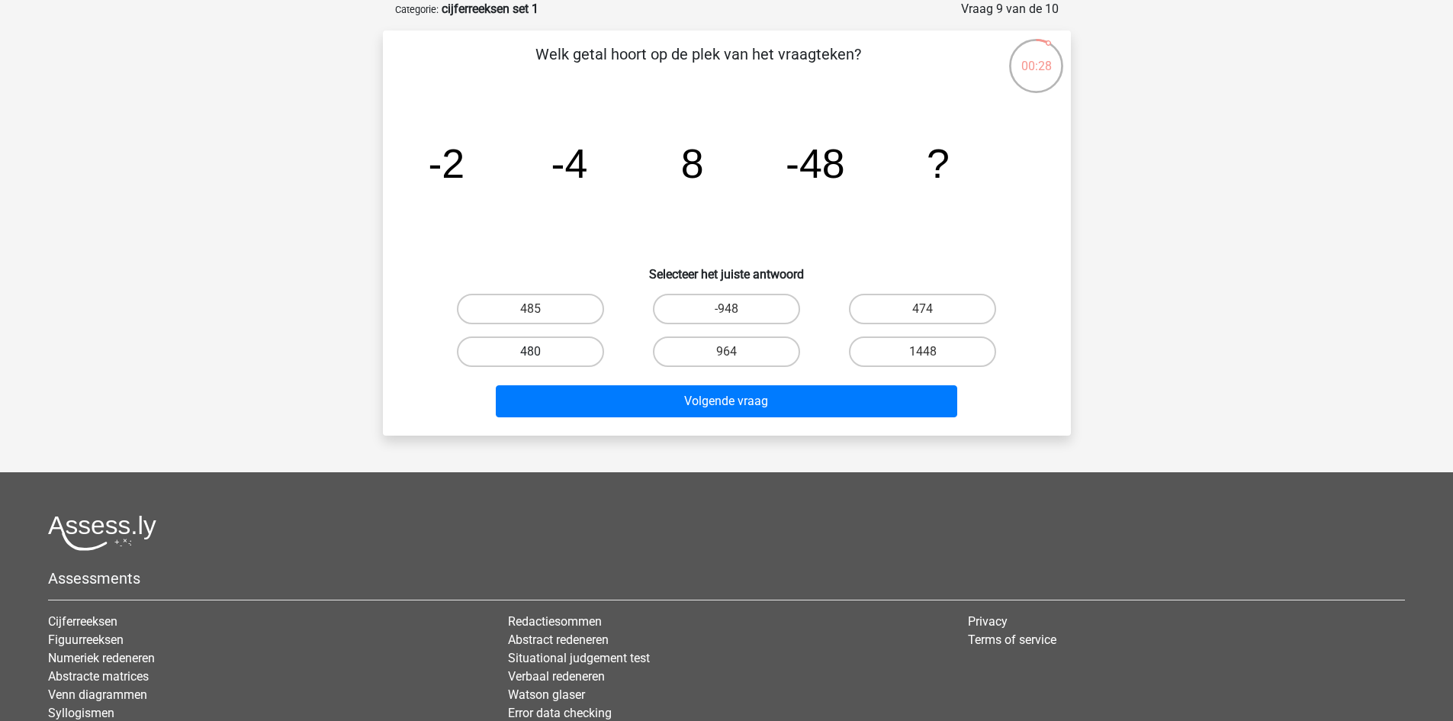
click at [578, 356] on label "480" at bounding box center [530, 351] width 147 height 31
click at [540, 356] on input "480" at bounding box center [535, 357] width 10 height 10
radio input "true"
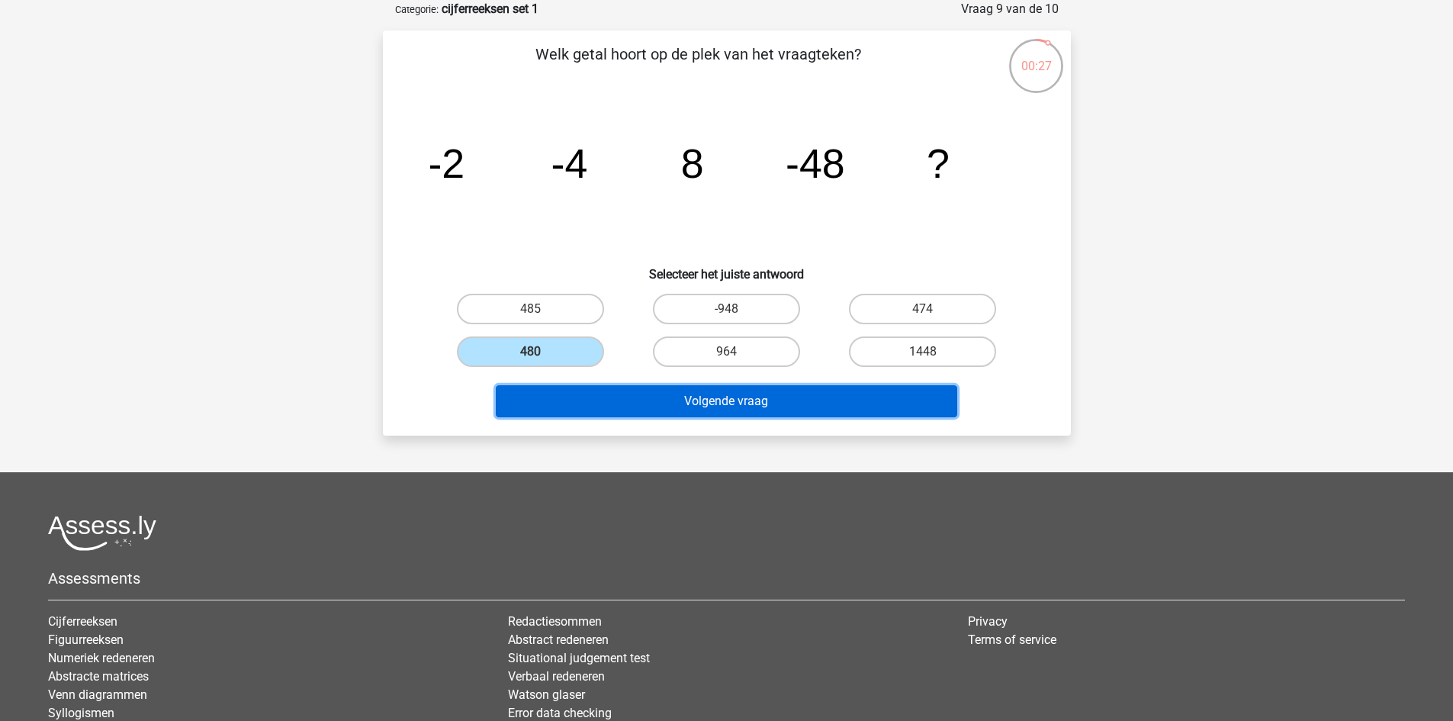
click at [635, 393] on button "Volgende vraag" at bounding box center [727, 401] width 462 height 32
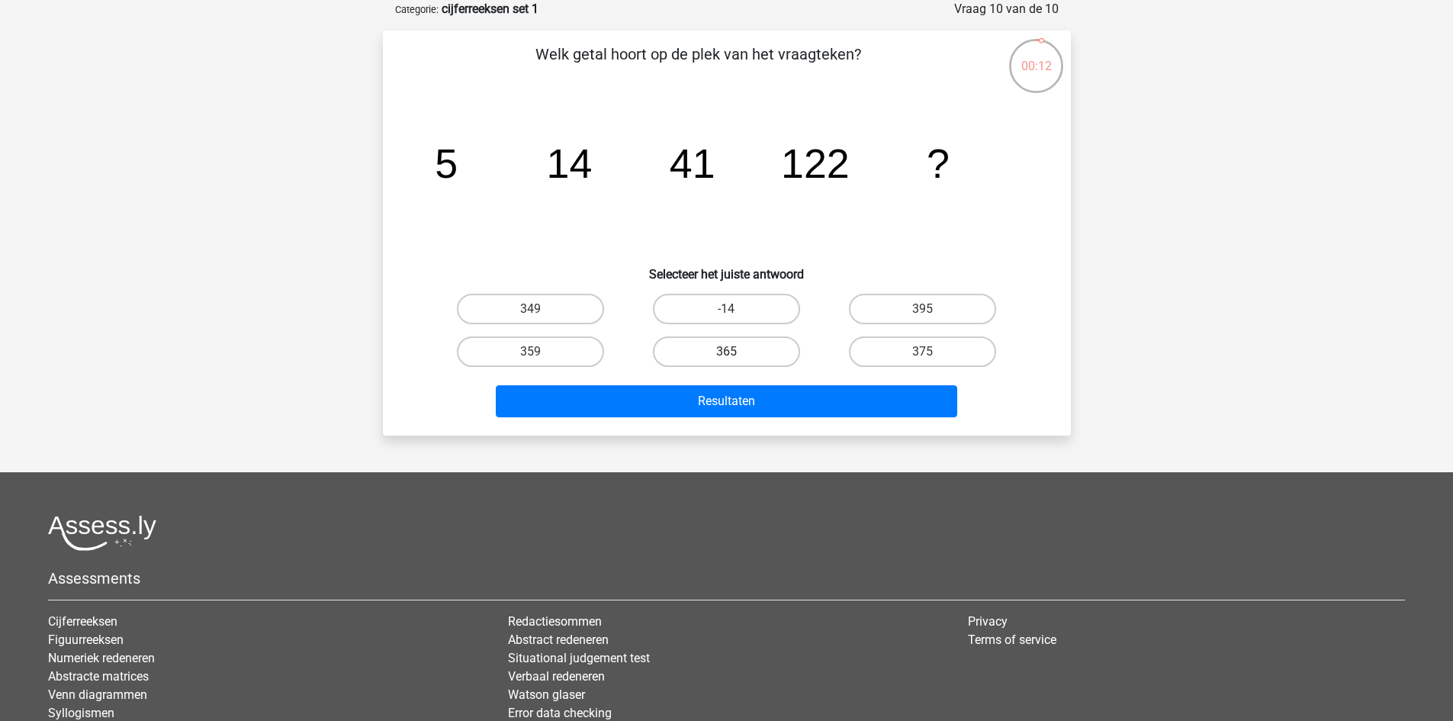
click at [745, 340] on label "365" at bounding box center [726, 351] width 147 height 31
click at [736, 352] on input "365" at bounding box center [731, 357] width 10 height 10
radio input "true"
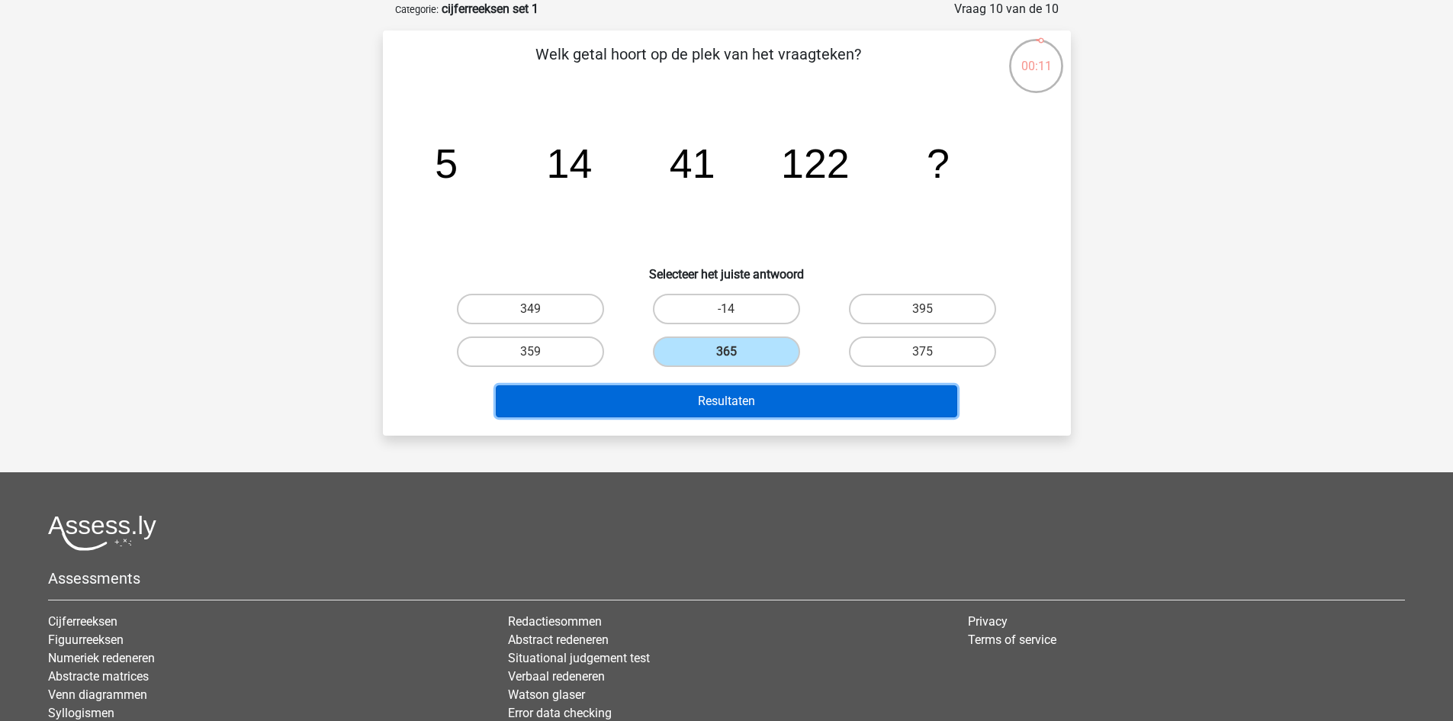
click at [741, 389] on button "Resultaten" at bounding box center [727, 401] width 462 height 32
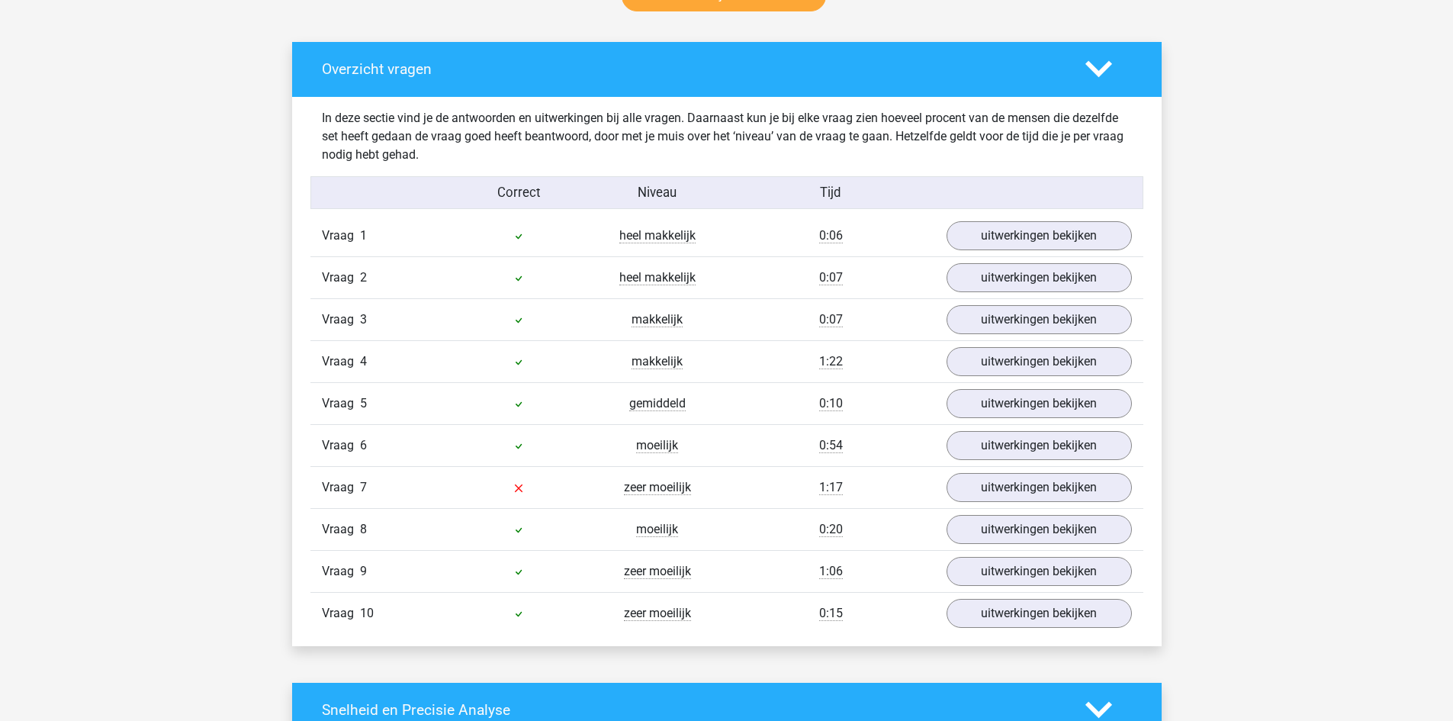
scroll to position [839, 0]
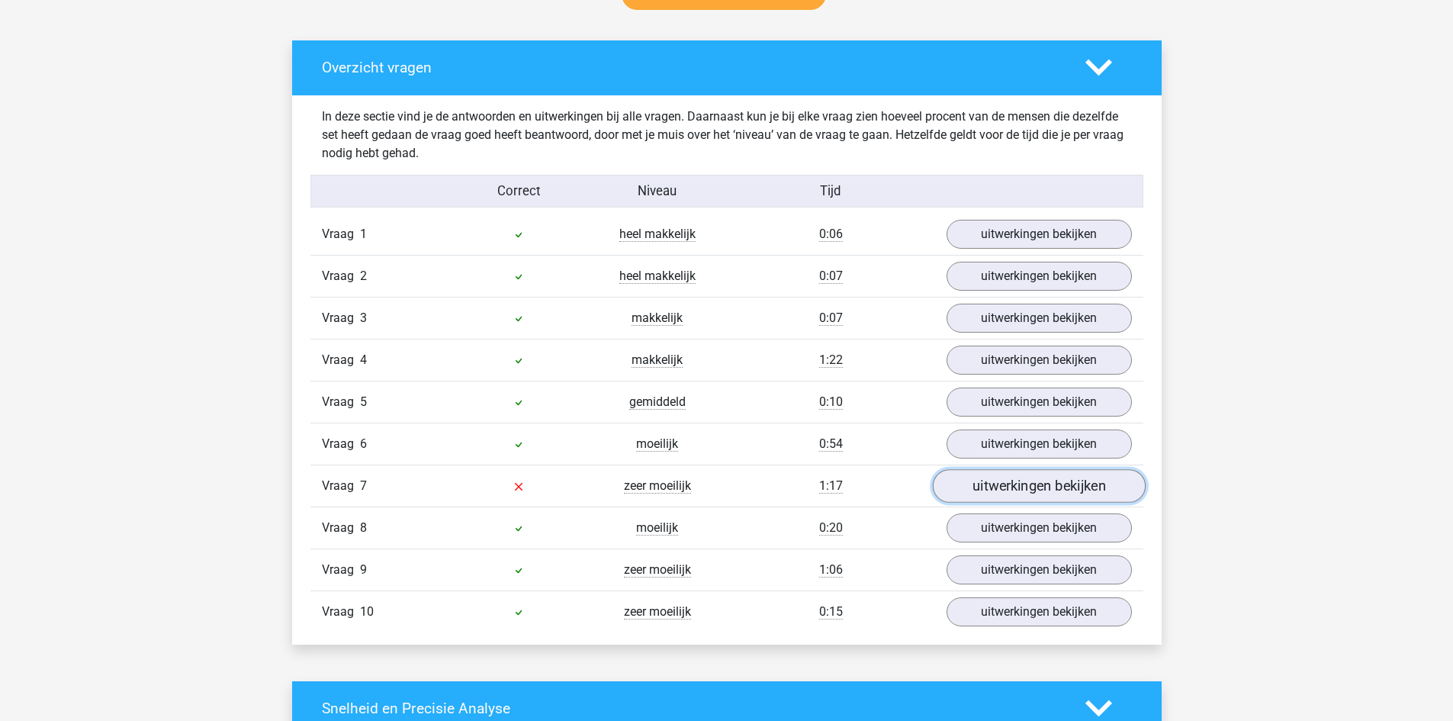
click at [1050, 487] on link "uitwerkingen bekijken" at bounding box center [1038, 486] width 213 height 34
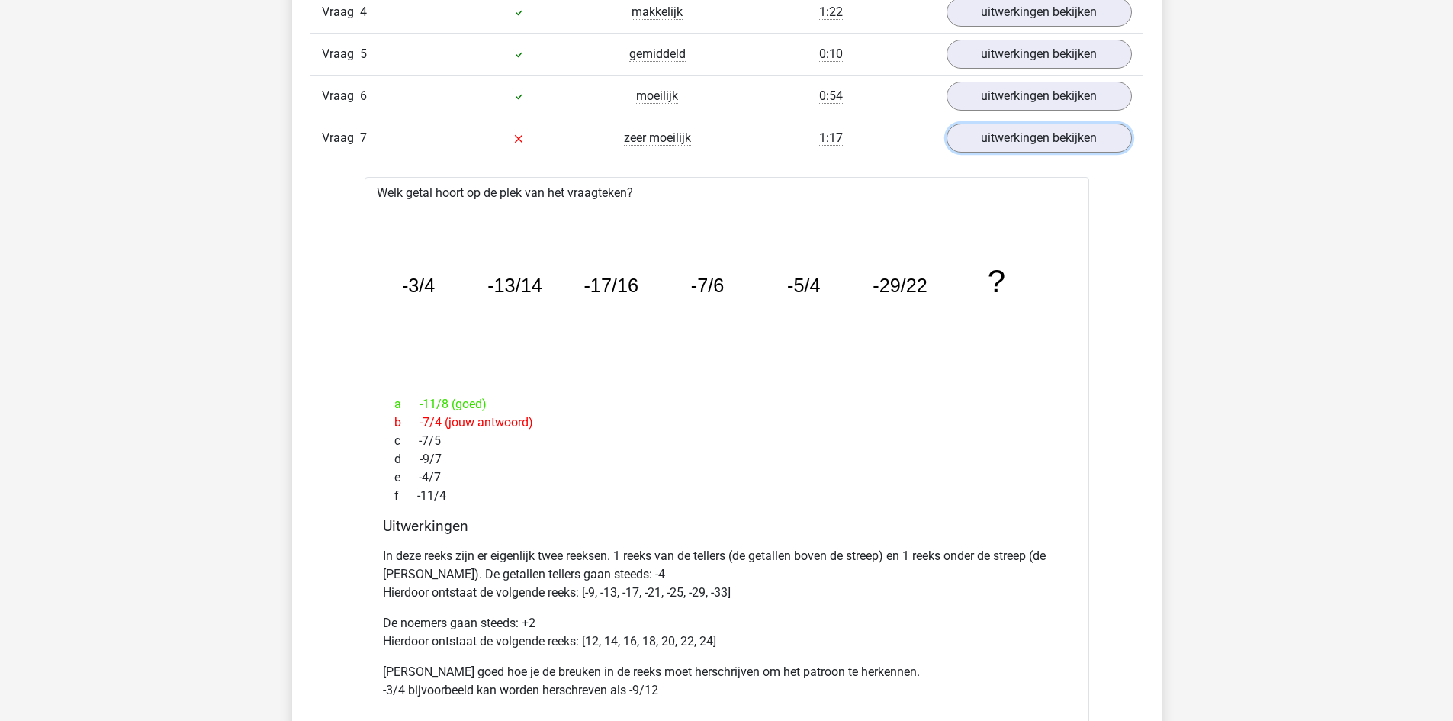
scroll to position [1144, 0]
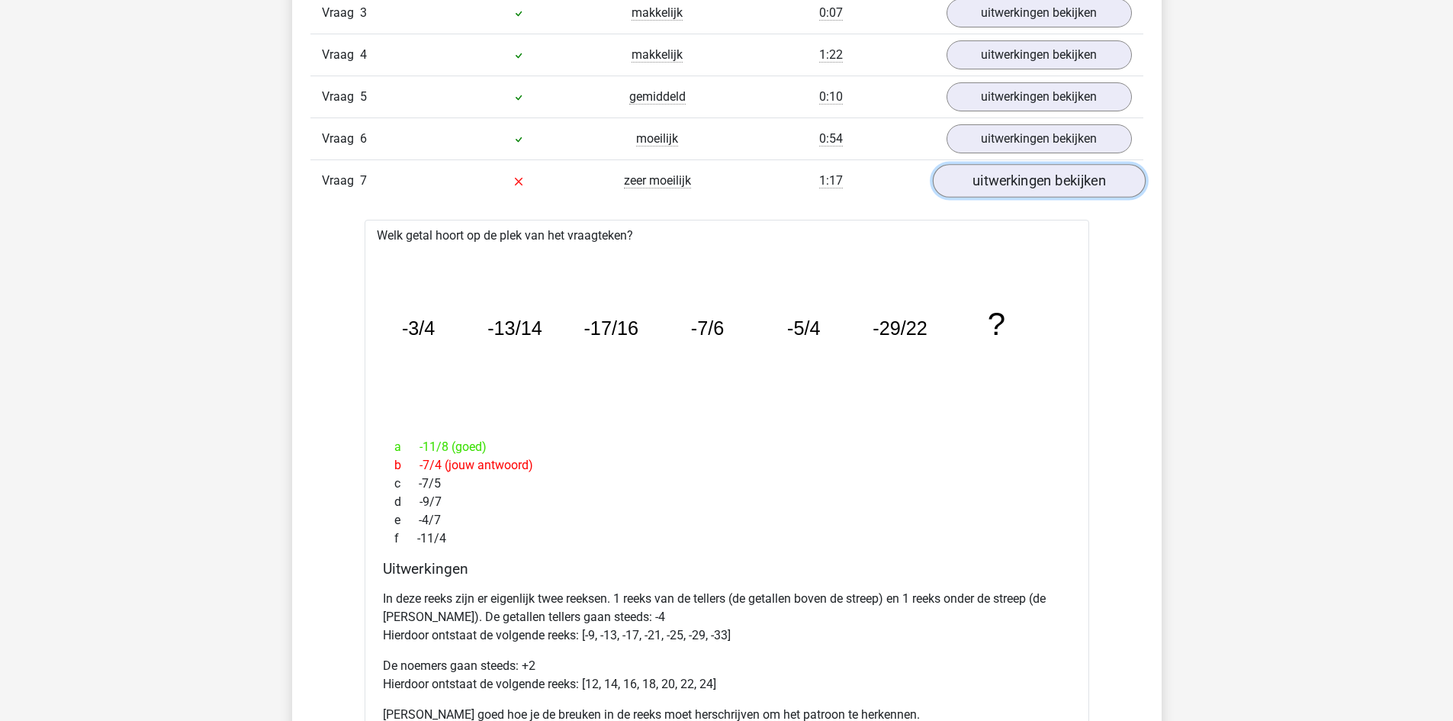
click at [1038, 187] on link "uitwerkingen bekijken" at bounding box center [1038, 181] width 213 height 34
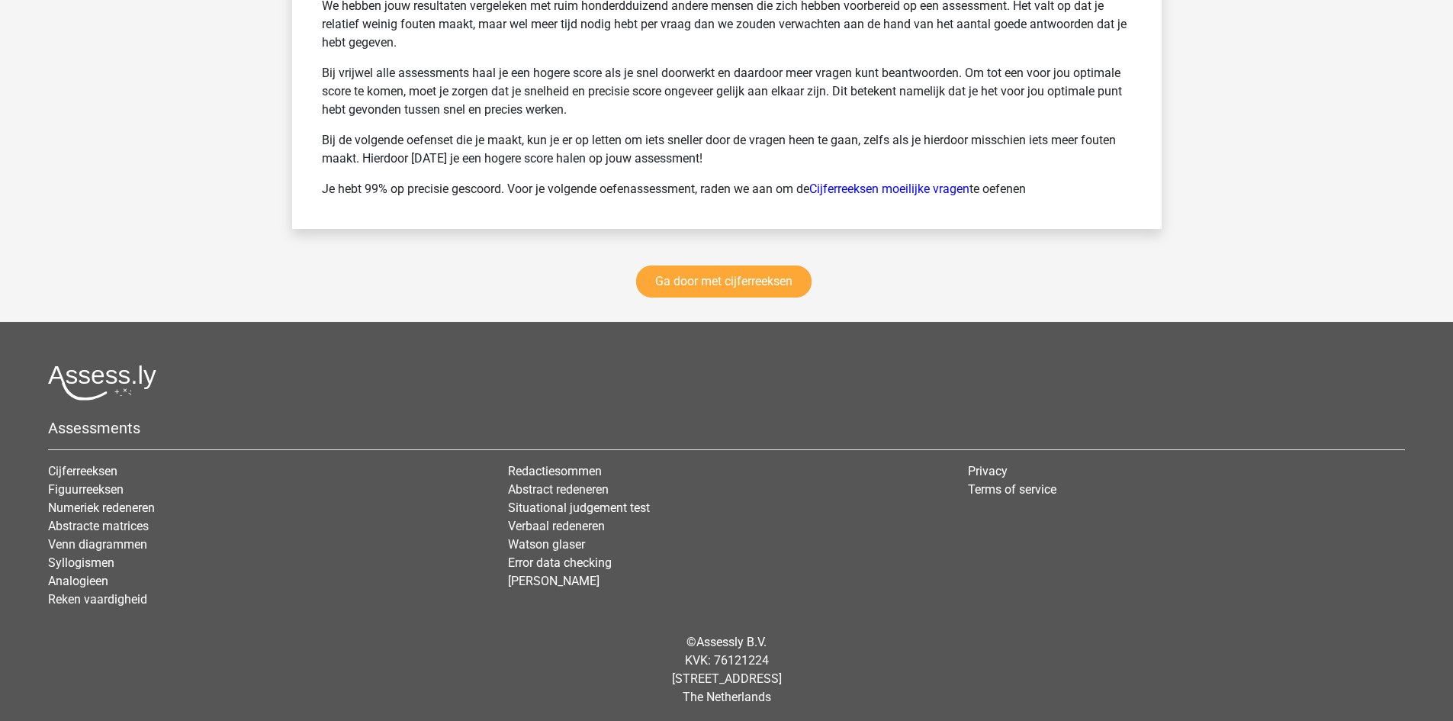
scroll to position [2134, 0]
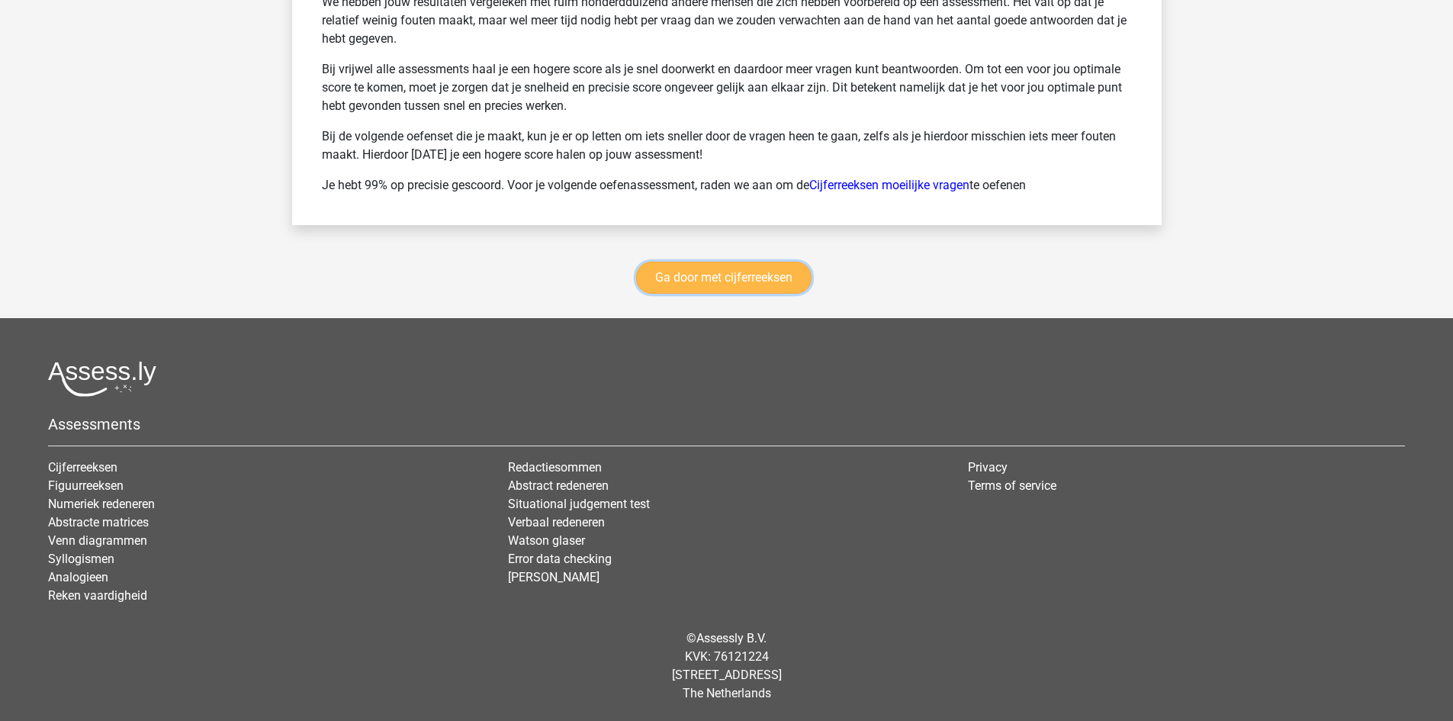
click at [755, 275] on link "Ga door met cijferreeksen" at bounding box center [723, 278] width 175 height 32
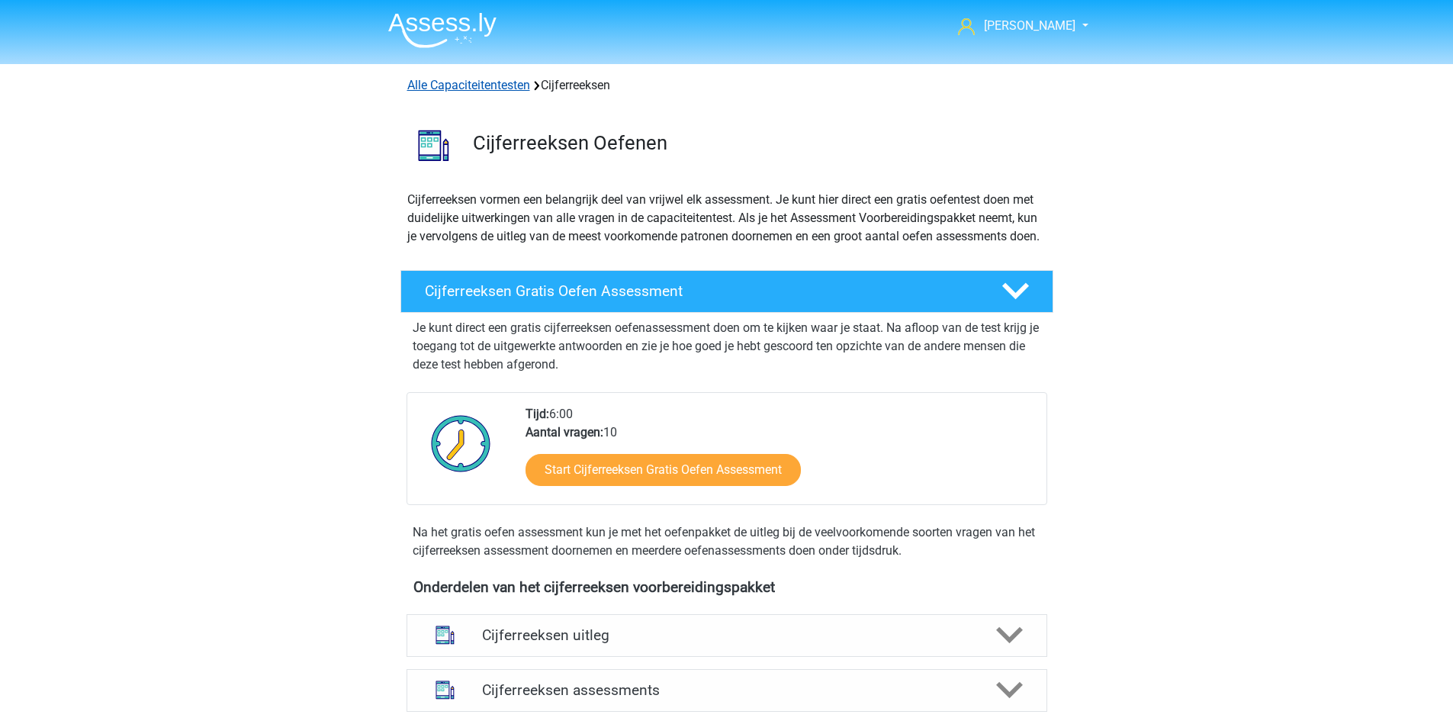
click at [464, 89] on link "Alle Capaciteitentesten" at bounding box center [468, 85] width 123 height 14
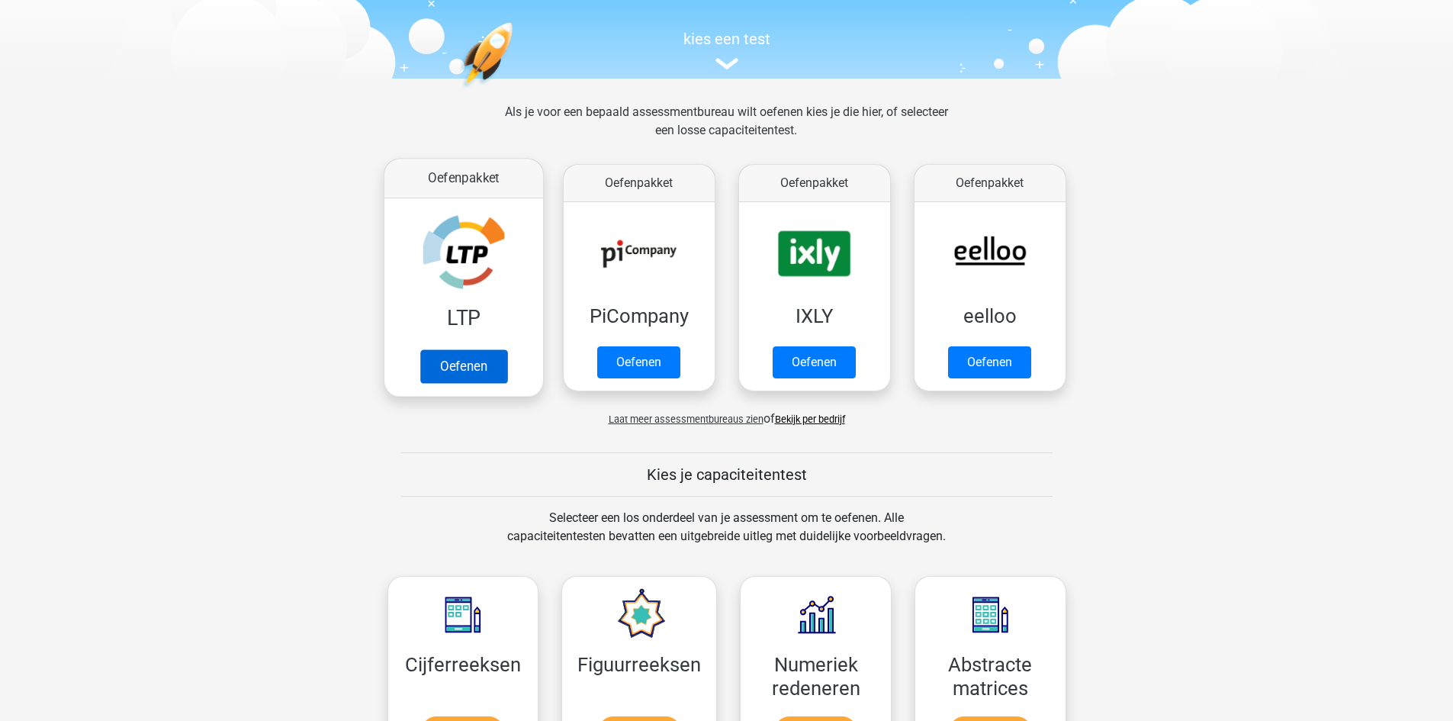
scroll to position [153, 0]
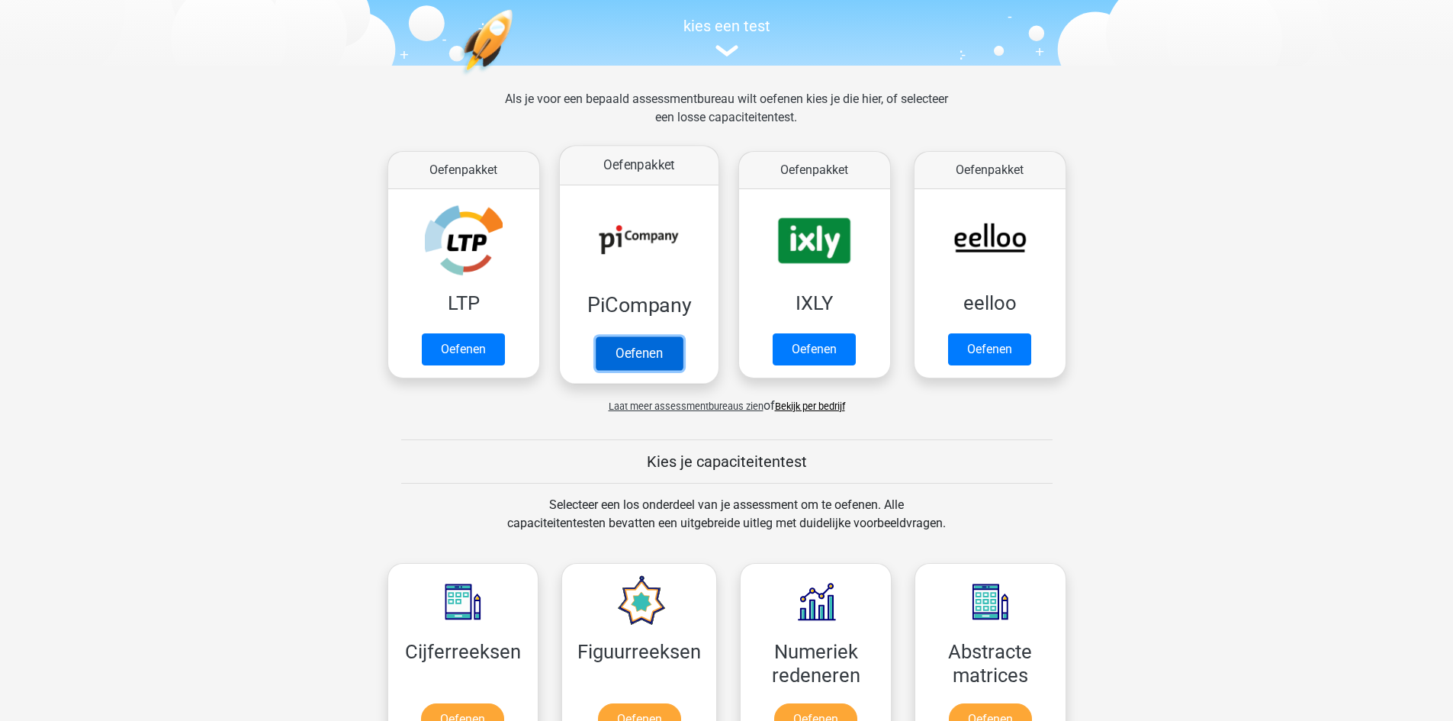
click at [636, 346] on link "Oefenen" at bounding box center [638, 353] width 87 height 34
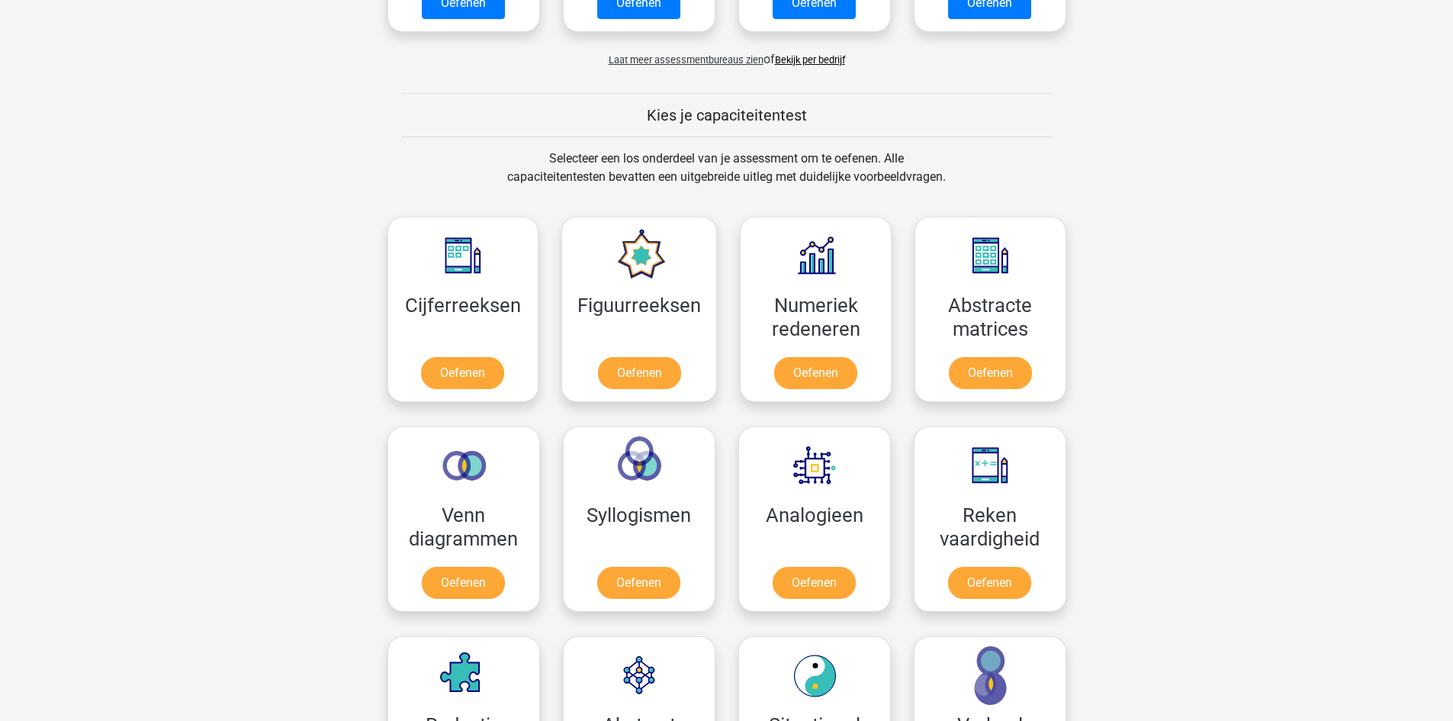
scroll to position [458, 0]
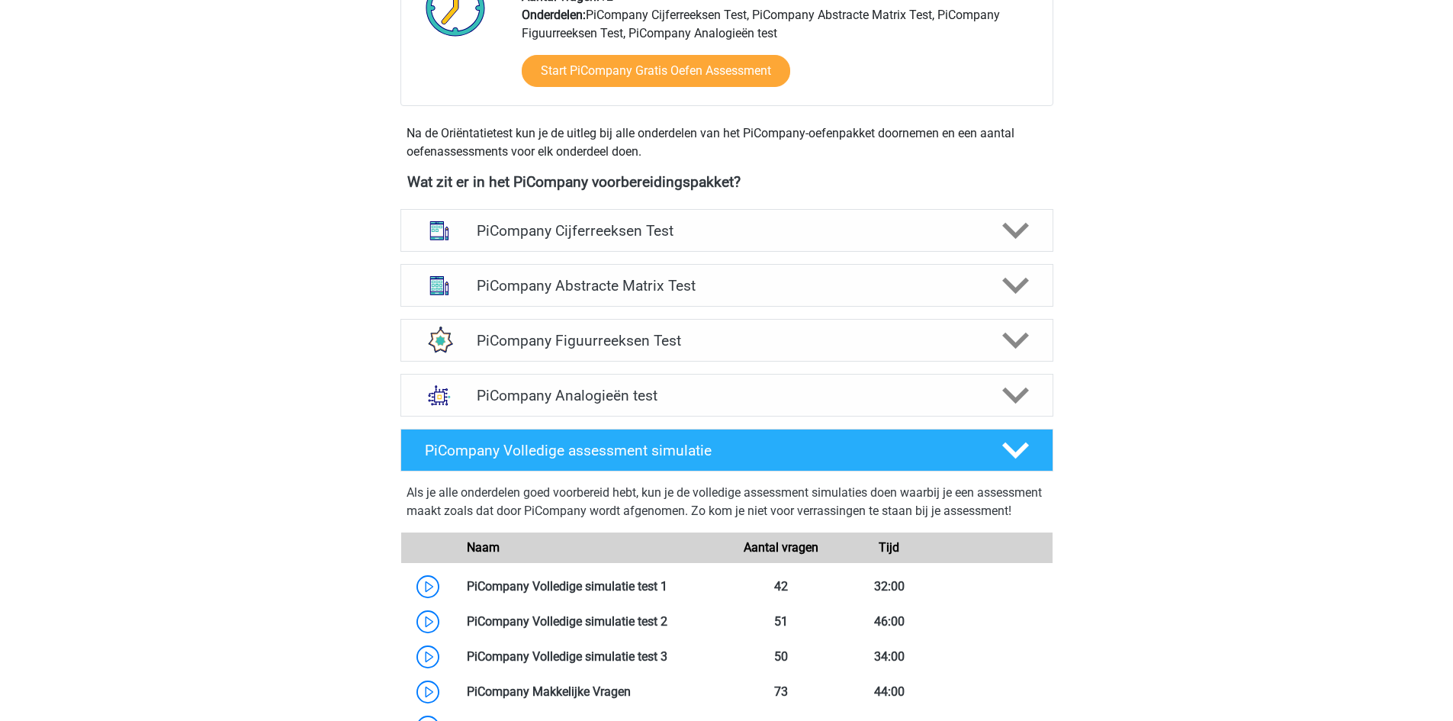
scroll to position [687, 0]
